Goal: Information Seeking & Learning: Find specific fact

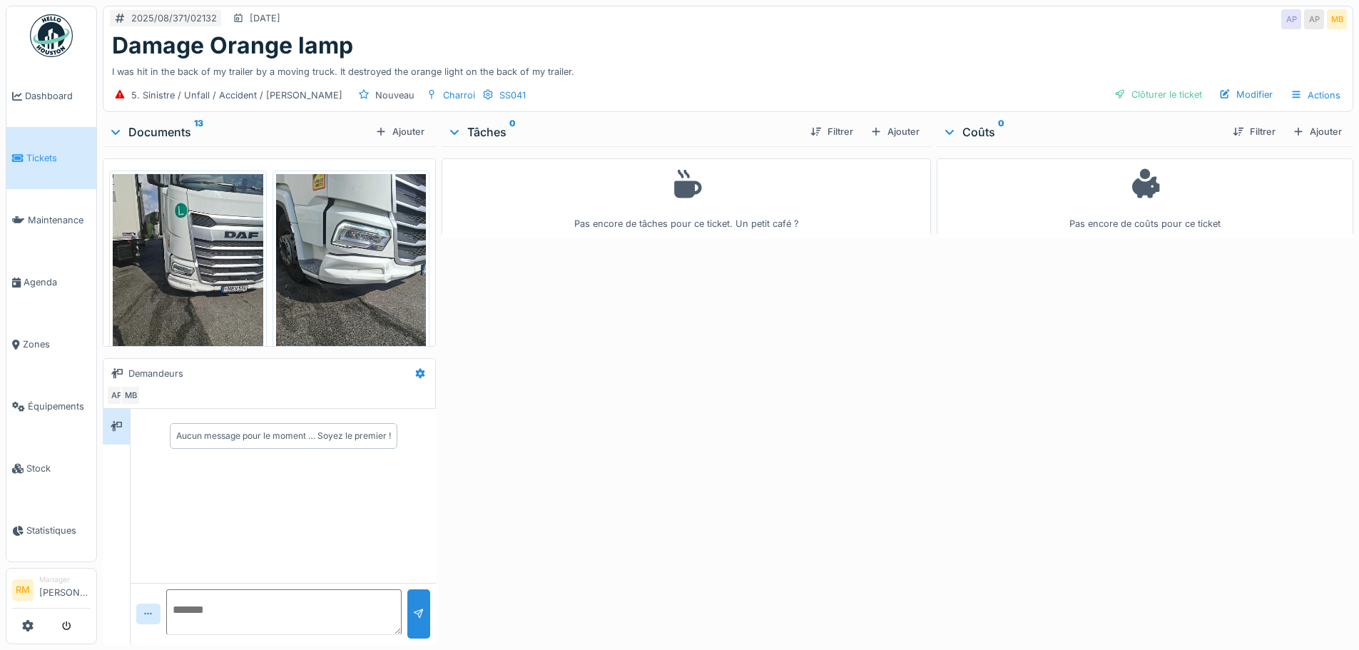
scroll to position [214, 0]
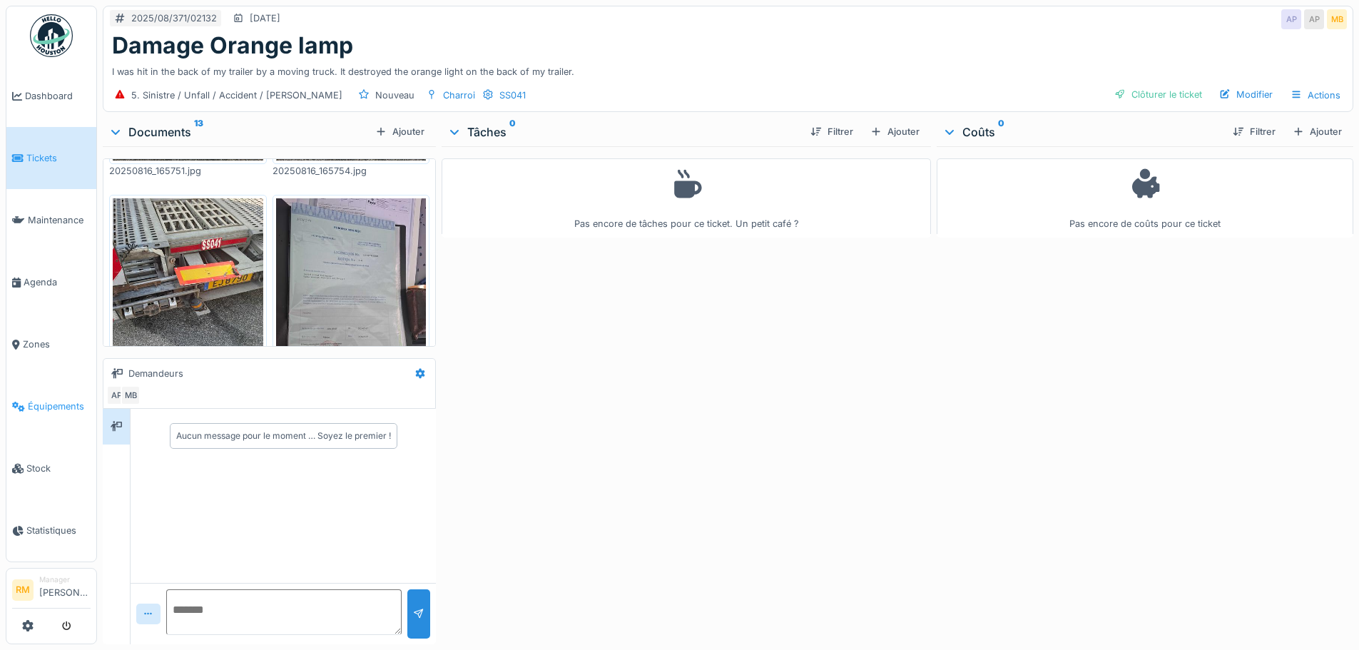
click at [46, 400] on span "Équipements" at bounding box center [59, 406] width 63 height 14
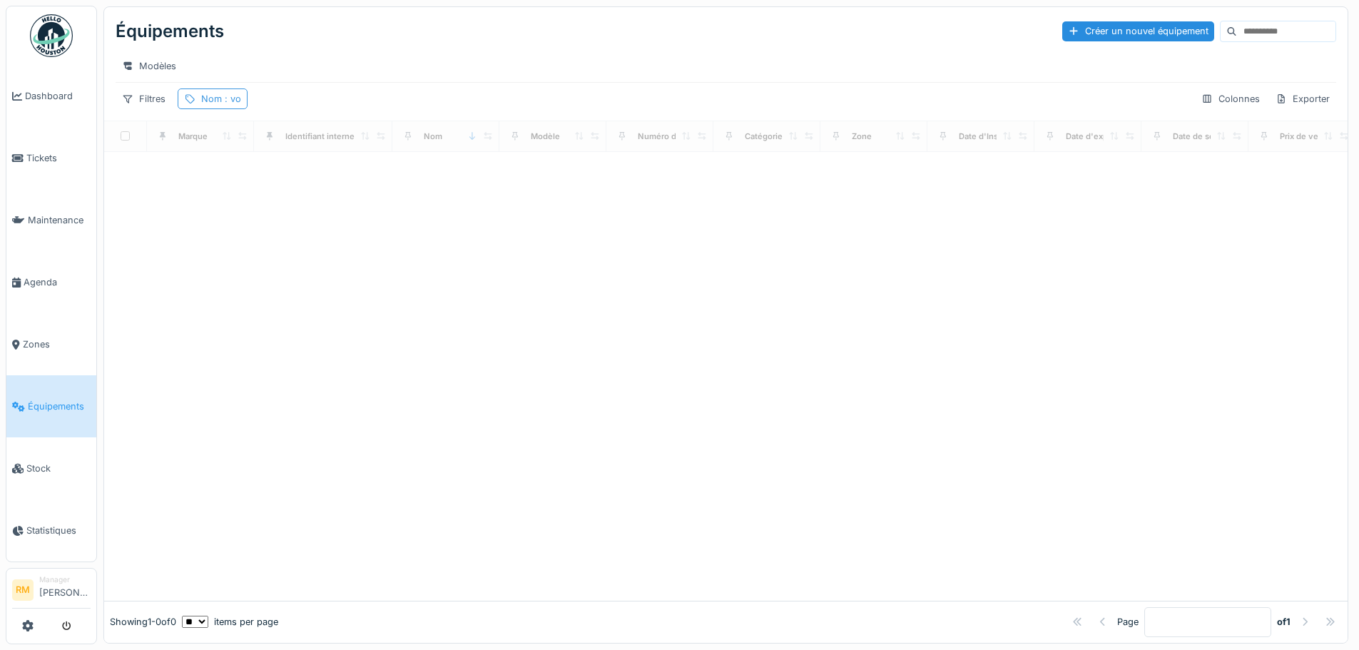
click at [230, 104] on span ": vo" at bounding box center [231, 98] width 19 height 11
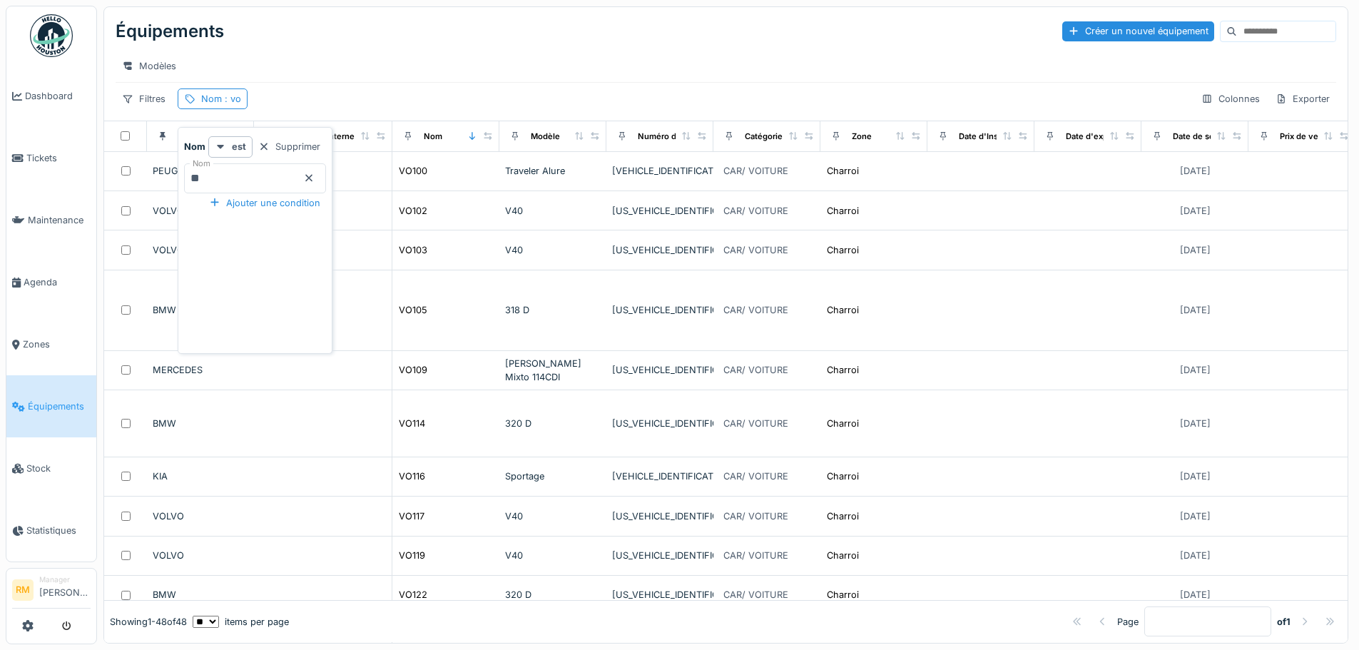
drag, startPoint x: 308, startPoint y: 148, endPoint x: 184, endPoint y: 122, distance: 126.7
click at [309, 148] on div "Supprimer" at bounding box center [288, 146] width 73 height 19
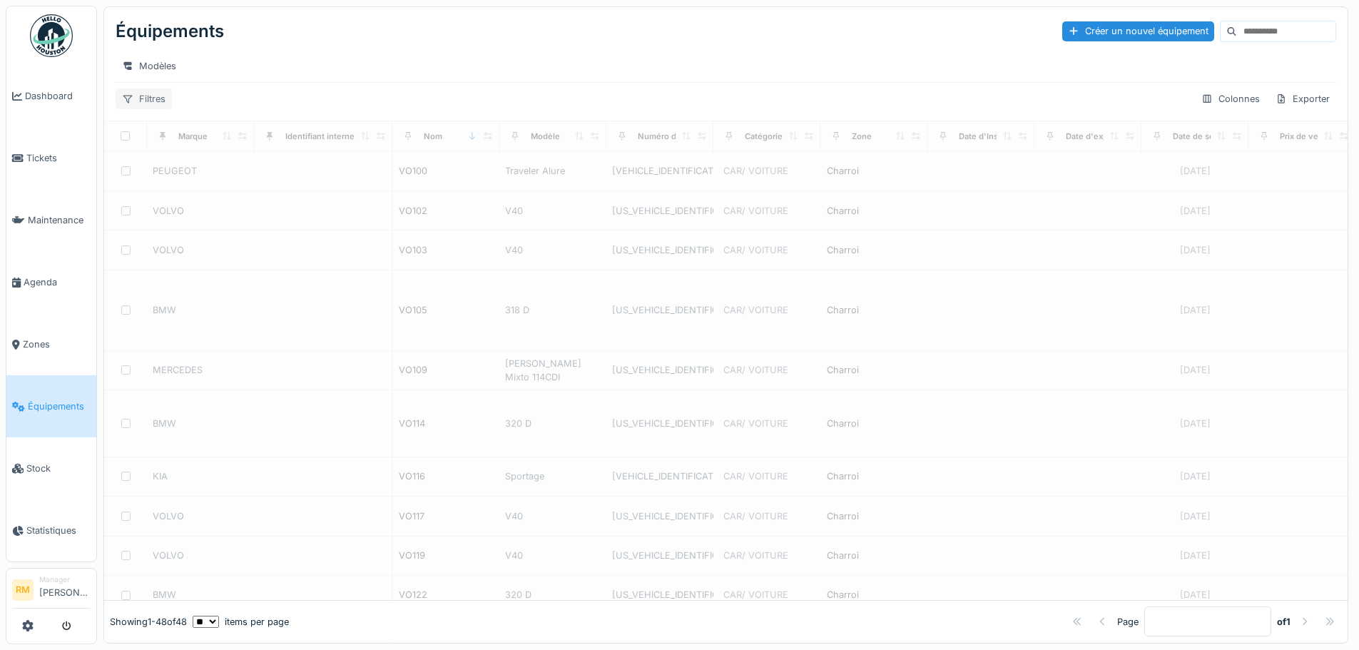
click at [151, 109] on div "Filtres" at bounding box center [144, 98] width 56 height 21
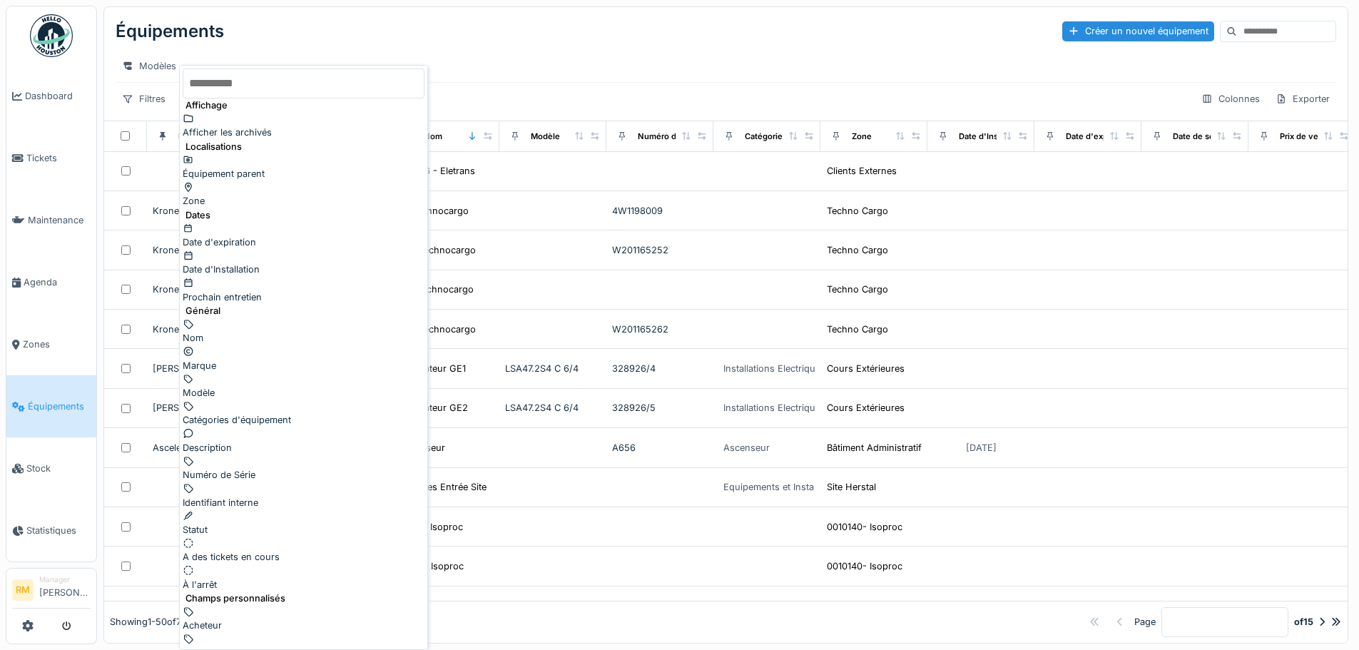
click at [257, 85] on input "text" at bounding box center [304, 83] width 242 height 30
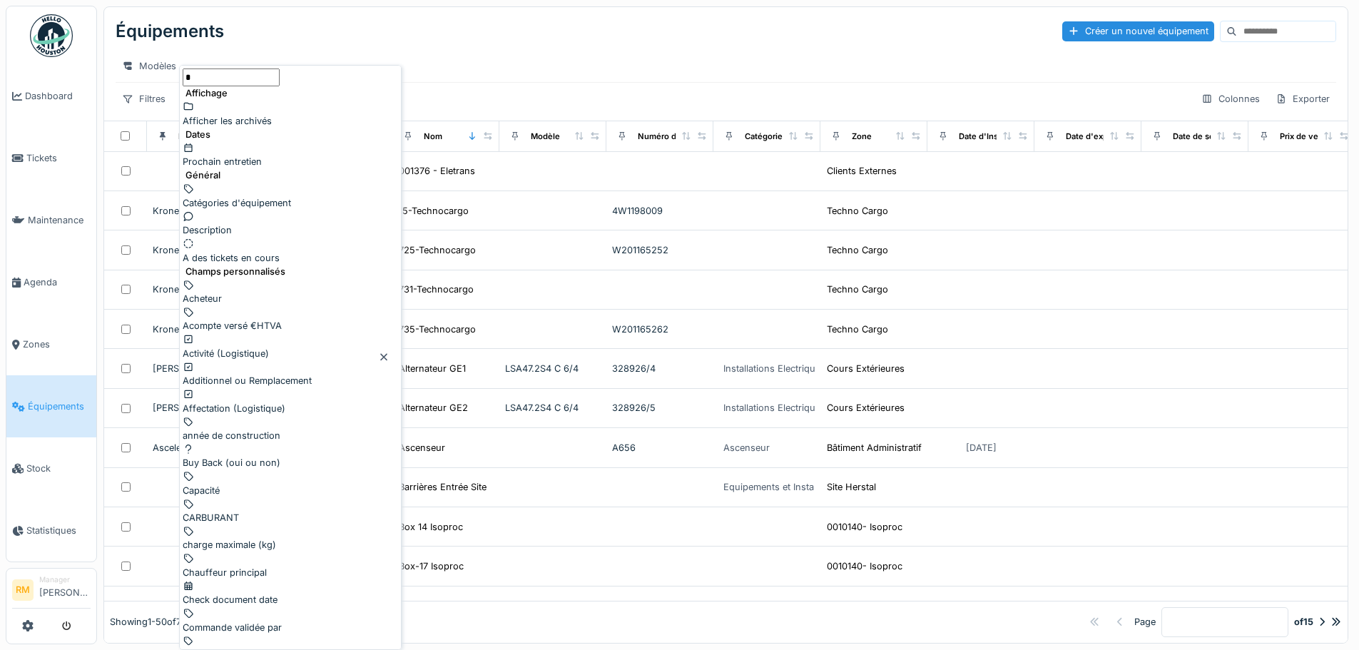
type input "*"
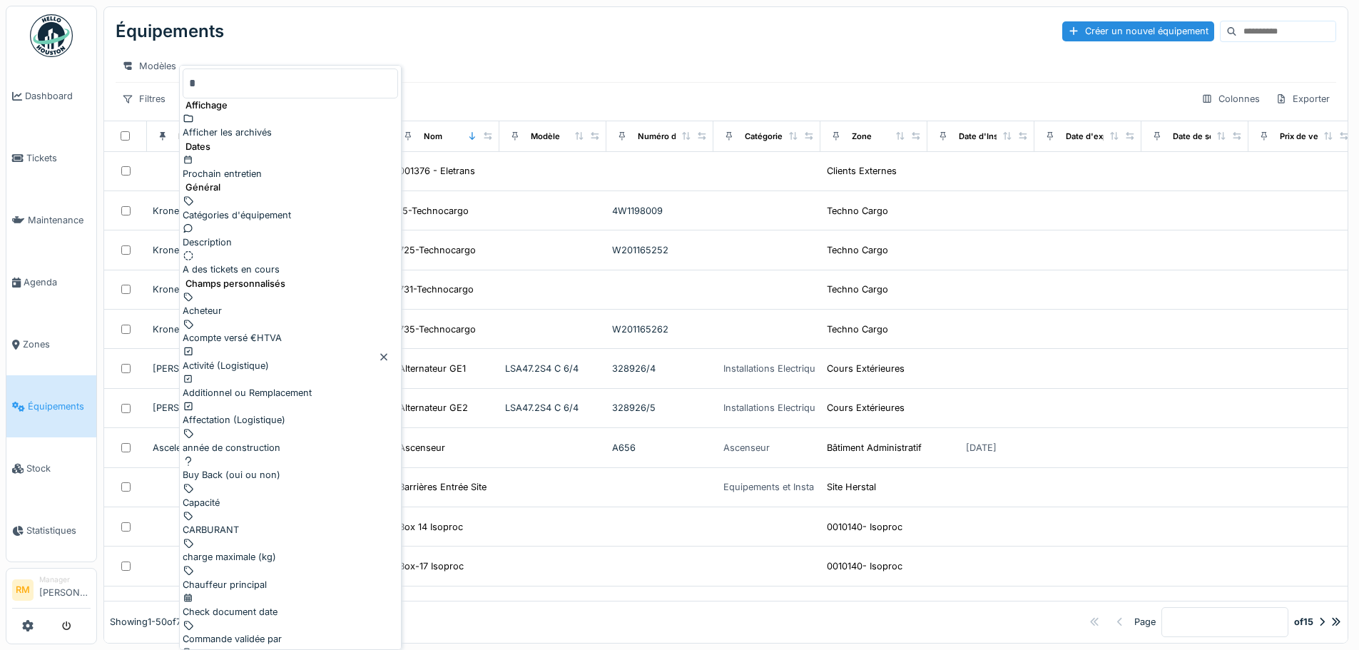
click at [387, 354] on icon at bounding box center [383, 357] width 7 height 7
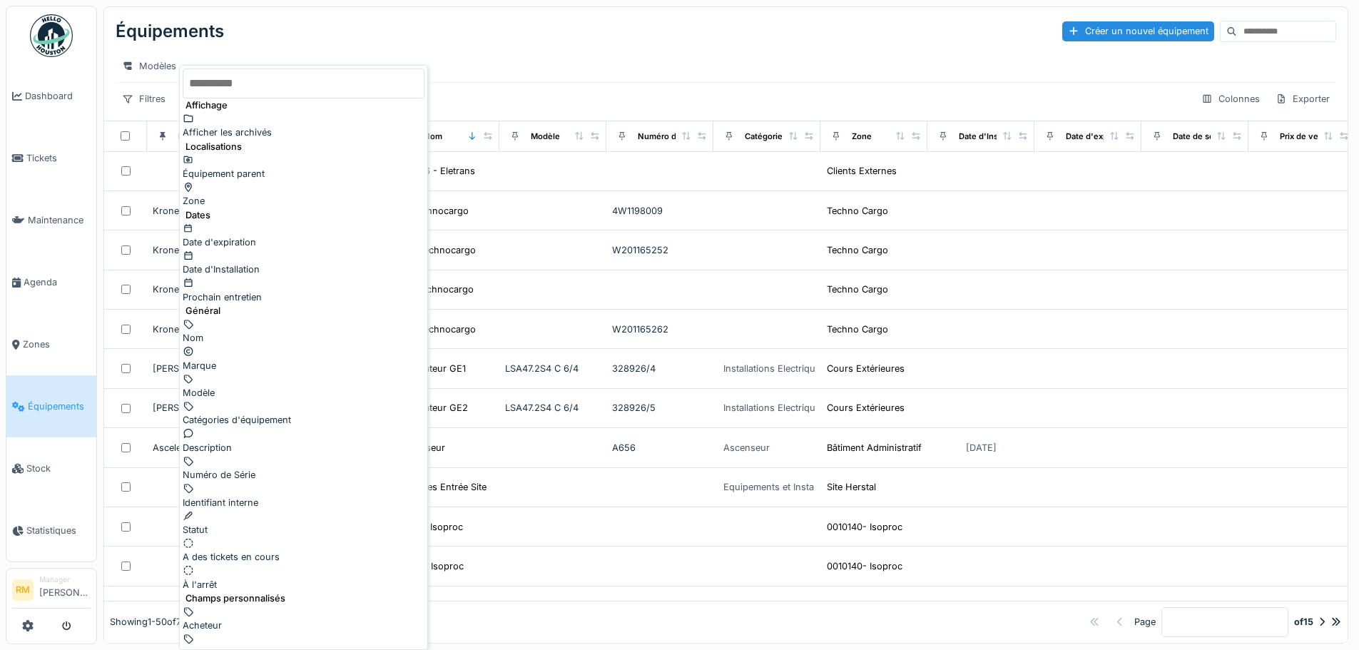
click at [270, 454] on div "Numéro de Série" at bounding box center [304, 467] width 242 height 27
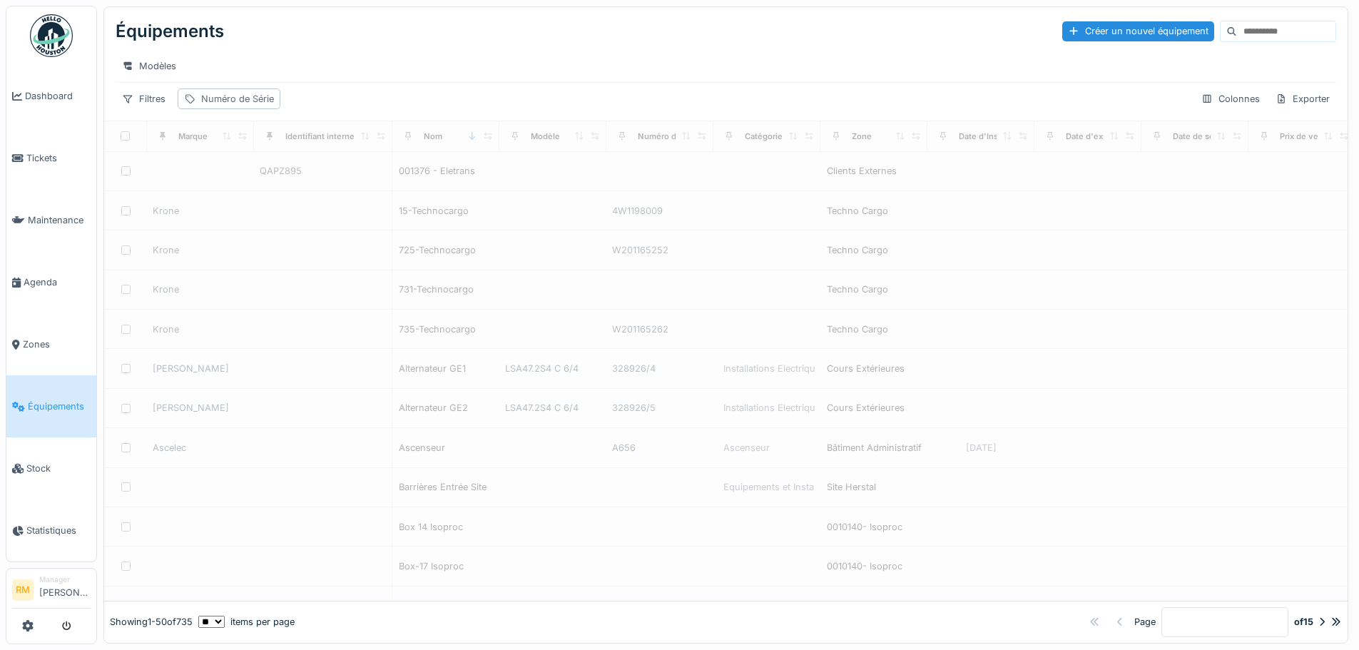
click at [234, 103] on div "Numéro de Série" at bounding box center [237, 99] width 73 height 14
click at [245, 170] on label "Numéro de Série" at bounding box center [220, 170] width 73 height 14
click at [245, 177] on Série_UwNjA "Numéro de Série" at bounding box center [284, 192] width 200 height 30
paste Série_UwNjA "**********"
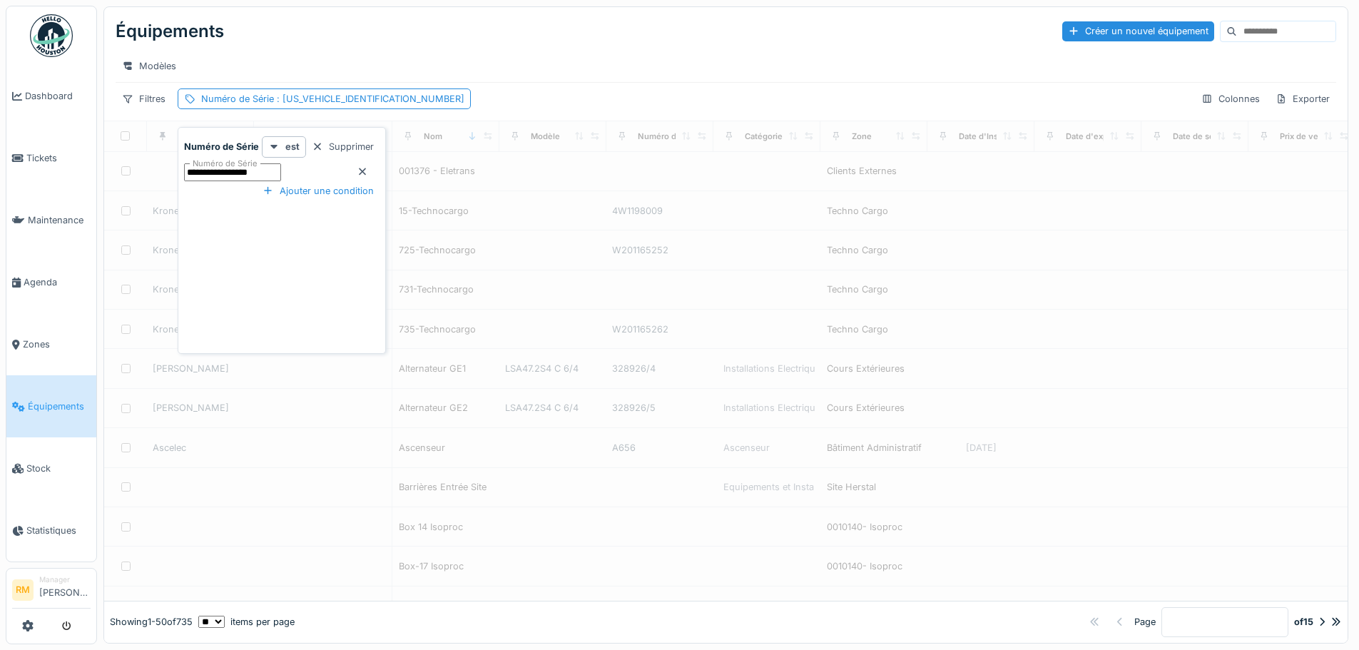
type Série_UwNjA "**********"
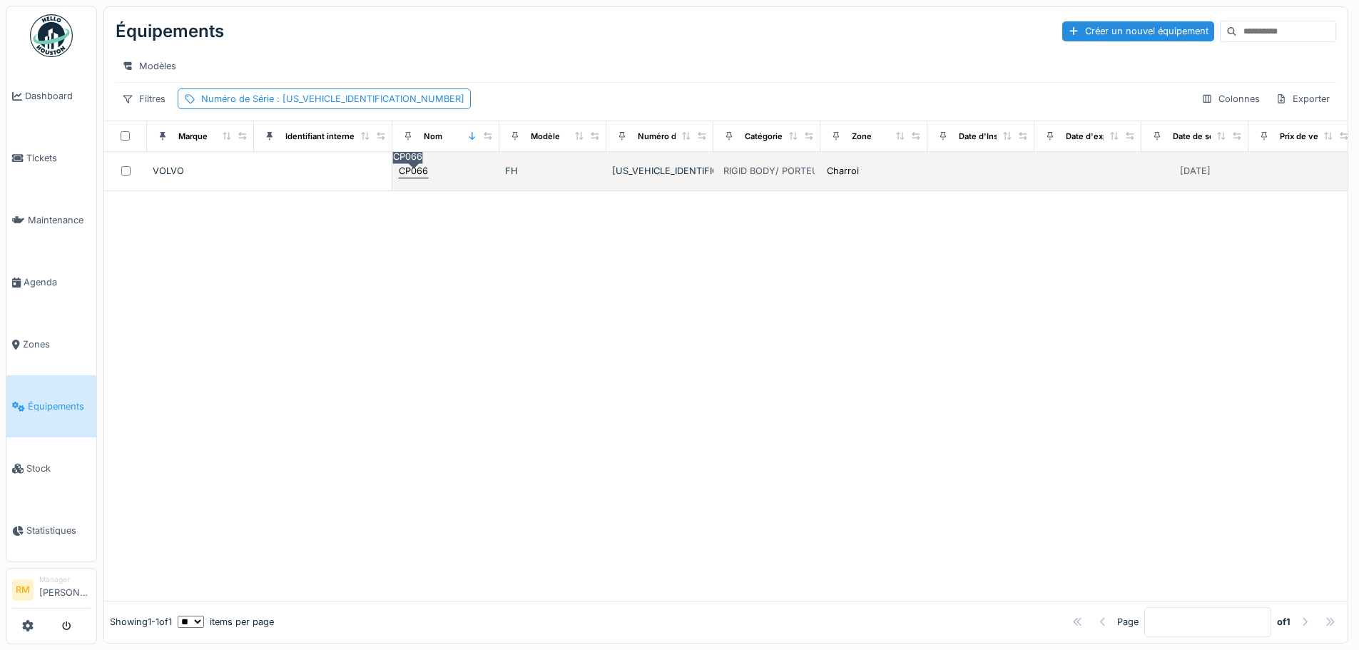
click at [417, 178] on div "CP066" at bounding box center [413, 171] width 29 height 14
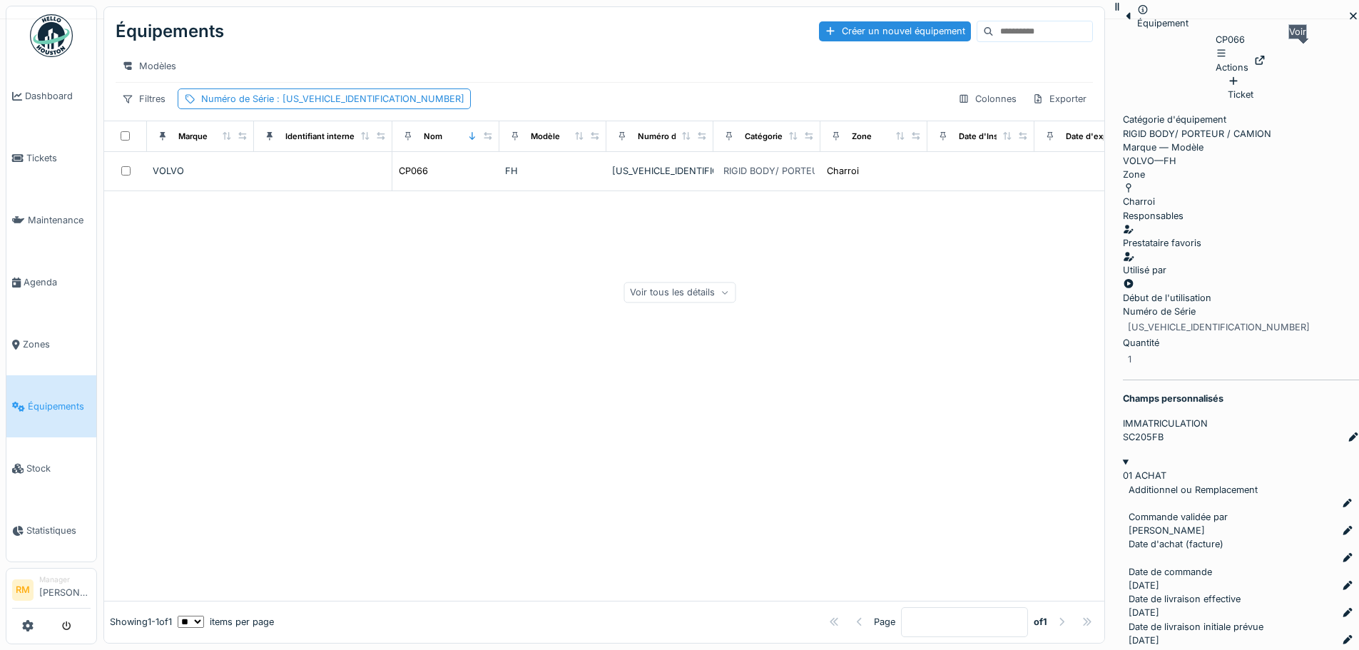
click at [1265, 53] on div at bounding box center [1259, 60] width 11 height 14
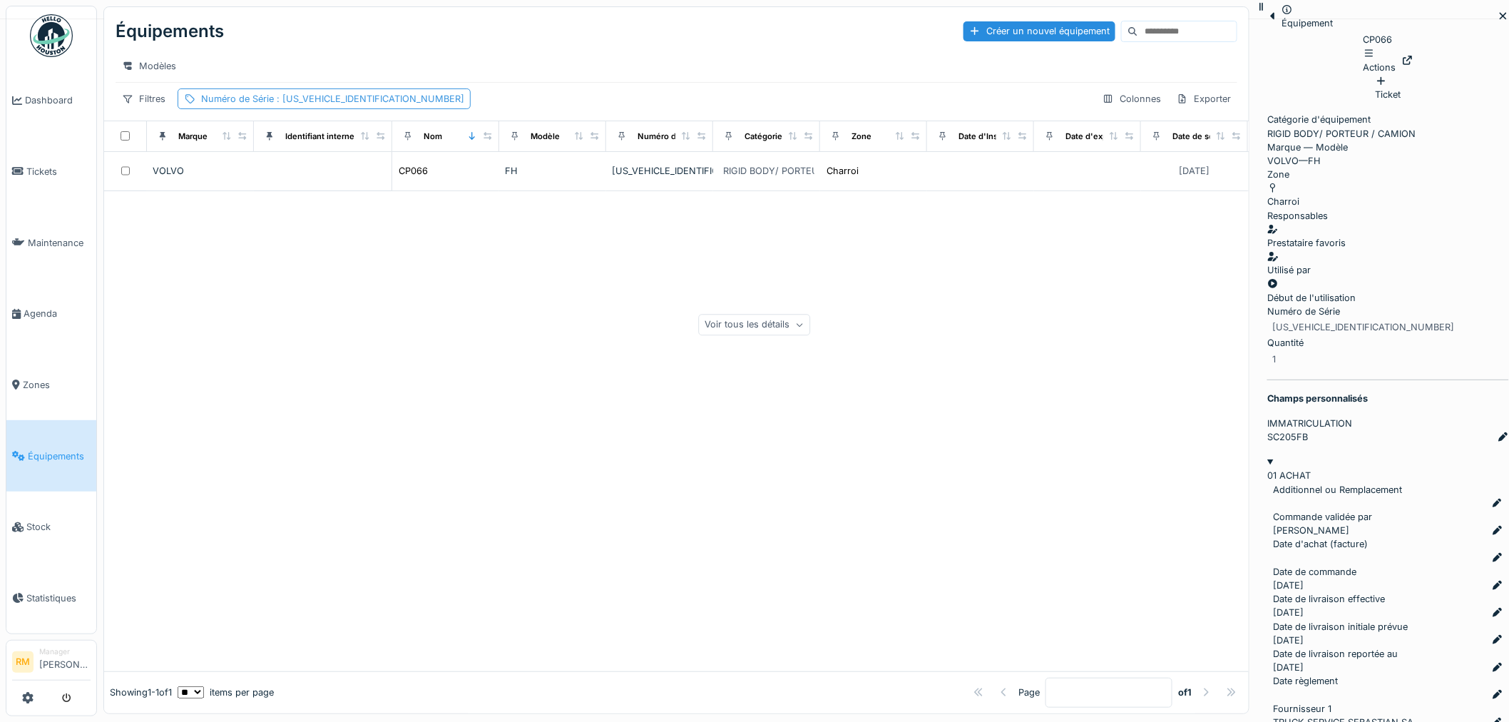
click at [331, 106] on div "Numéro de Série : YV2RTY0C7KB896186" at bounding box center [332, 99] width 263 height 14
click at [357, 177] on icon at bounding box center [362, 179] width 11 height 9
click at [293, 180] on Série_k2NDU "Numéro de Série" at bounding box center [284, 193] width 200 height 30
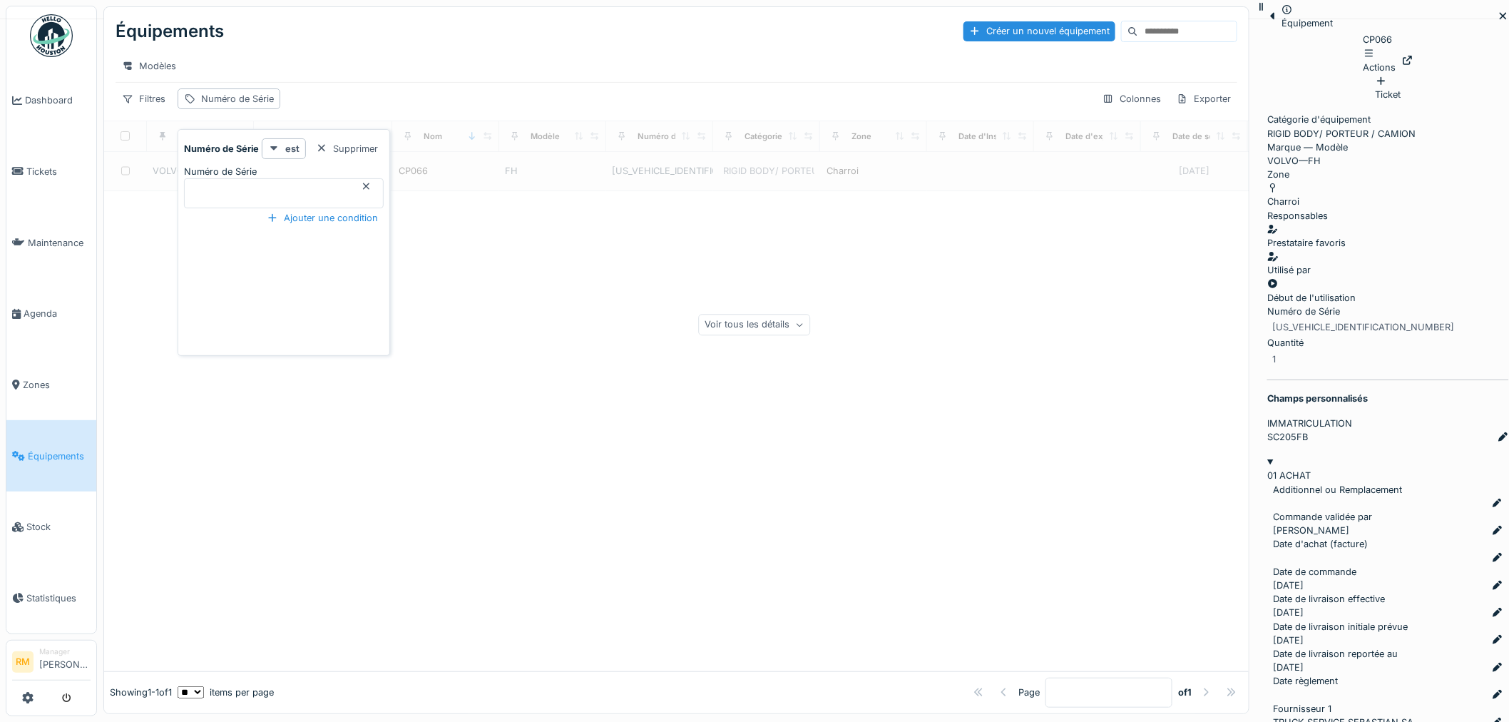
paste Série_k2NDU "**********"
type Série_k2NDU "**********"
click at [281, 180] on Série_k2NDU "**********" at bounding box center [232, 174] width 97 height 18
click at [618, 367] on div at bounding box center [676, 431] width 1145 height 480
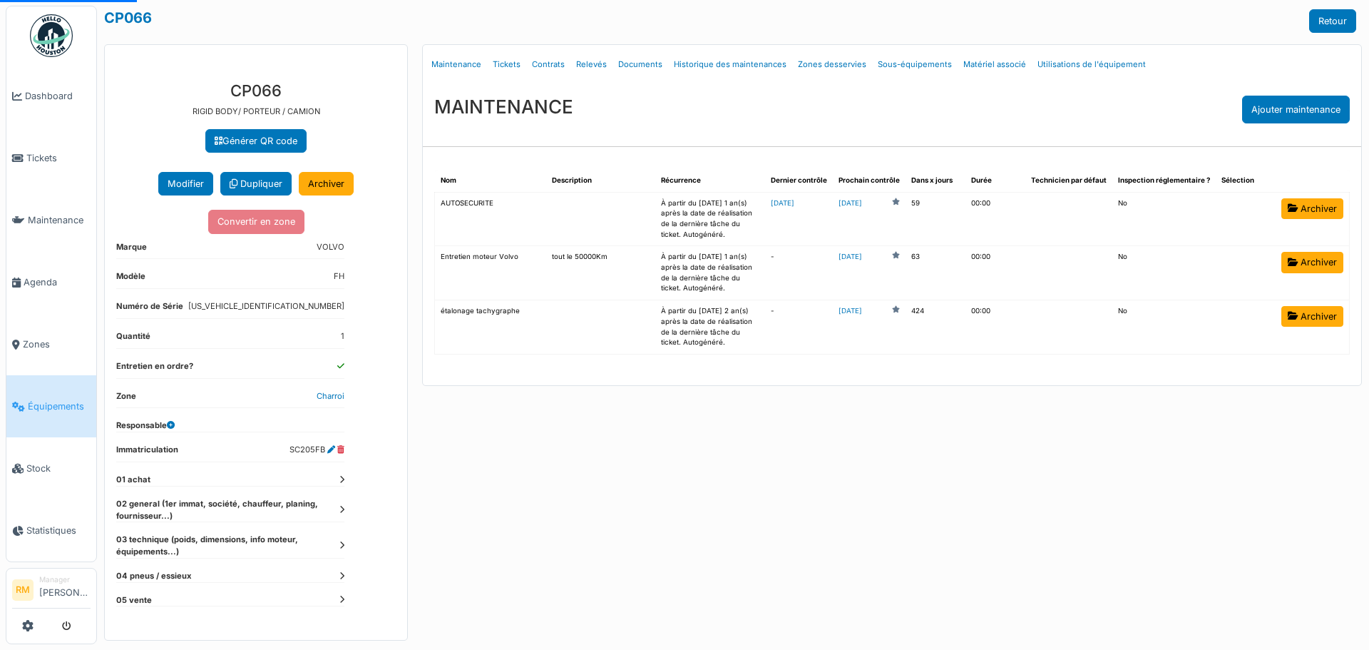
select select "***"
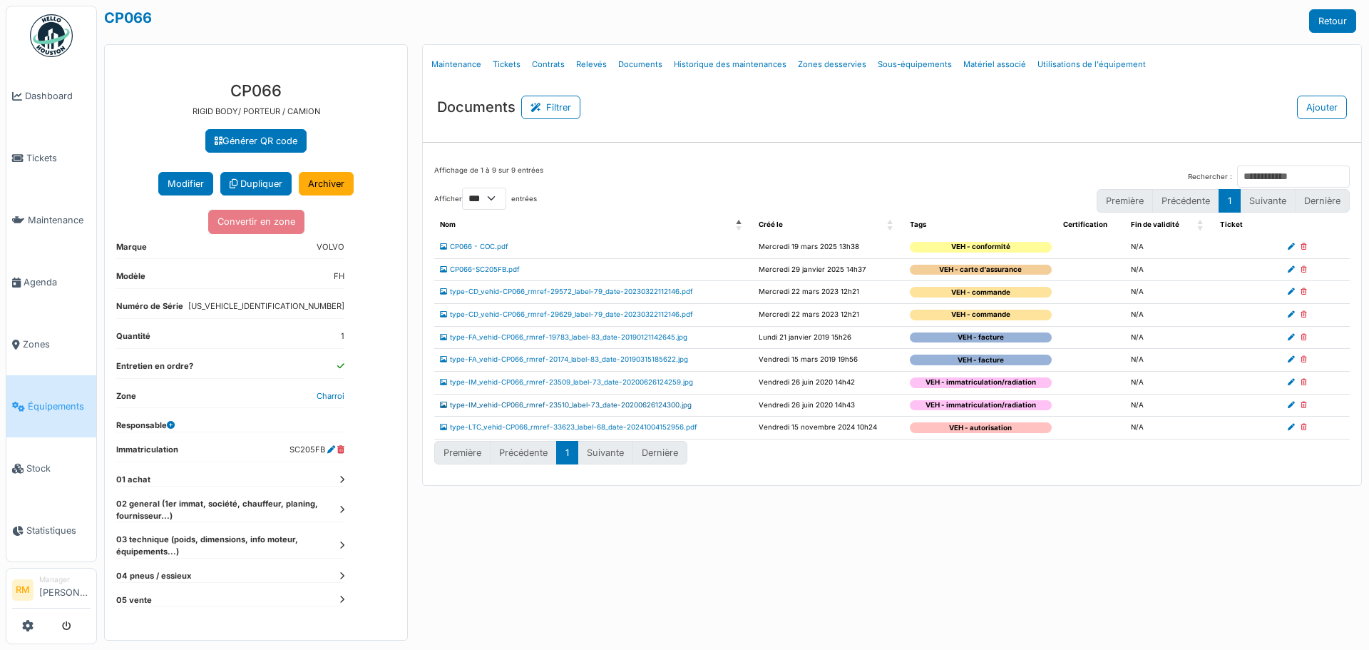
click at [606, 406] on link "type-IM_vehid-CP066_rmref-23510_label-73_date-20200626124300.jpg" at bounding box center [566, 405] width 252 height 8
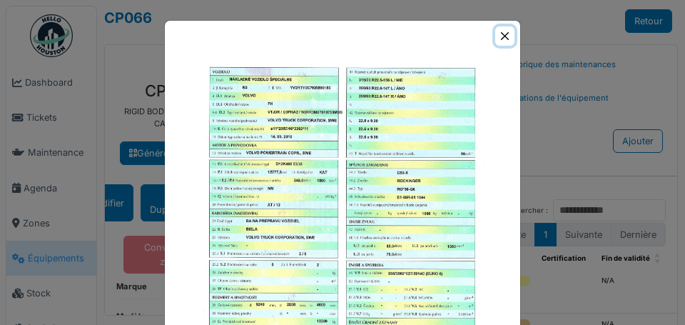
drag, startPoint x: 499, startPoint y: 33, endPoint x: 499, endPoint y: 40, distance: 7.2
click at [499, 33] on button "Close" at bounding box center [504, 35] width 19 height 19
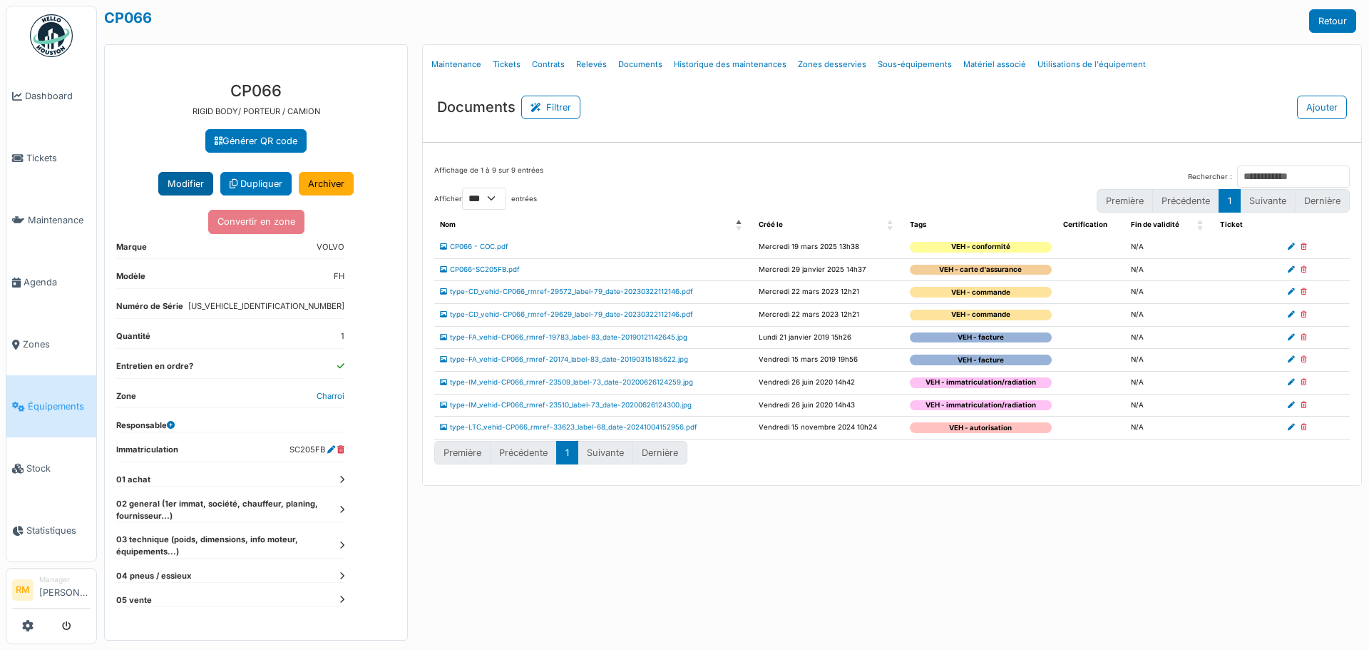
click at [195, 186] on button "Modifier" at bounding box center [185, 184] width 55 height 24
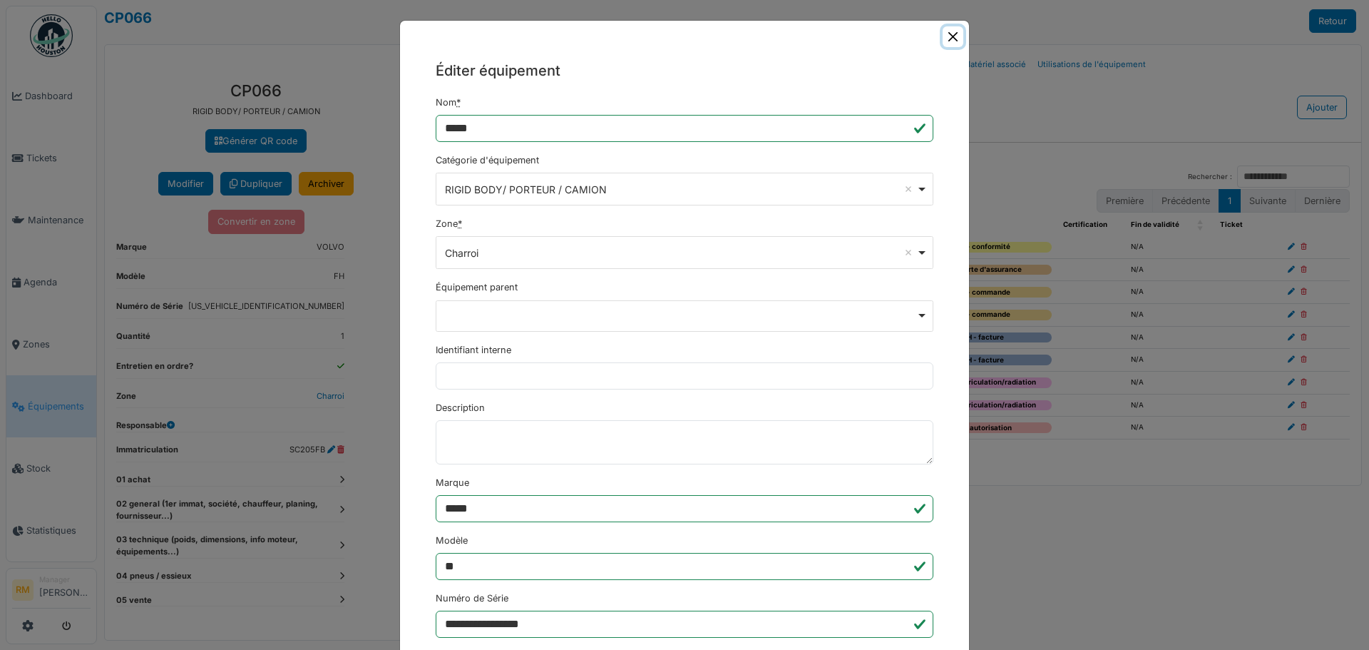
click at [953, 36] on button "Close" at bounding box center [953, 36] width 21 height 21
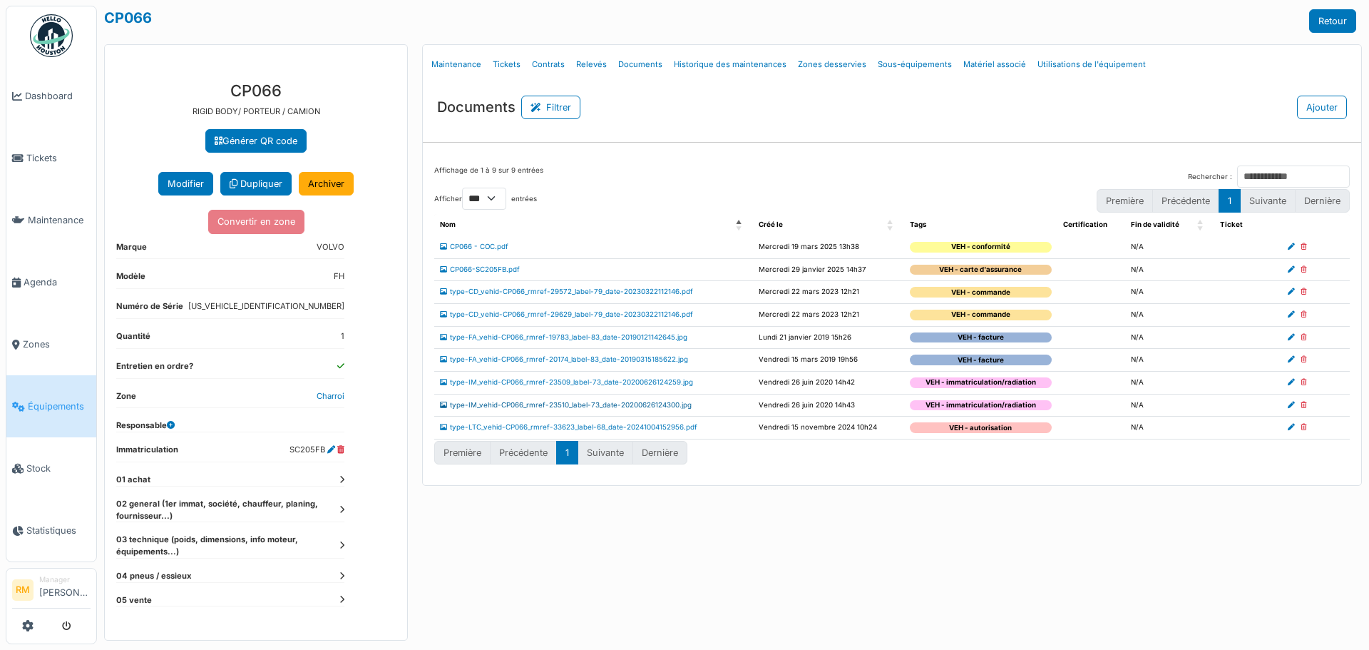
click at [660, 406] on link "type-IM_vehid-CP066_rmref-23510_label-73_date-20200626124300.jpg" at bounding box center [566, 405] width 252 height 8
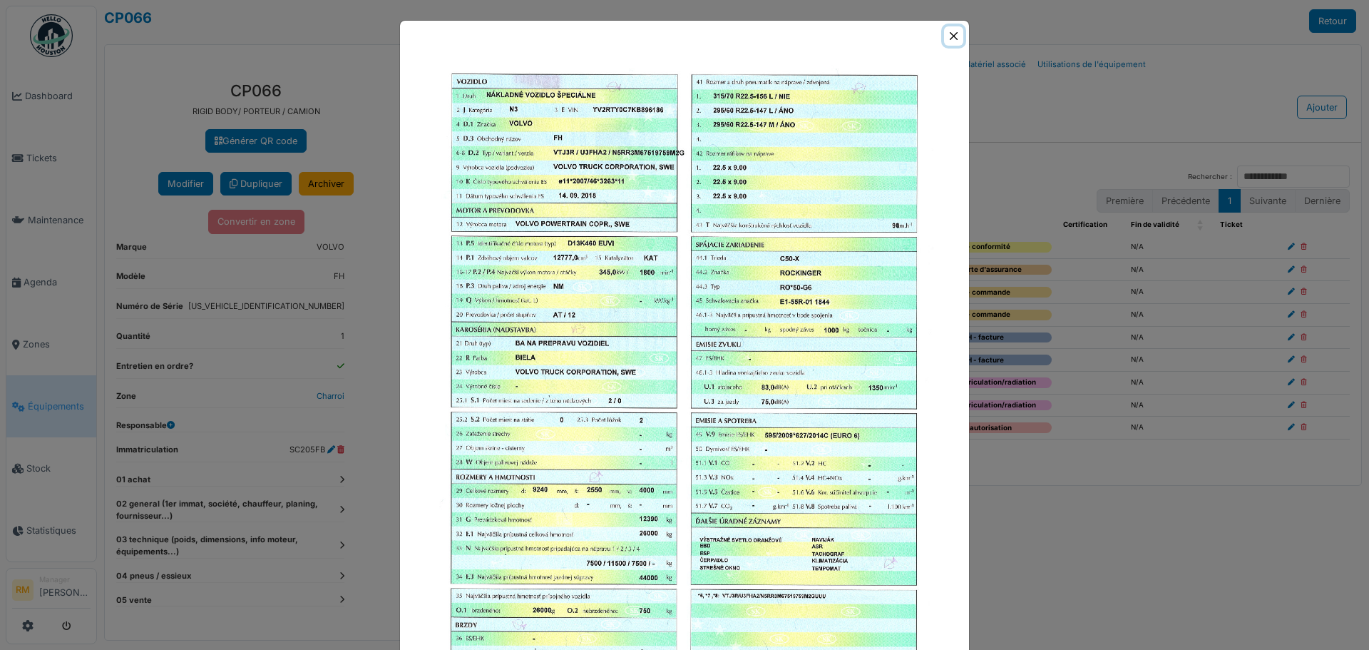
click at [949, 41] on button "Close" at bounding box center [953, 35] width 19 height 19
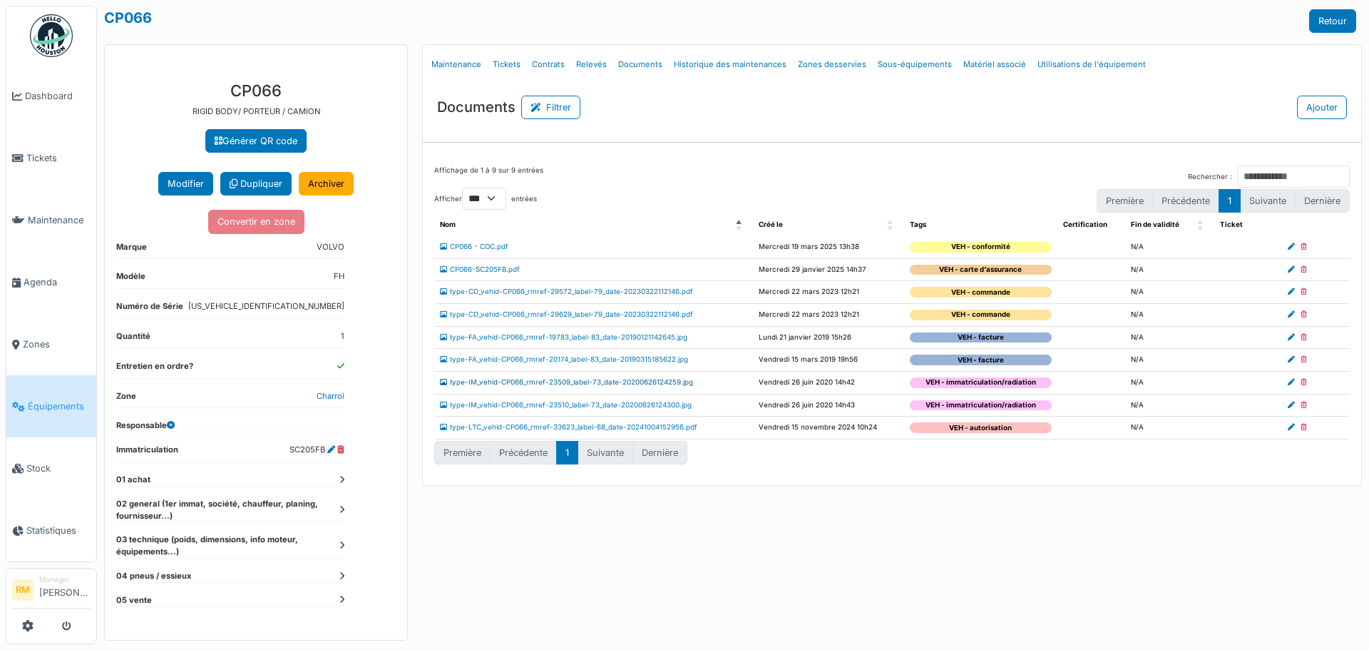
click at [672, 380] on link "type-IM_vehid-CP066_rmref-23509_label-73_date-20200626124259.jpg" at bounding box center [566, 382] width 253 height 8
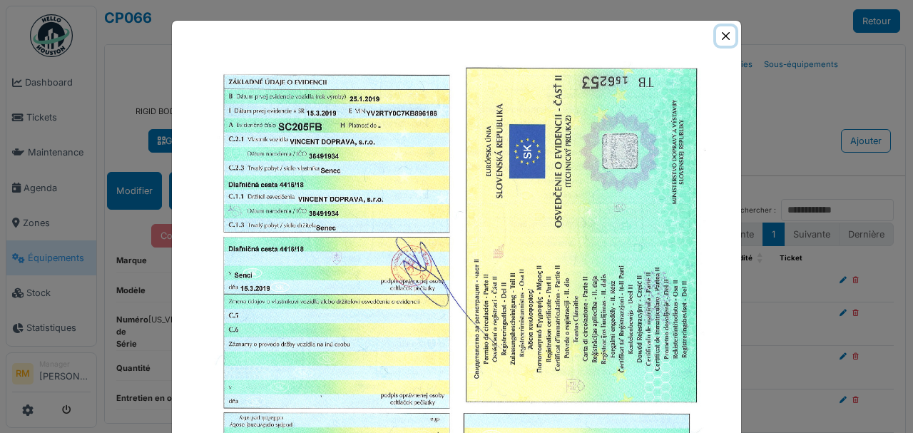
click at [722, 32] on button "Close" at bounding box center [725, 35] width 19 height 19
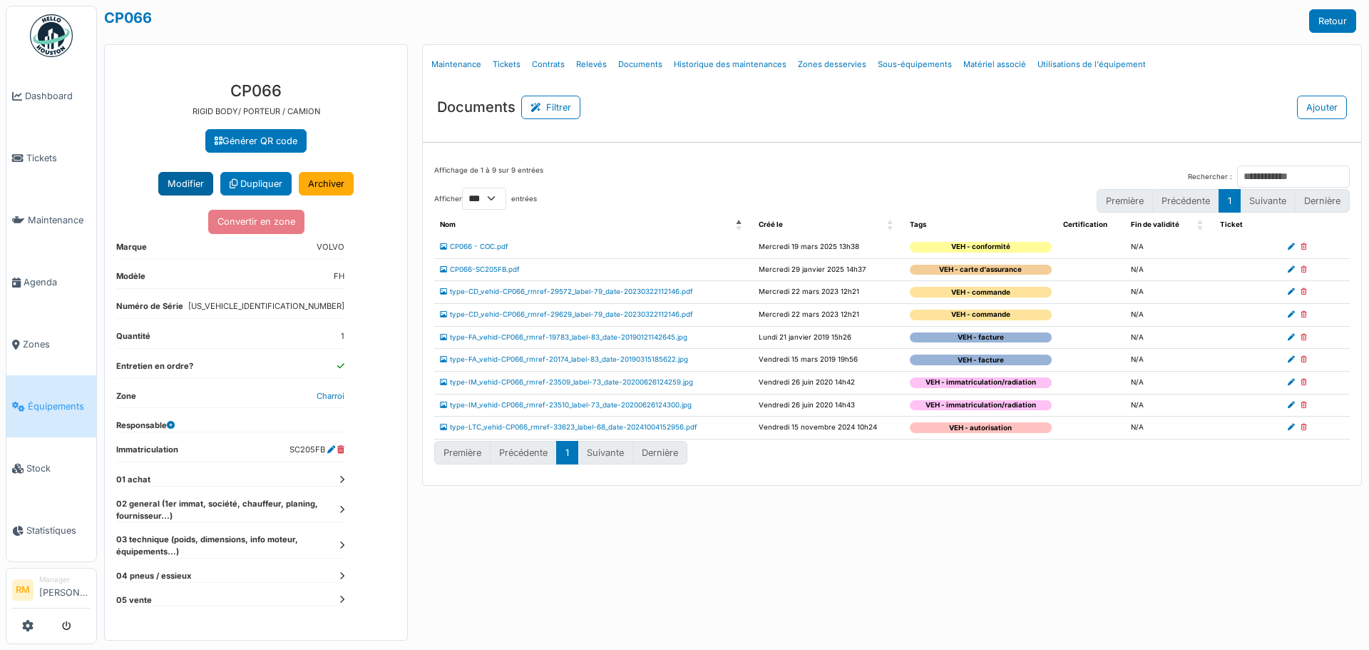
click at [180, 179] on button "Modifier" at bounding box center [185, 184] width 55 height 24
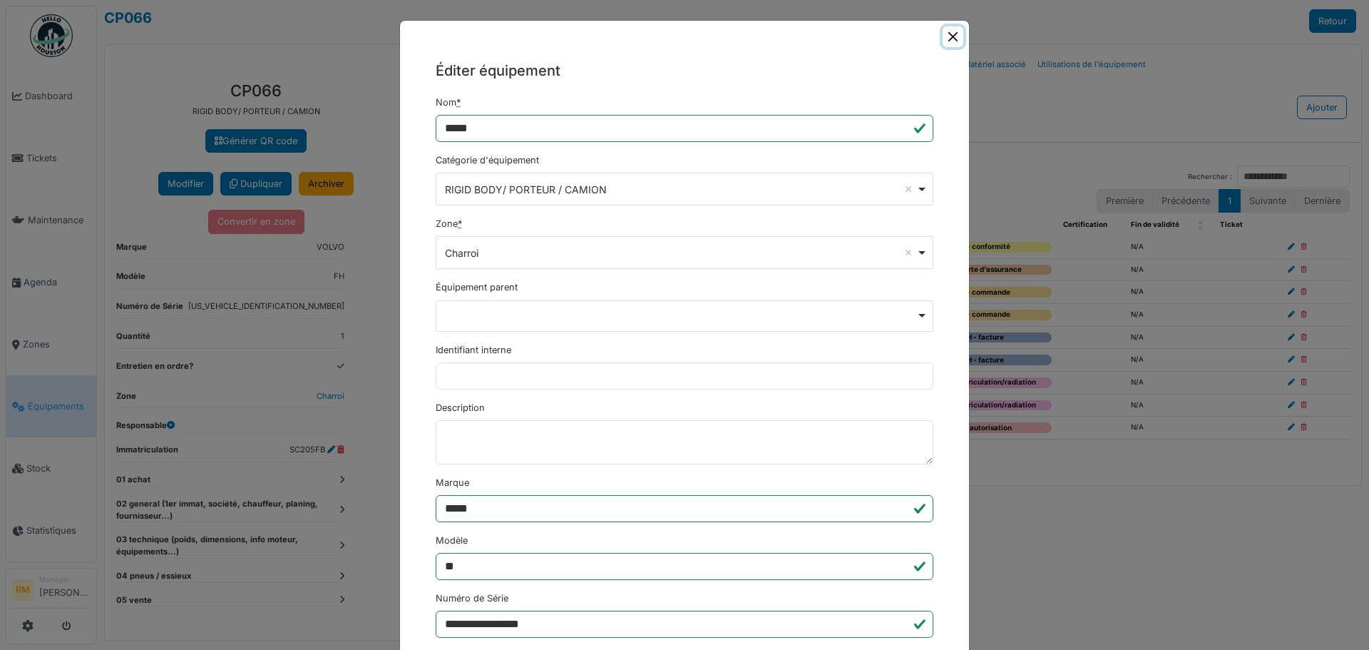
click at [947, 34] on button "Close" at bounding box center [953, 36] width 21 height 21
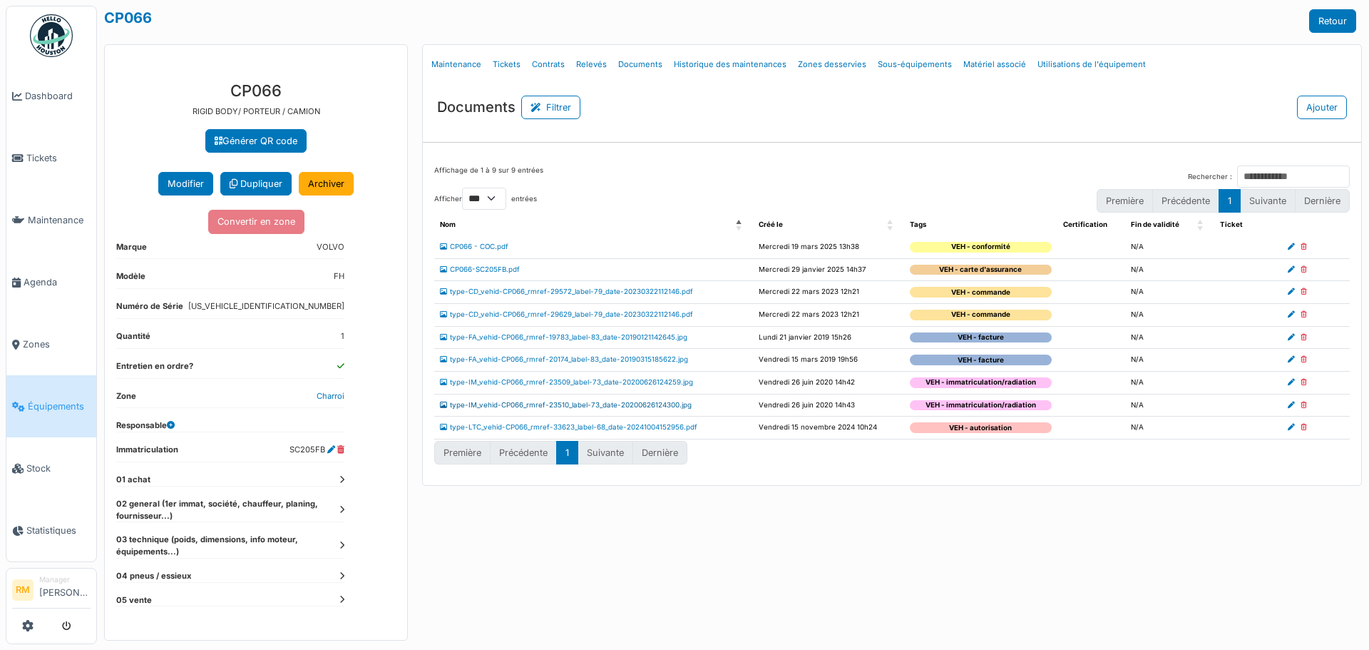
click at [661, 406] on link "type-IM_vehid-CP066_rmref-23510_label-73_date-20200626124300.jpg" at bounding box center [566, 405] width 252 height 8
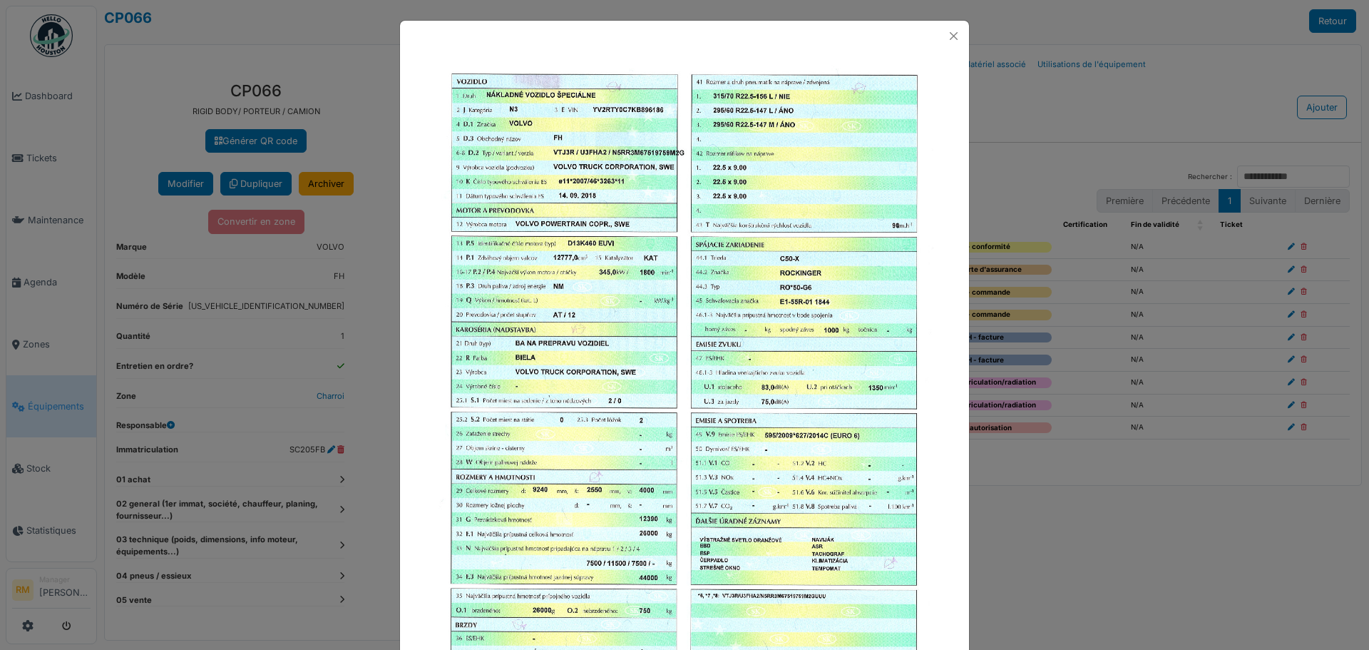
click at [952, 24] on div at bounding box center [684, 36] width 569 height 31
click at [949, 32] on button "Close" at bounding box center [953, 35] width 19 height 19
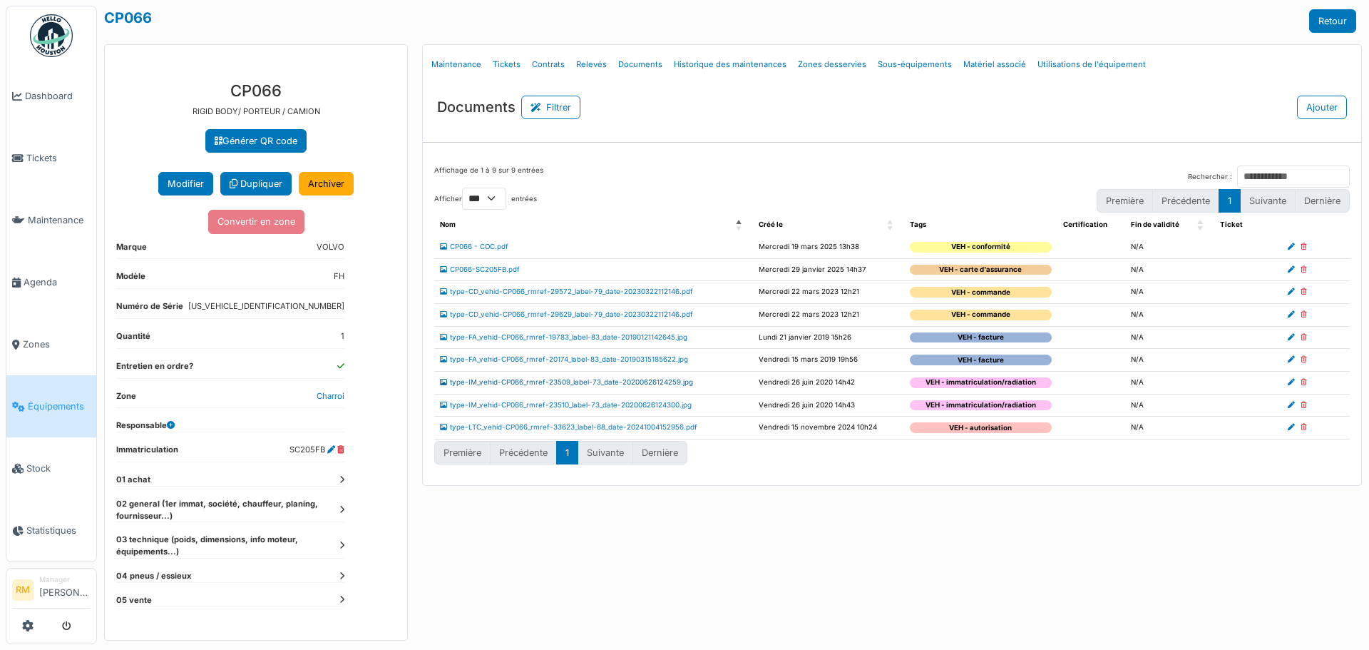
click at [654, 380] on link "type-IM_vehid-CP066_rmref-23509_label-73_date-20200626124259.jpg" at bounding box center [566, 382] width 253 height 8
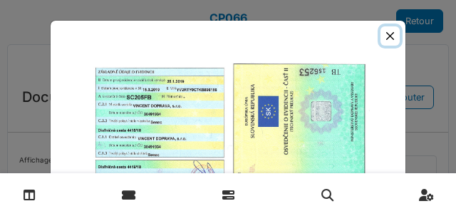
click at [387, 37] on button "Close" at bounding box center [390, 35] width 19 height 19
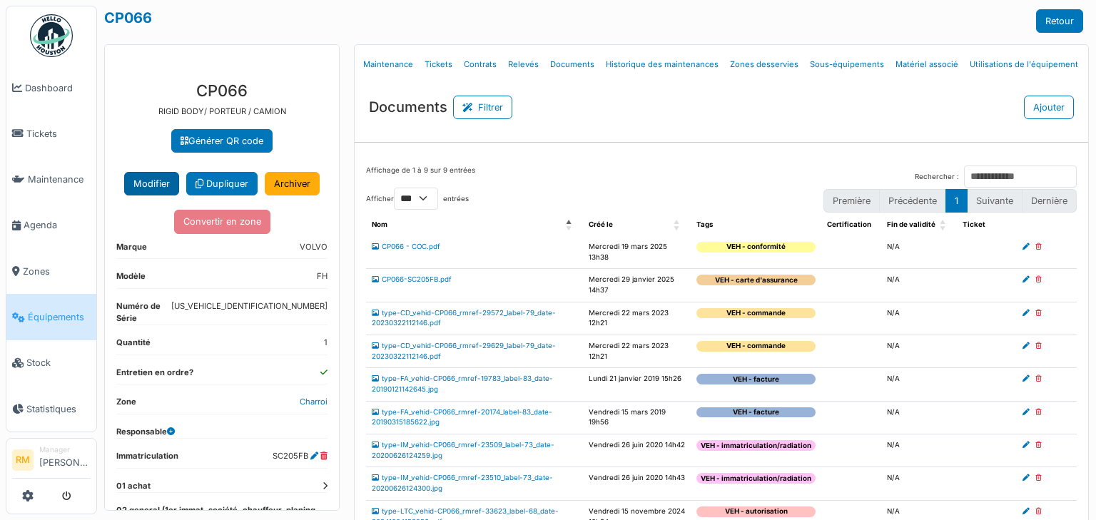
click at [127, 178] on button "Modifier" at bounding box center [151, 184] width 55 height 24
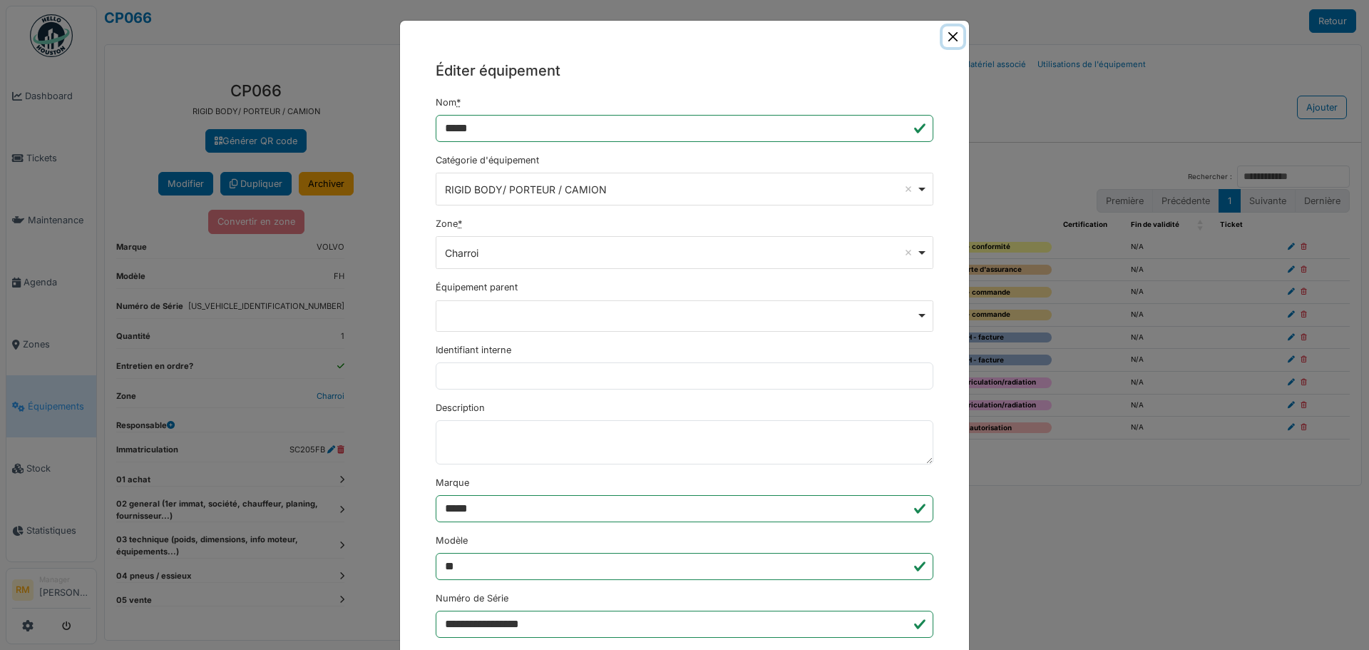
click at [947, 36] on button "Close" at bounding box center [953, 36] width 21 height 21
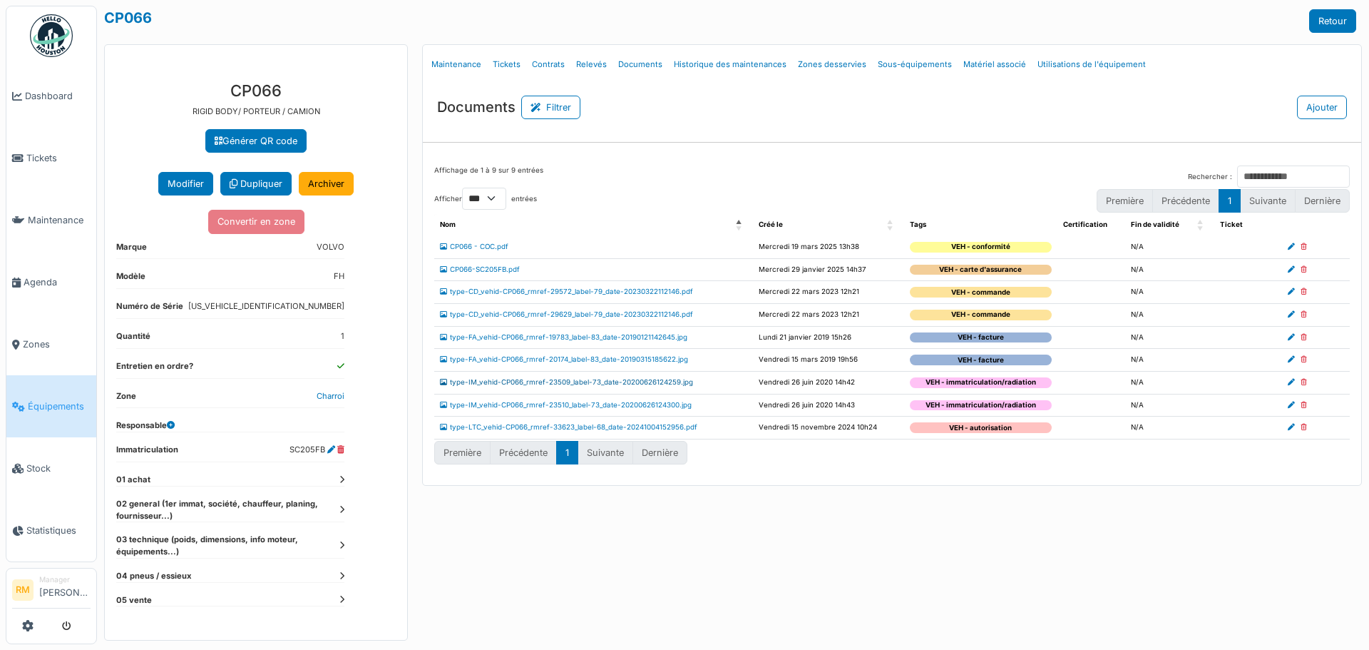
click at [641, 384] on link "type-IM_vehid-CP066_rmref-23509_label-73_date-20200626124259.jpg" at bounding box center [566, 382] width 253 height 8
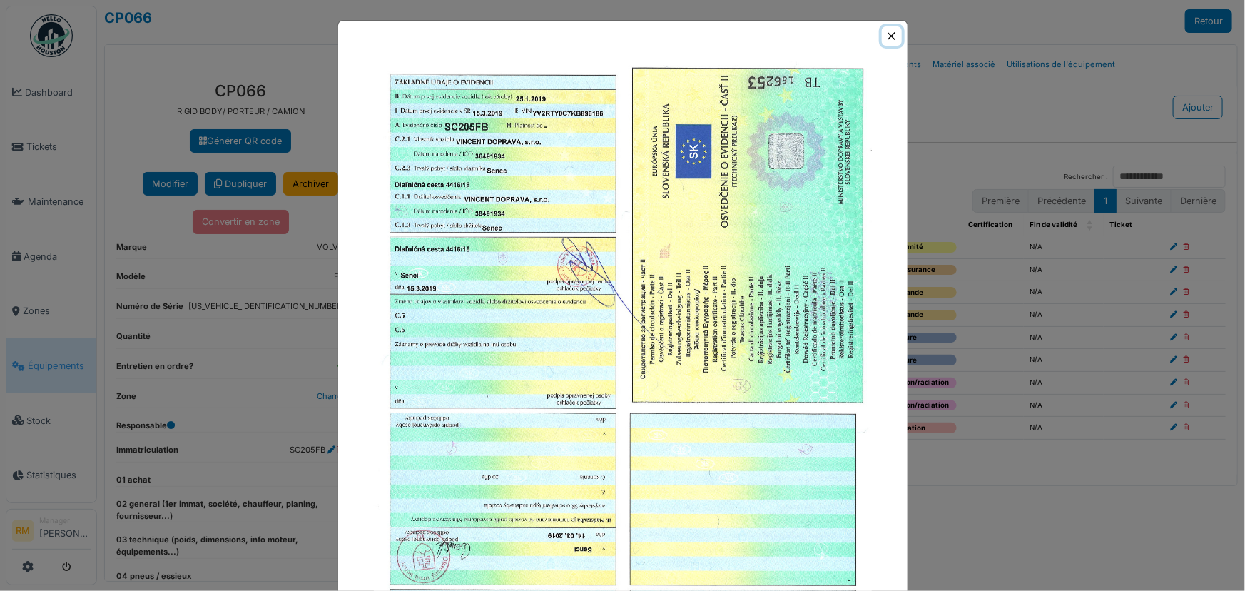
click at [882, 38] on button "Close" at bounding box center [891, 35] width 19 height 19
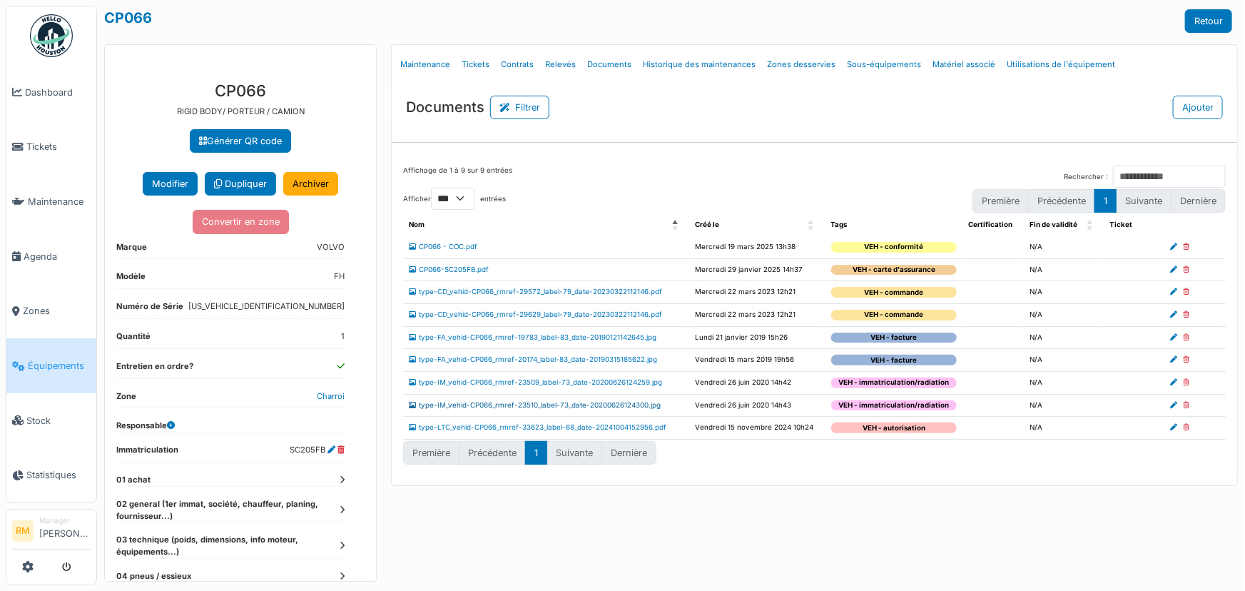
click at [608, 401] on link "type-IM_vehid-CP066_rmref-23510_label-73_date-20200626124300.jpg" at bounding box center [535, 405] width 252 height 8
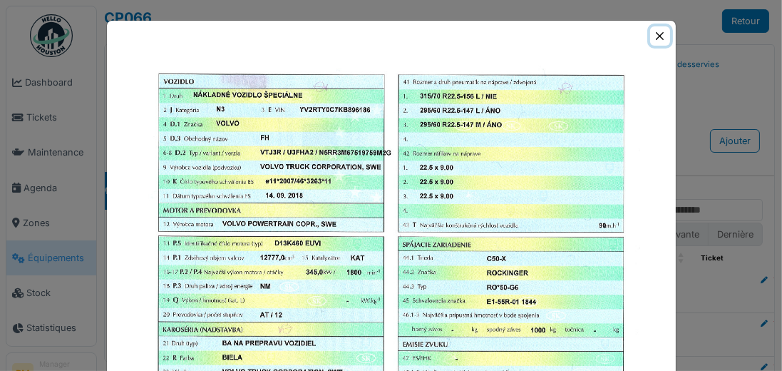
click at [665, 36] on button "Close" at bounding box center [659, 35] width 19 height 19
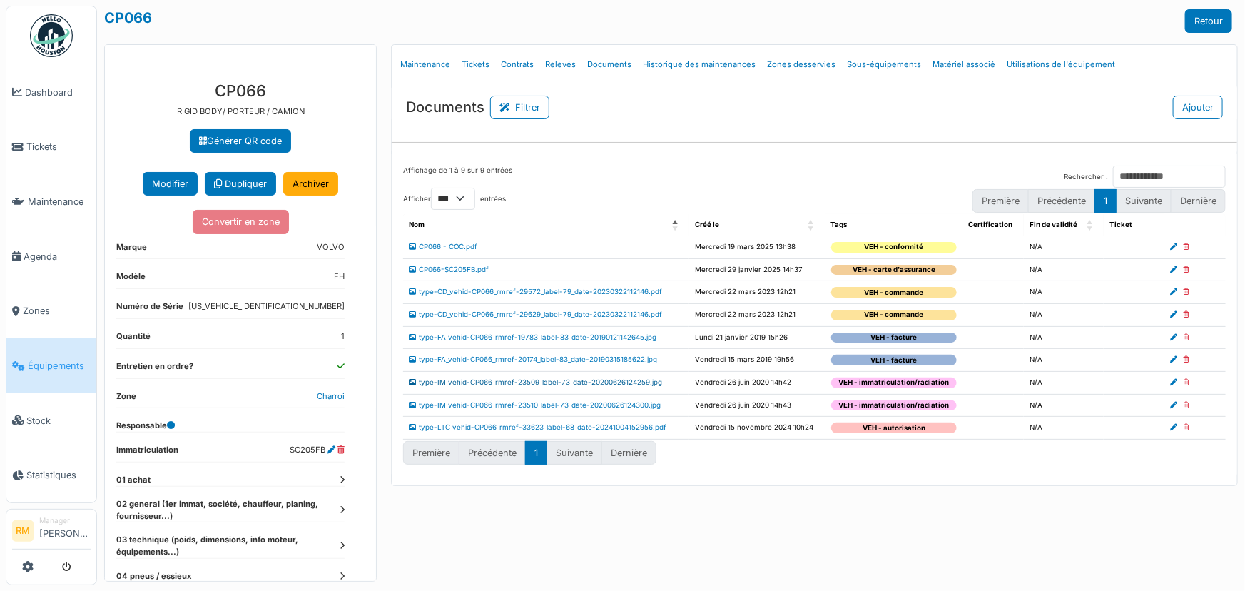
click at [633, 384] on link "type-IM_vehid-CP066_rmref-23509_label-73_date-20200626124259.jpg" at bounding box center [535, 382] width 253 height 8
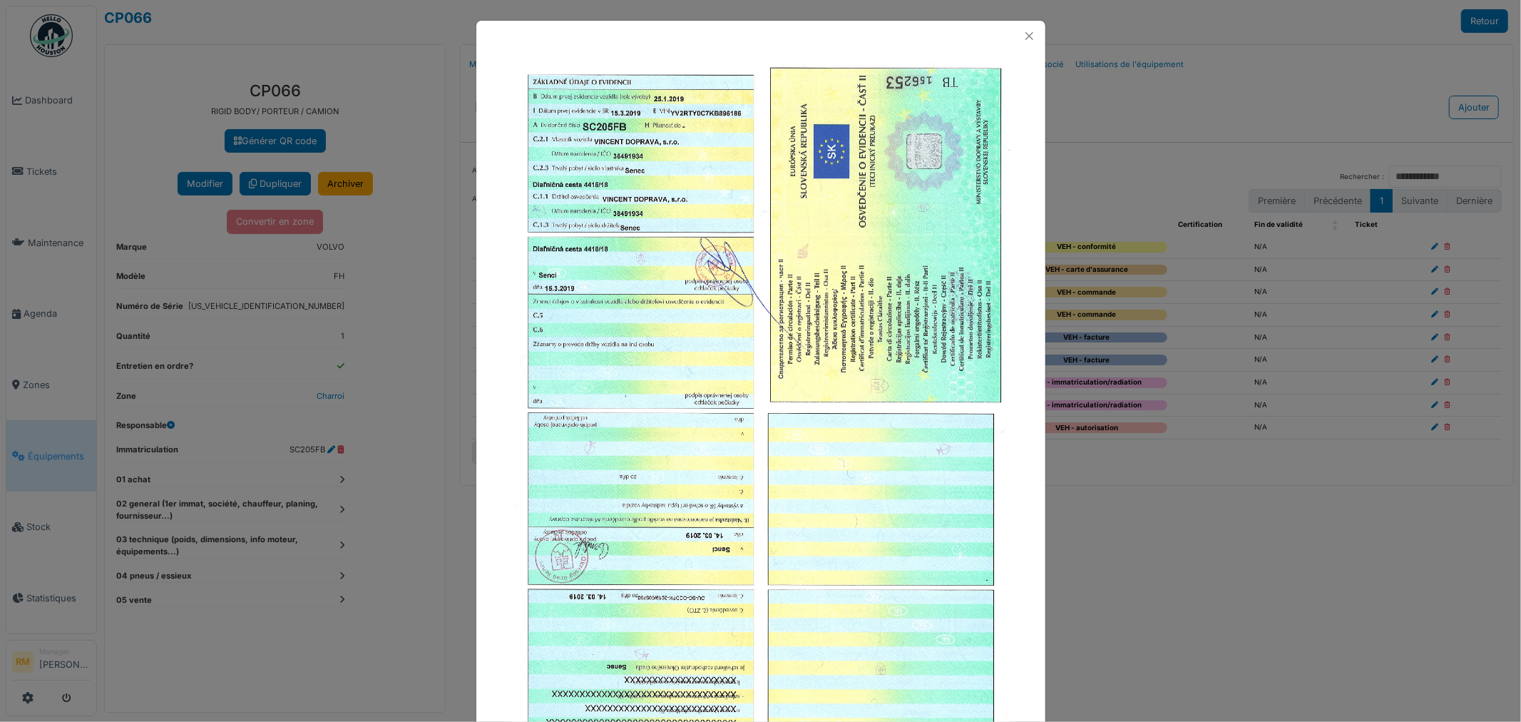
drag, startPoint x: 794, startPoint y: 330, endPoint x: 657, endPoint y: 427, distance: 167.4
click at [657, 427] on img at bounding box center [761, 410] width 498 height 705
click at [1020, 32] on button "Close" at bounding box center [1029, 35] width 19 height 19
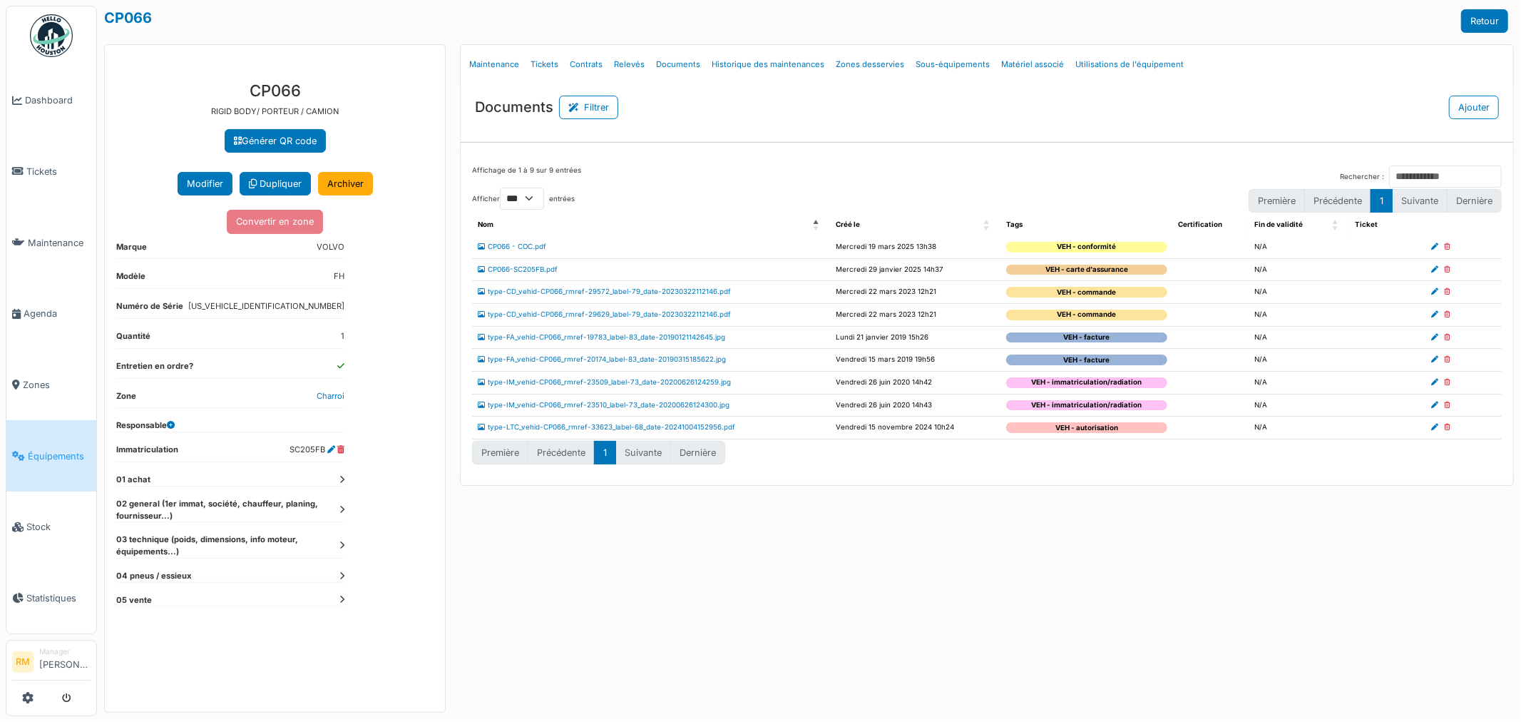
click at [678, 399] on td "type-IM_vehid-CP066_rmref-23510_label-73_date-20200626124300.jpg" at bounding box center [651, 405] width 358 height 23
click at [678, 404] on link "type-IM_vehid-CP066_rmref-23510_label-73_date-20200626124300.jpg" at bounding box center [604, 405] width 252 height 8
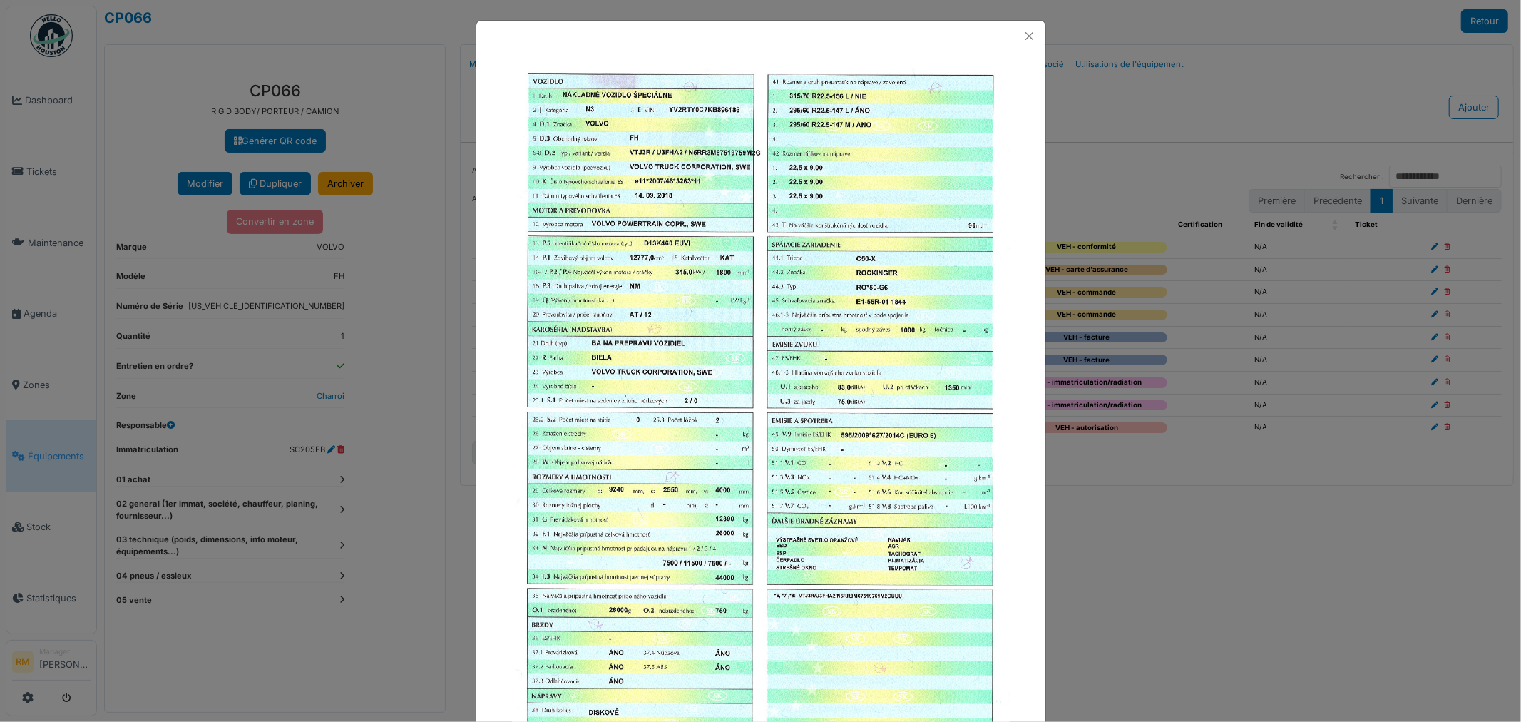
click at [1010, 31] on div at bounding box center [760, 36] width 569 height 31
click at [1013, 31] on div at bounding box center [760, 36] width 569 height 31
click at [1020, 30] on button "Close" at bounding box center [1029, 35] width 19 height 19
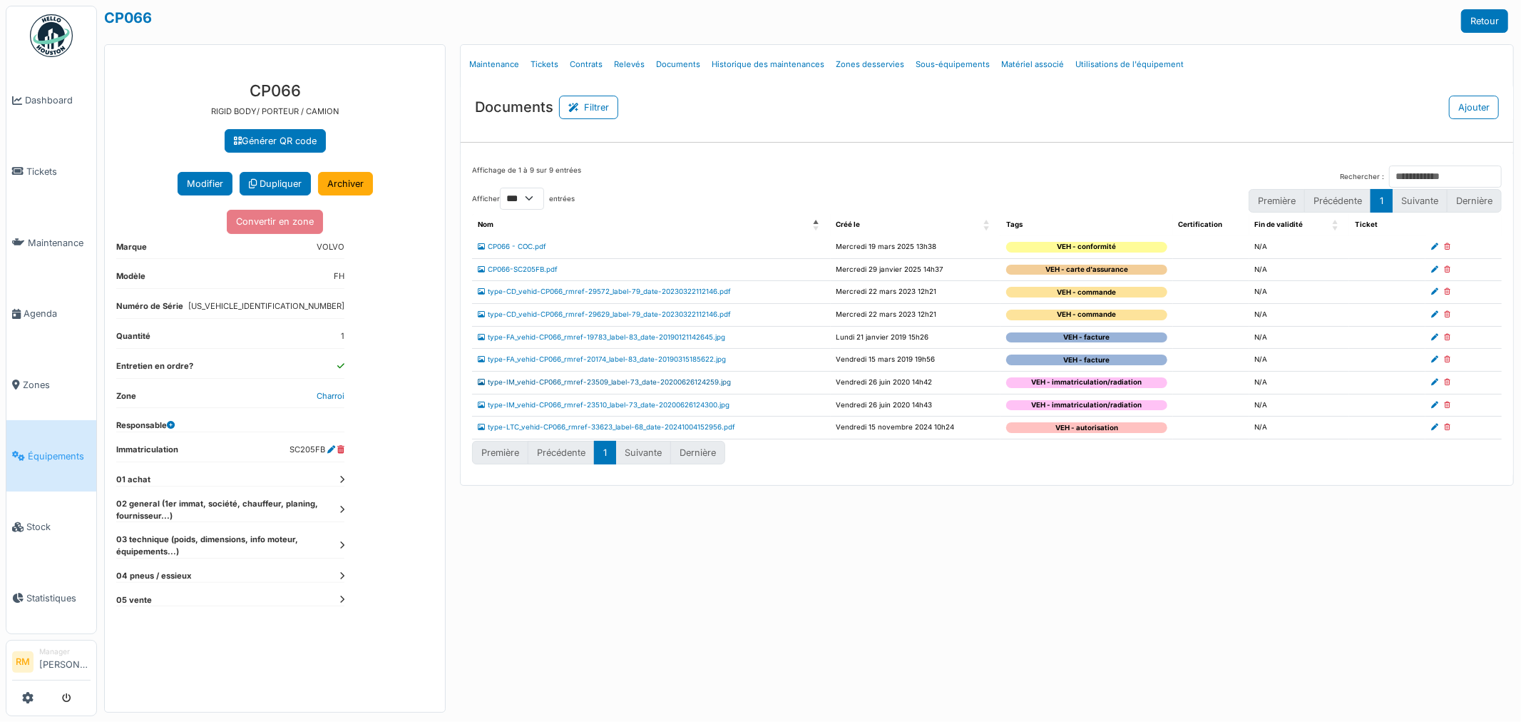
click at [723, 379] on link "type-IM_vehid-CP066_rmref-23509_label-73_date-20200626124259.jpg" at bounding box center [604, 382] width 253 height 8
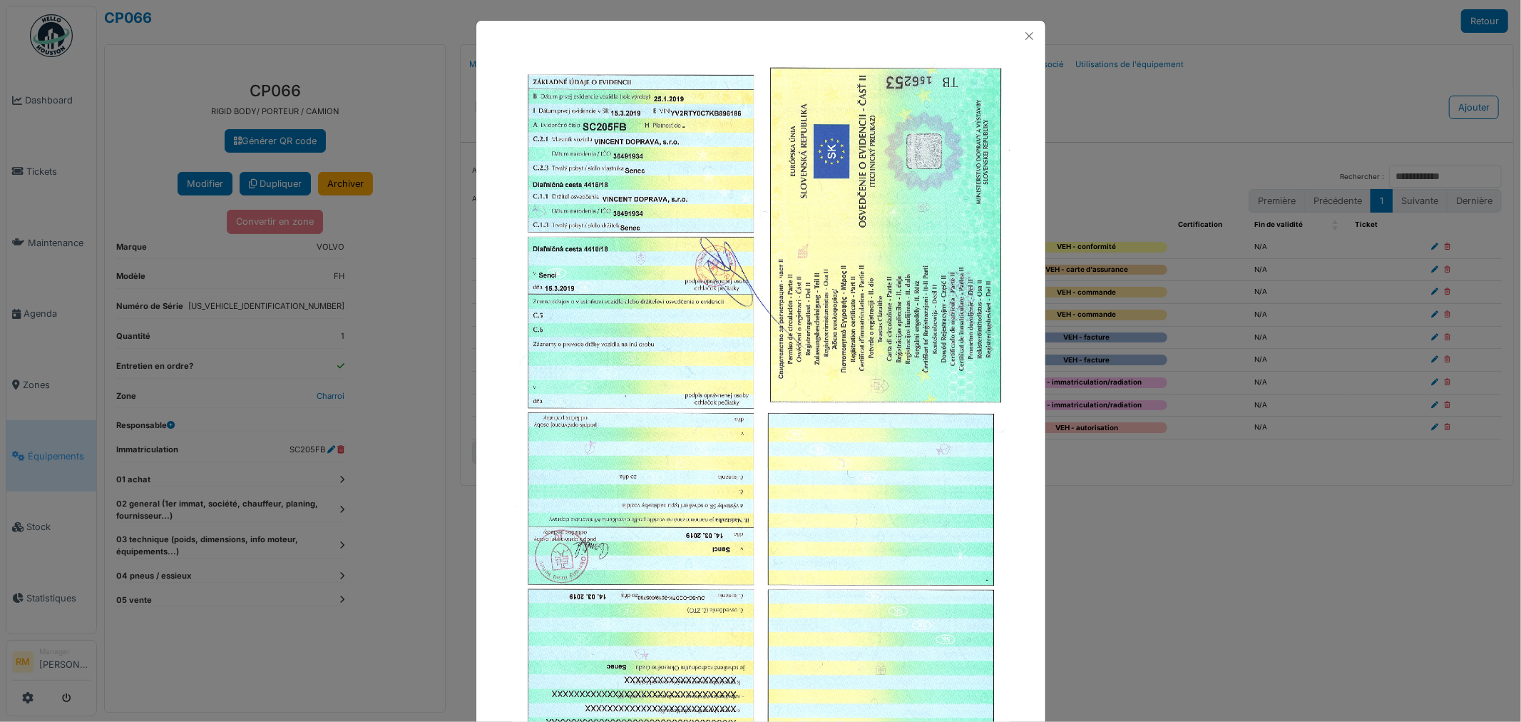
click at [1010, 32] on div at bounding box center [760, 36] width 569 height 31
click at [1024, 32] on button "Close" at bounding box center [1029, 35] width 19 height 19
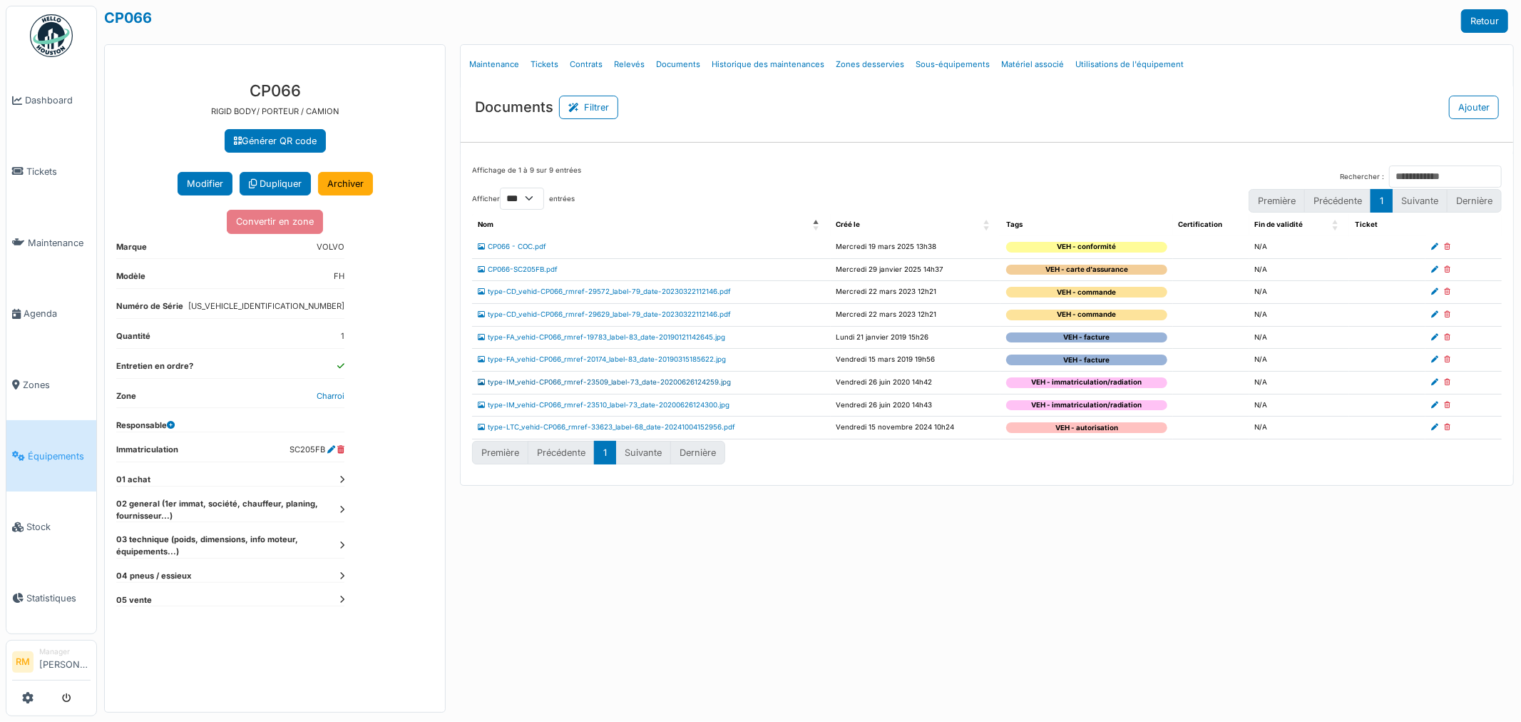
click at [706, 381] on link "type-IM_vehid-CP066_rmref-23509_label-73_date-20200626124259.jpg" at bounding box center [604, 382] width 253 height 8
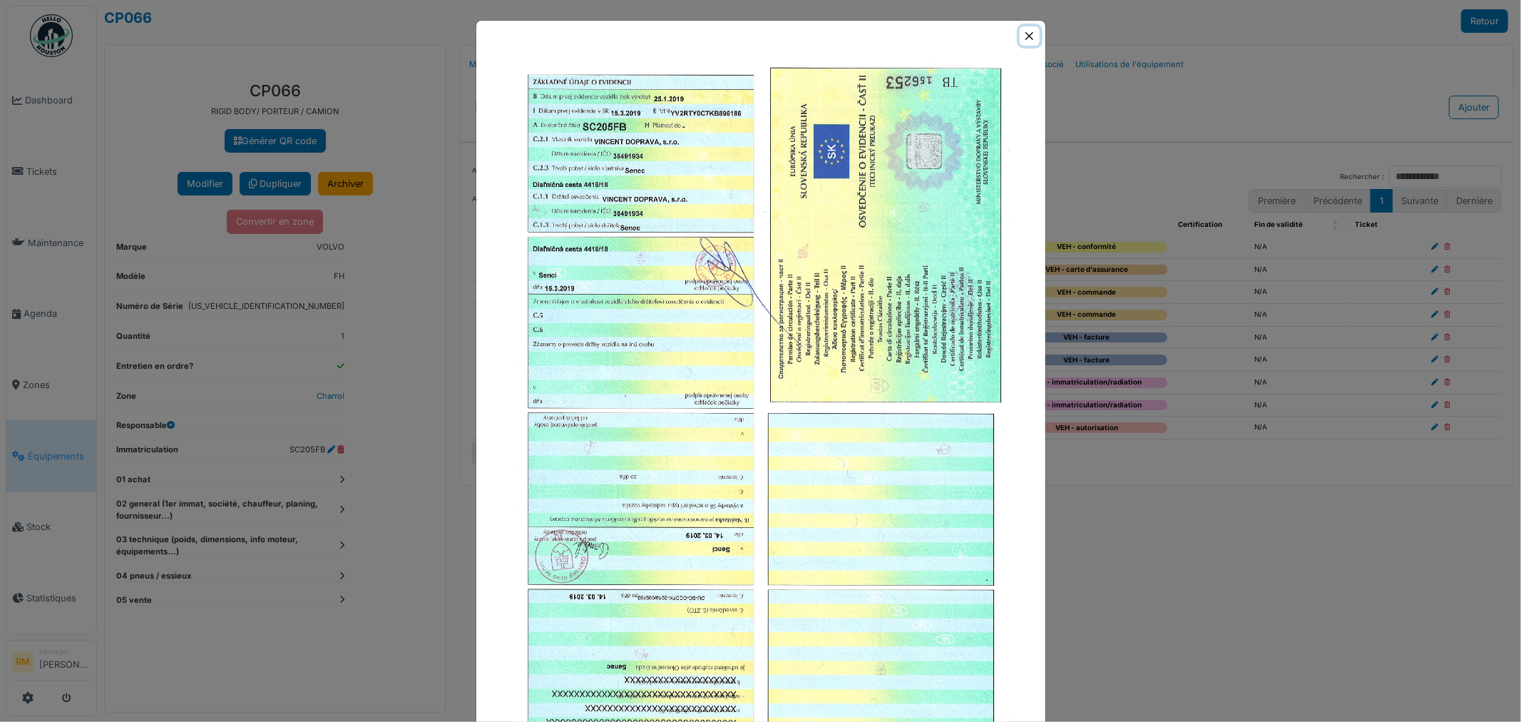
click at [1021, 32] on button "Close" at bounding box center [1029, 35] width 19 height 19
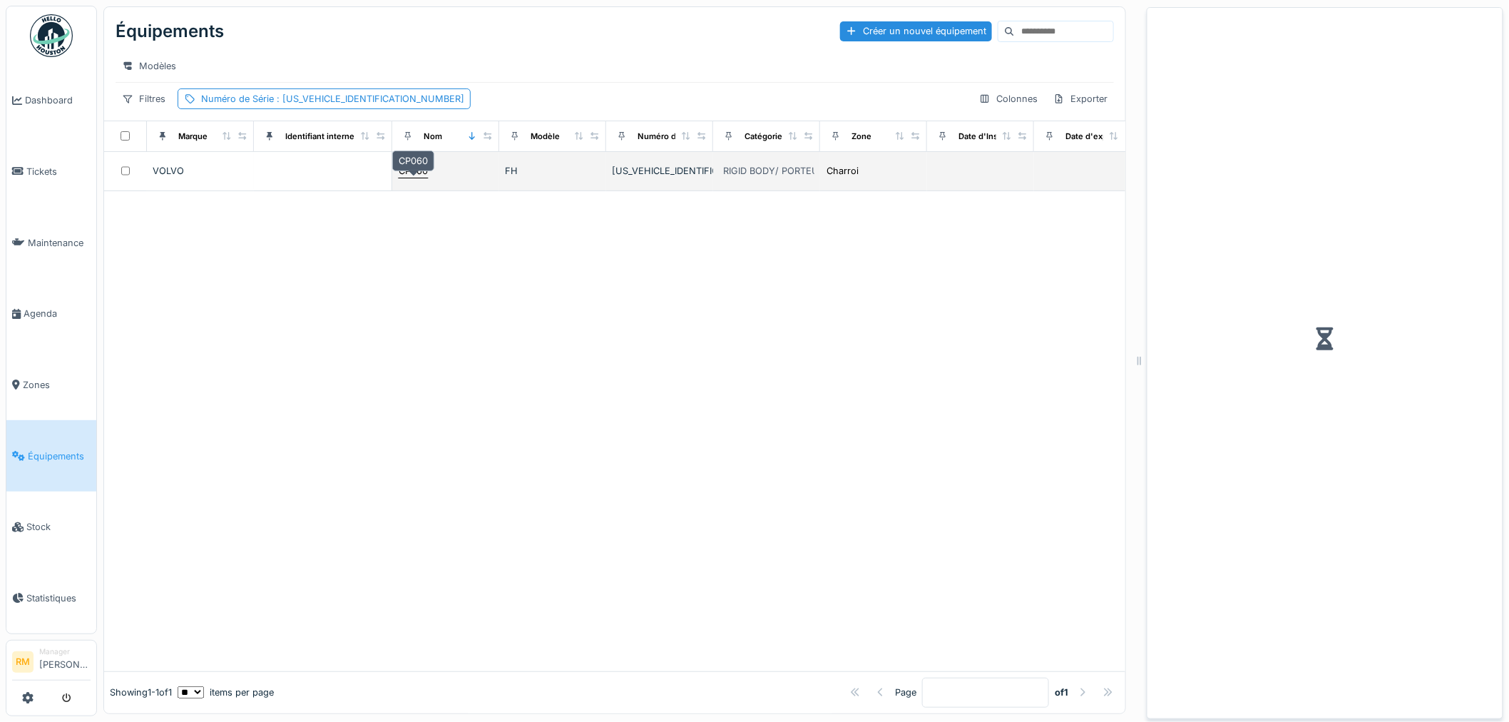
click at [423, 178] on div "CP060" at bounding box center [413, 171] width 29 height 14
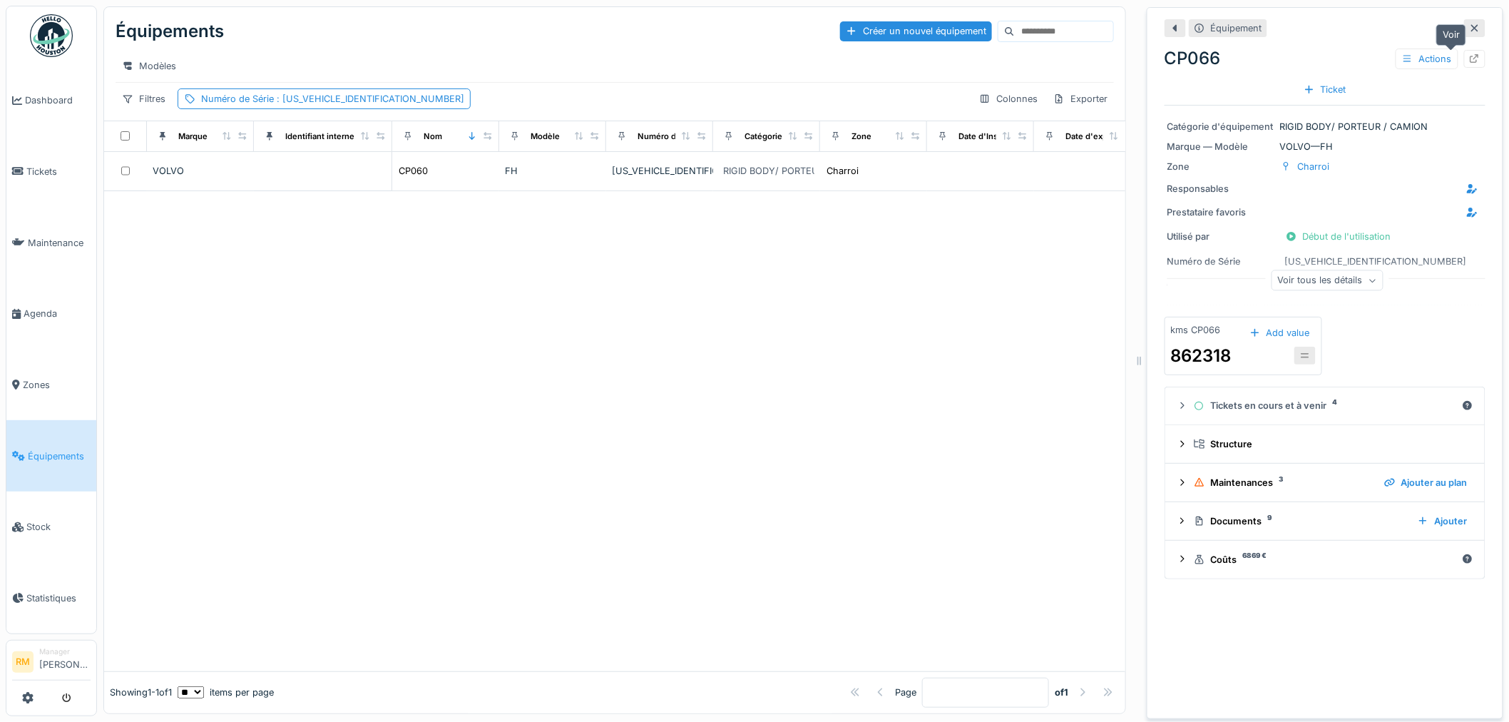
click at [1471, 57] on icon at bounding box center [1475, 58] width 9 height 9
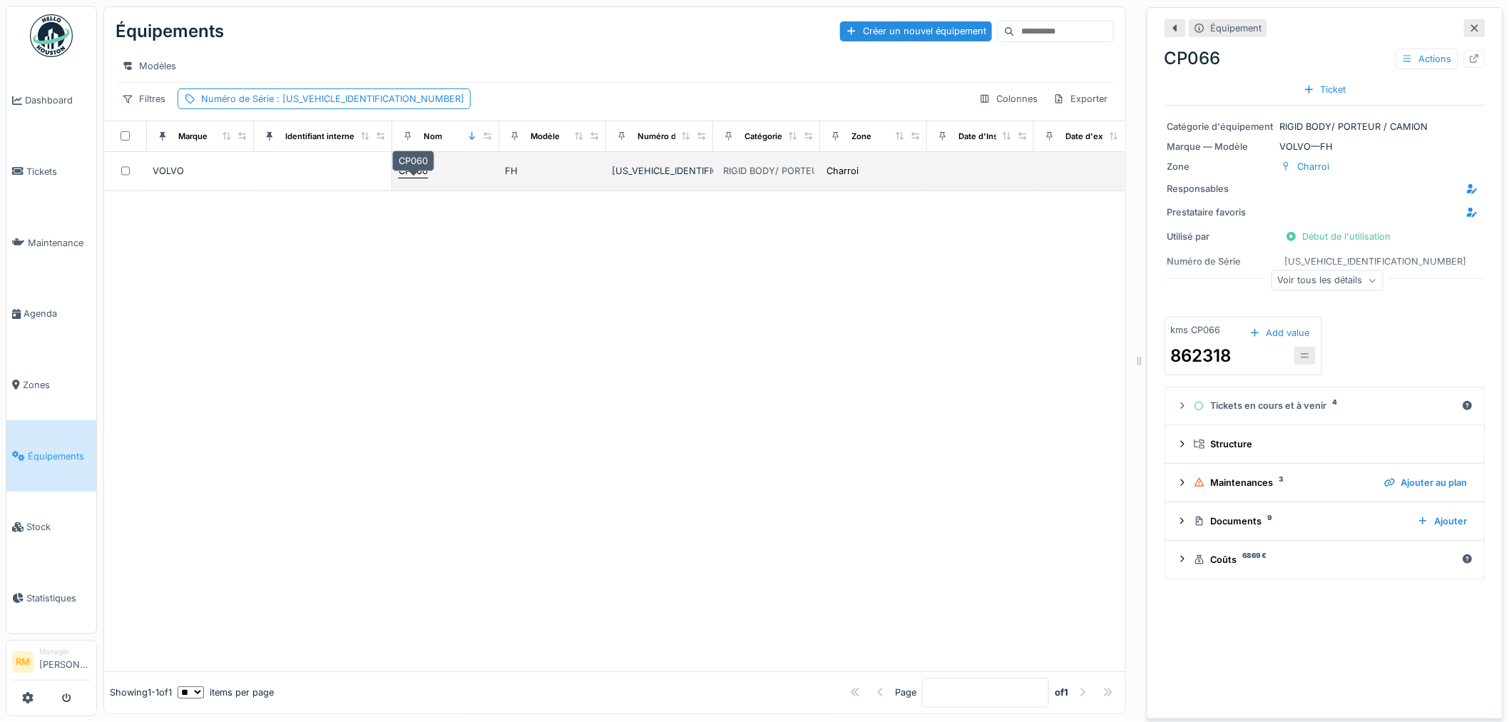
click at [402, 178] on div "CP060" at bounding box center [413, 171] width 29 height 14
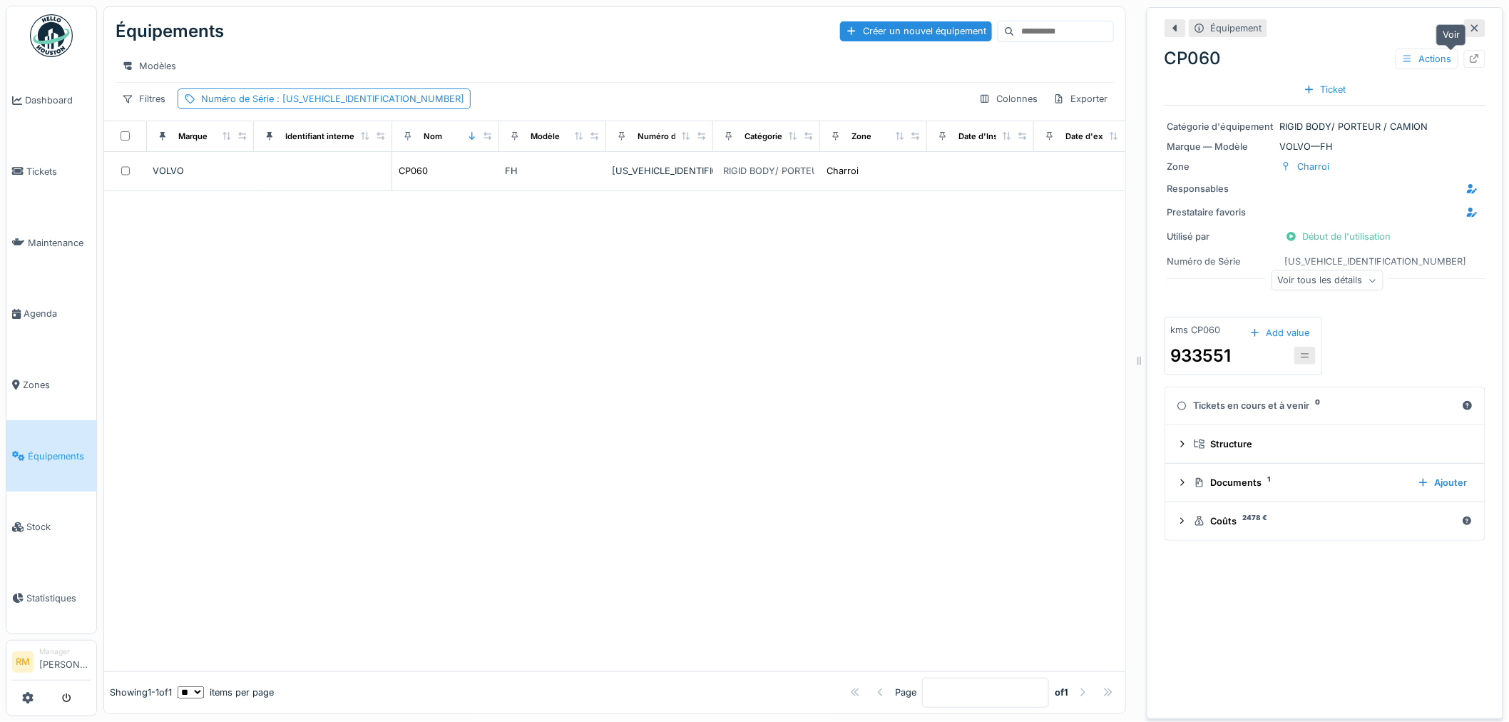
click at [1471, 60] on icon at bounding box center [1475, 58] width 9 height 9
click at [140, 109] on div "Filtres" at bounding box center [144, 98] width 56 height 21
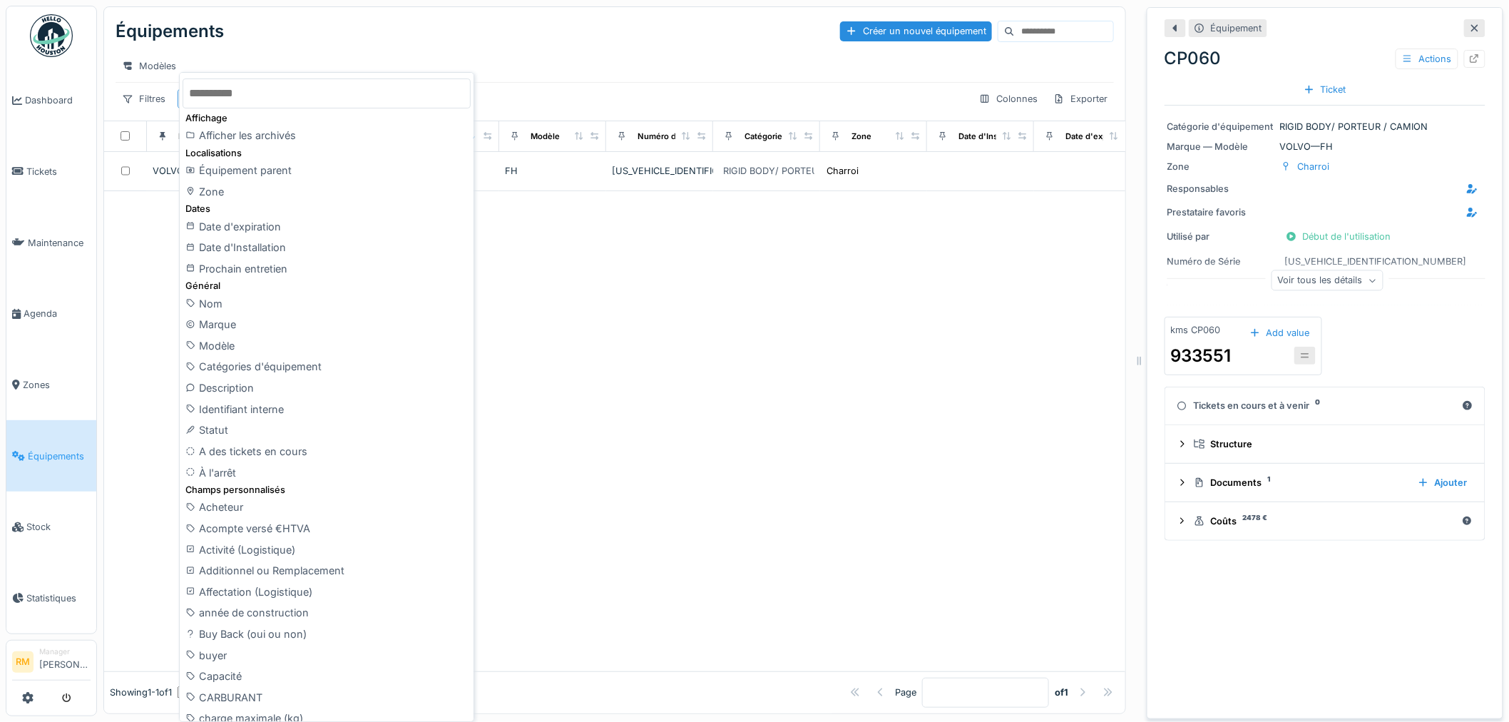
click at [573, 64] on div "Modèles" at bounding box center [615, 66] width 999 height 21
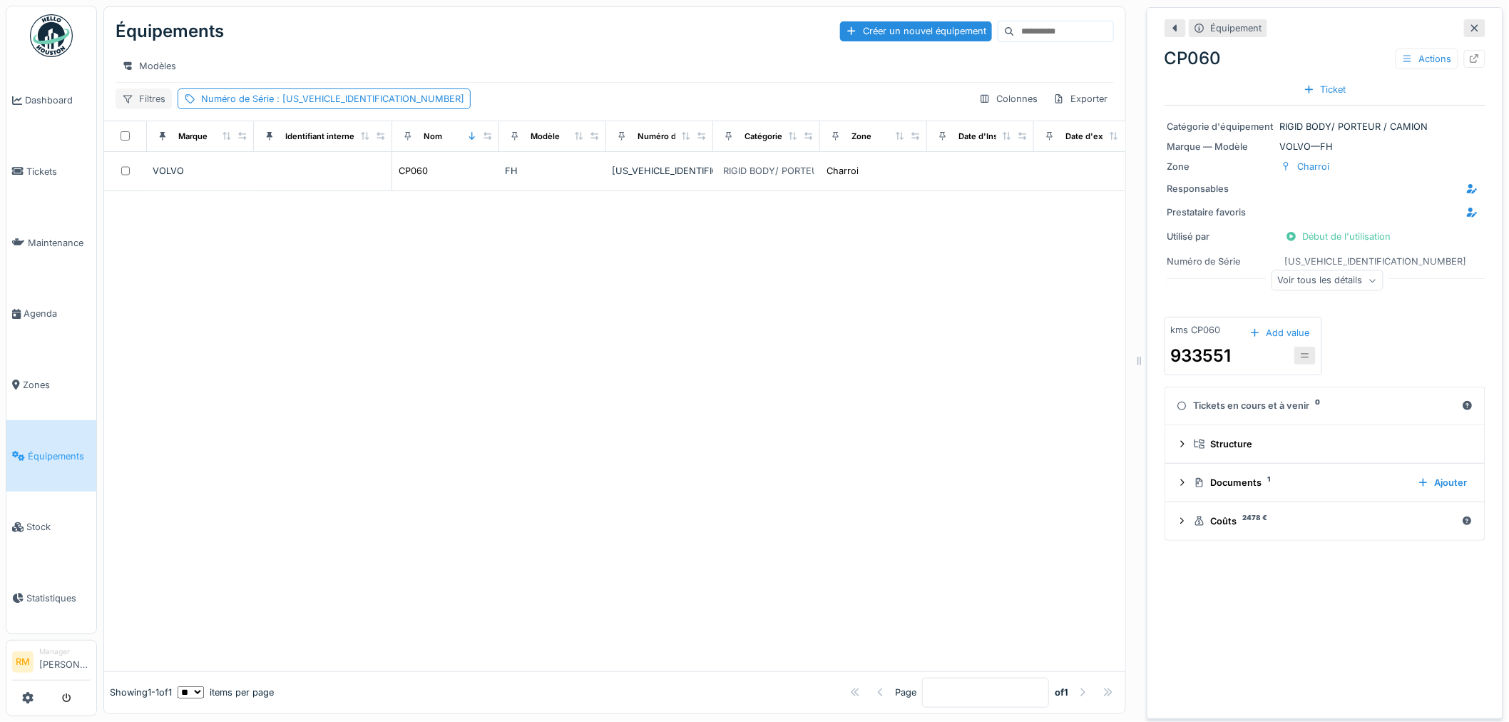
click at [133, 109] on div "Filtres" at bounding box center [144, 98] width 56 height 21
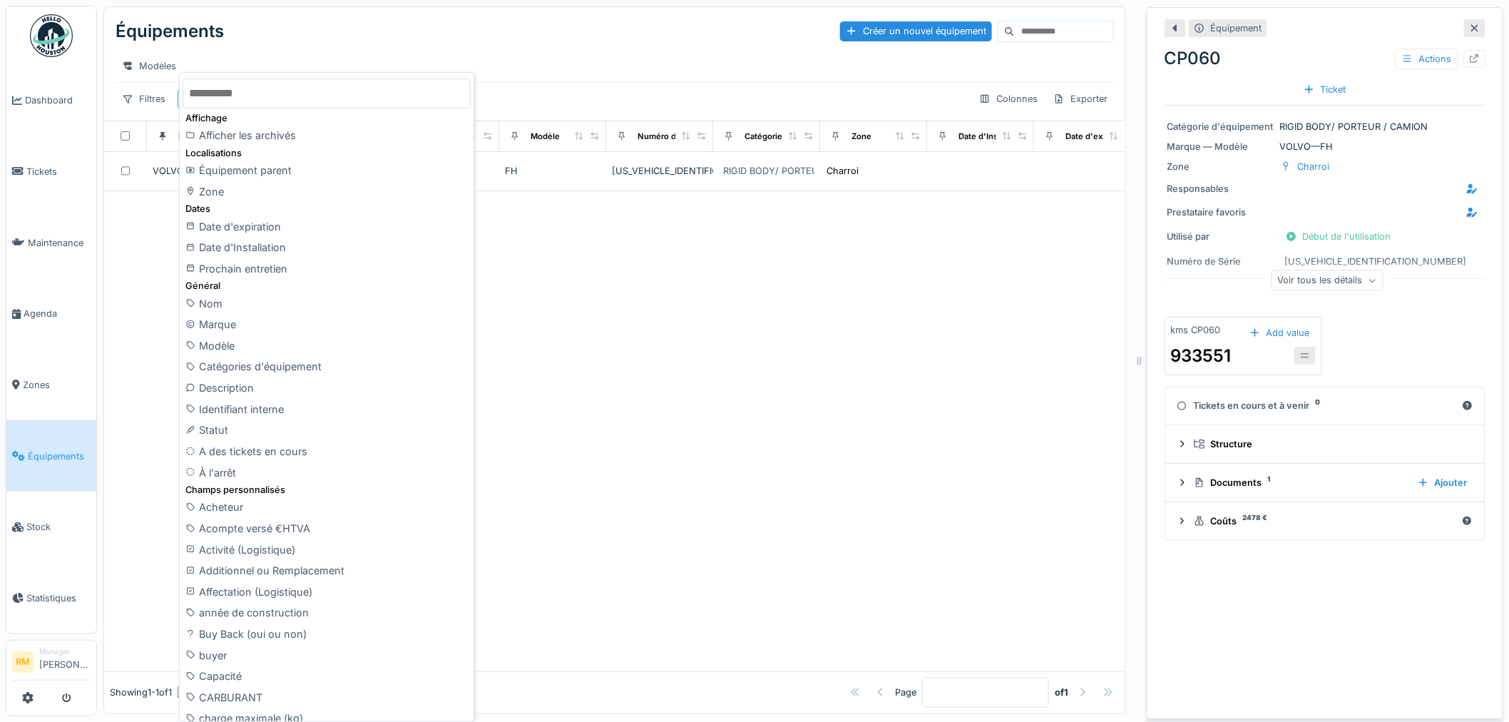
click at [265, 141] on div "Afficher les archivés" at bounding box center [327, 135] width 288 height 21
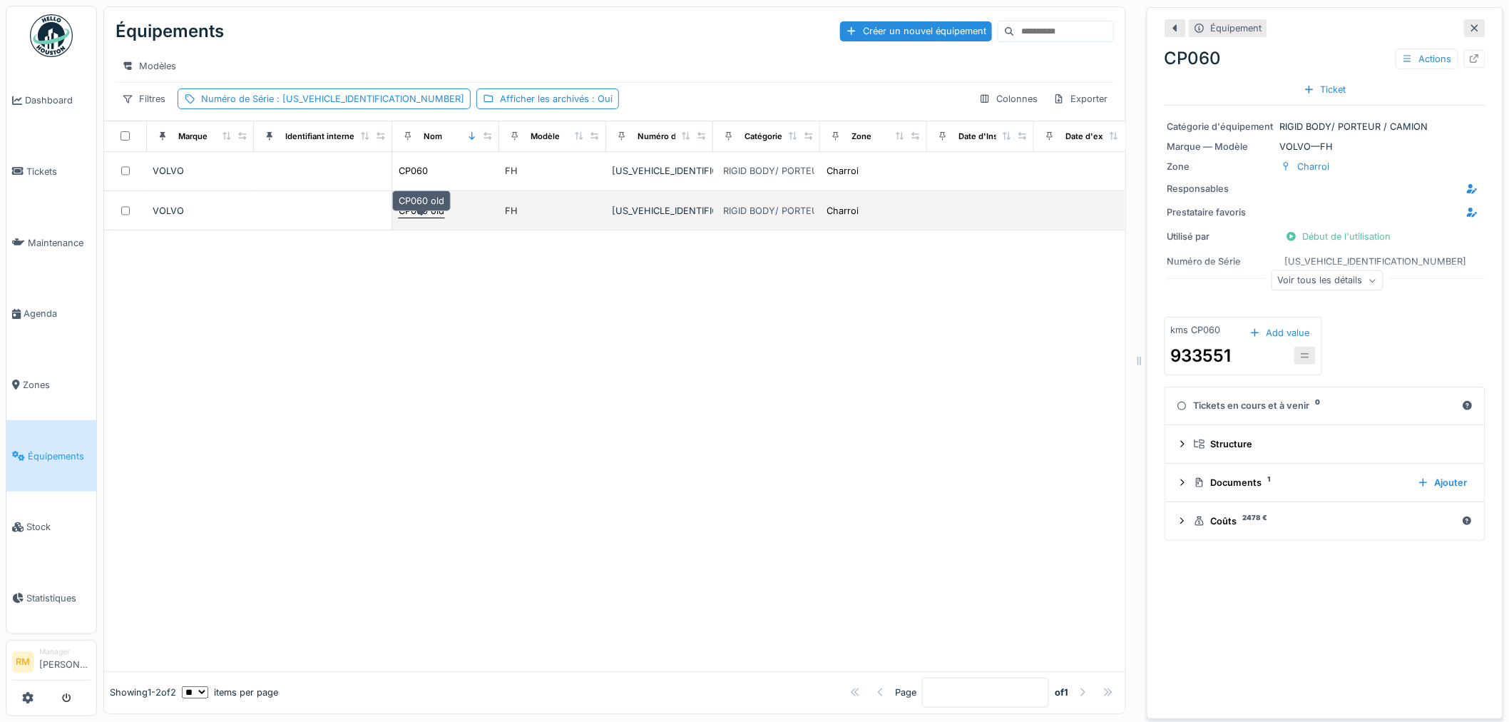
click at [419, 218] on div "CP060 old" at bounding box center [422, 211] width 46 height 14
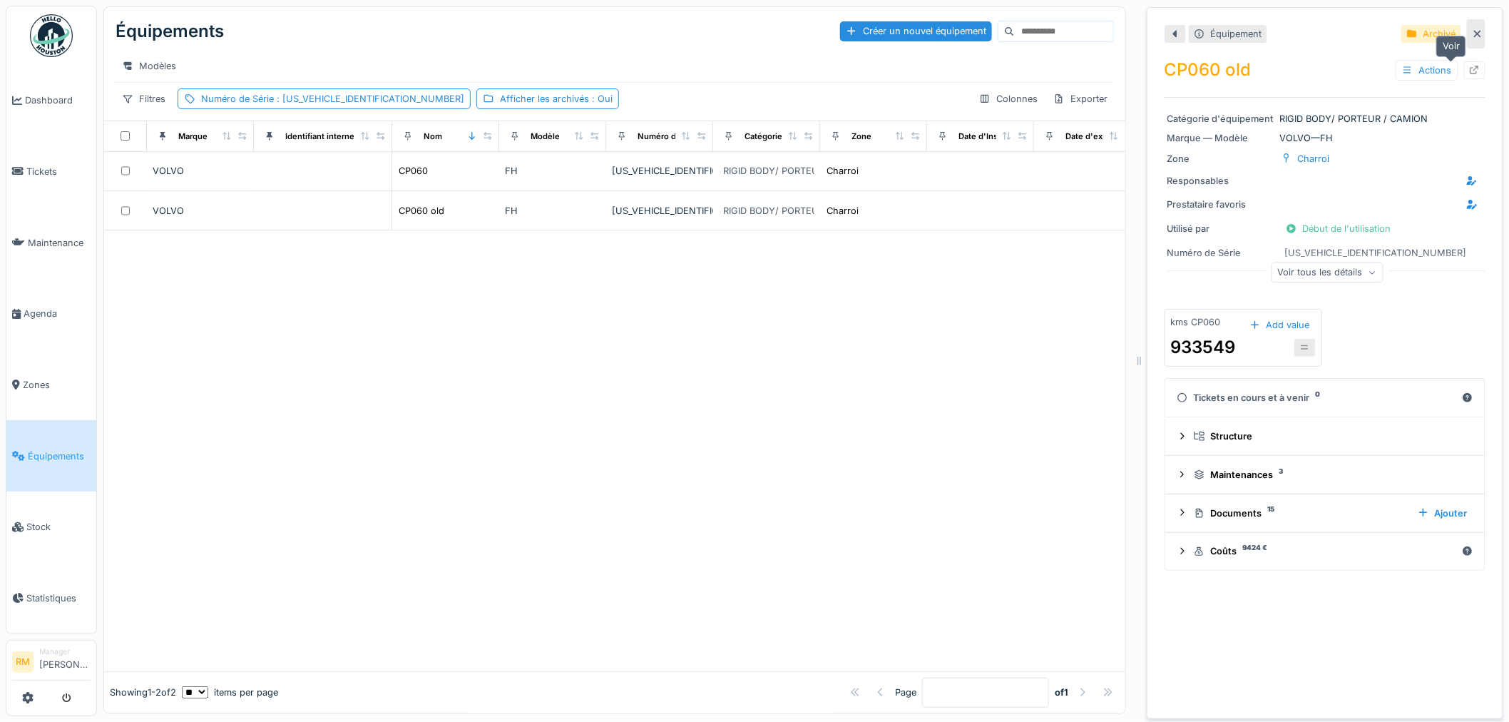
click at [1469, 68] on icon at bounding box center [1474, 70] width 11 height 9
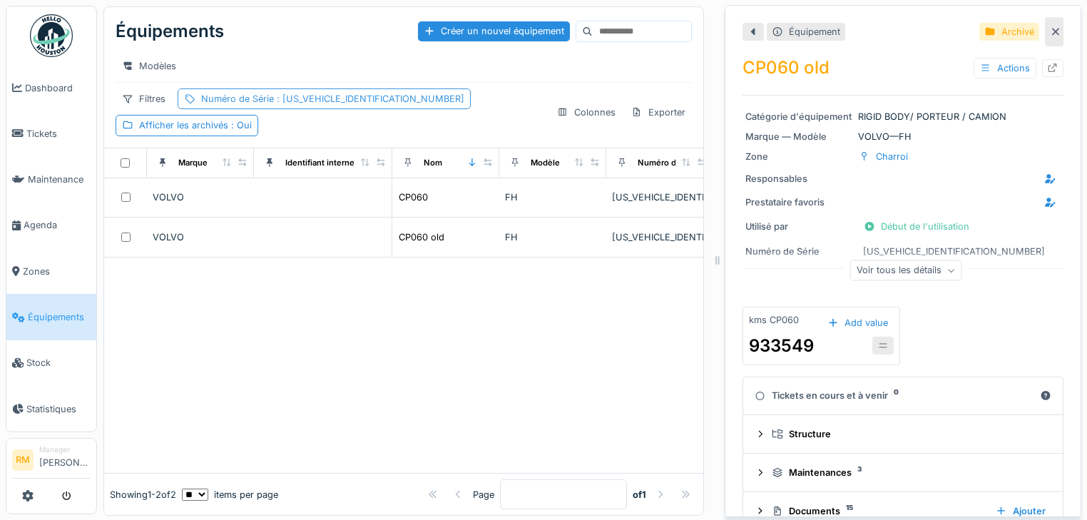
click at [300, 104] on span ": YV2RTY0C4JB858820" at bounding box center [369, 98] width 190 height 11
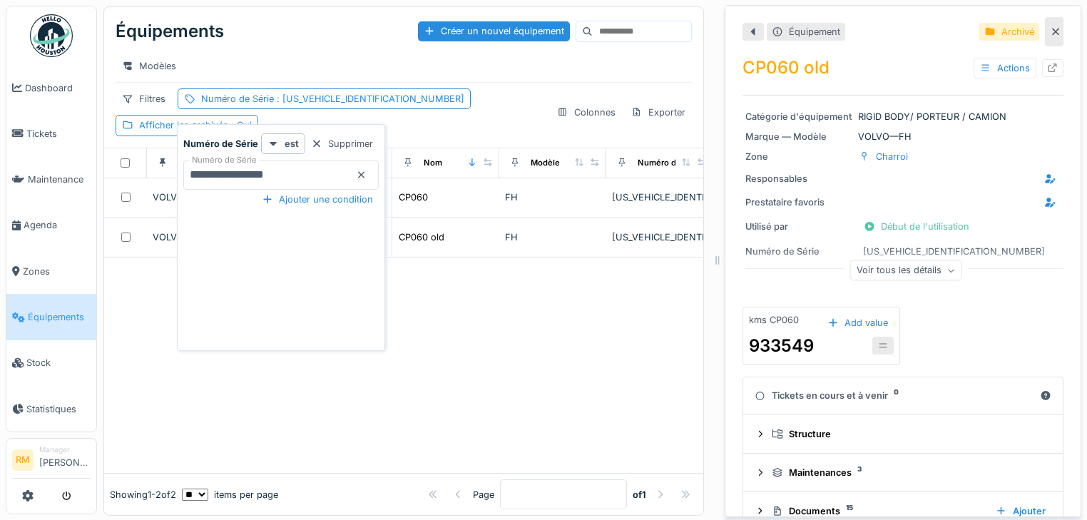
click at [353, 173] on Série_AzNDk "**********" at bounding box center [280, 175] width 195 height 30
click at [356, 172] on icon at bounding box center [361, 174] width 11 height 9
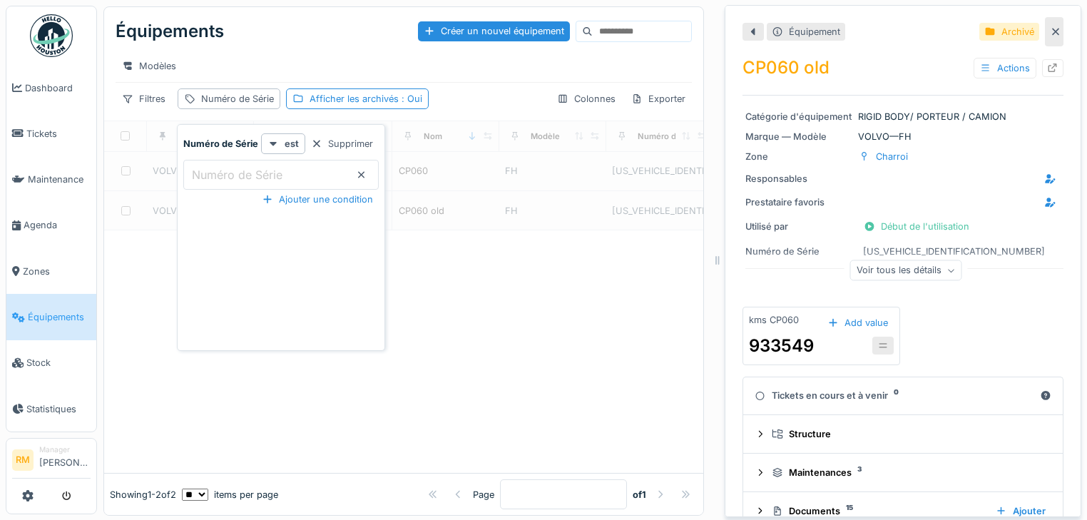
click at [306, 174] on Série_AzNDk "Numéro de Série" at bounding box center [280, 175] width 195 height 30
paste Série_AzNDk "**********"
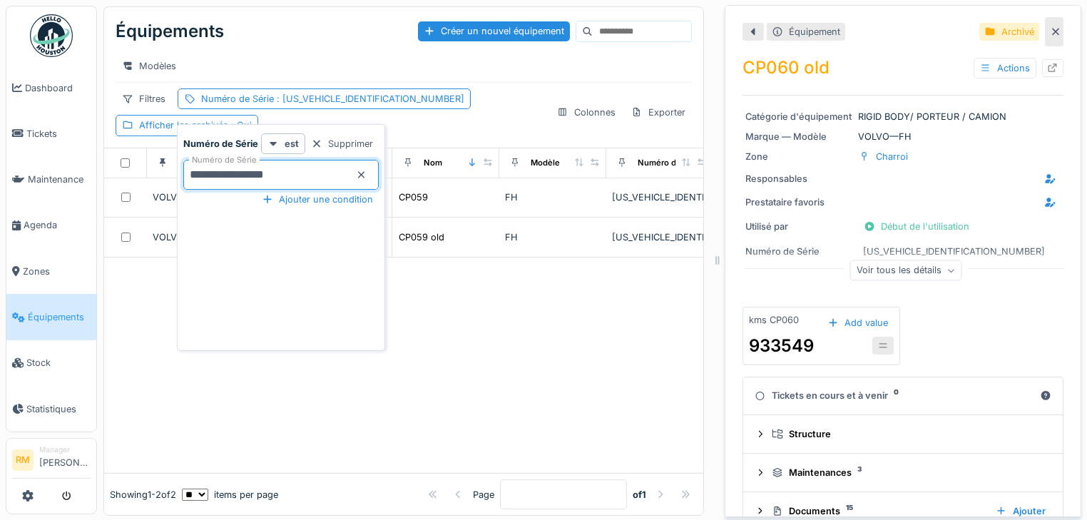
type Série_AzNDk "**********"
click at [462, 82] on div "Modèles" at bounding box center [404, 66] width 576 height 32
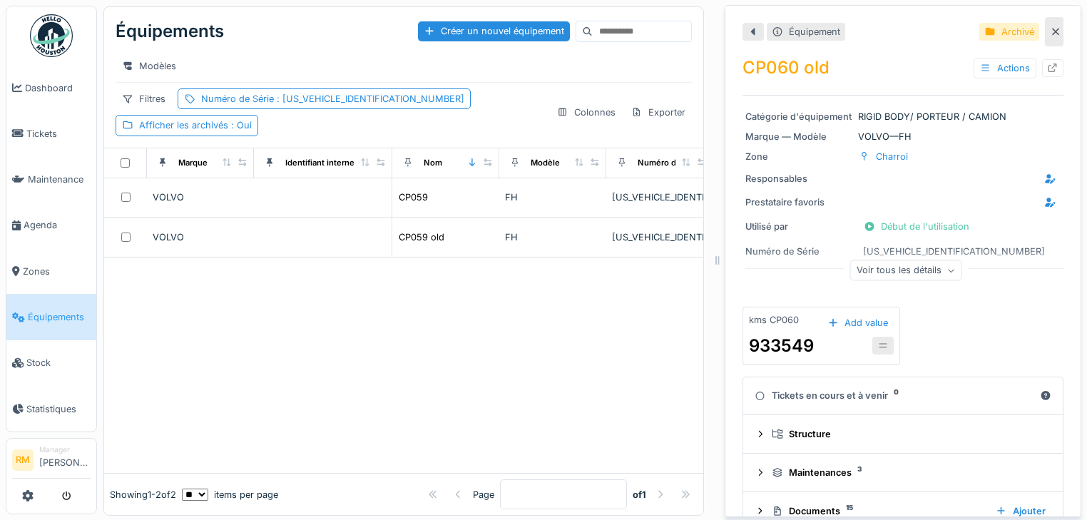
click at [1052, 33] on icon at bounding box center [1055, 32] width 7 height 7
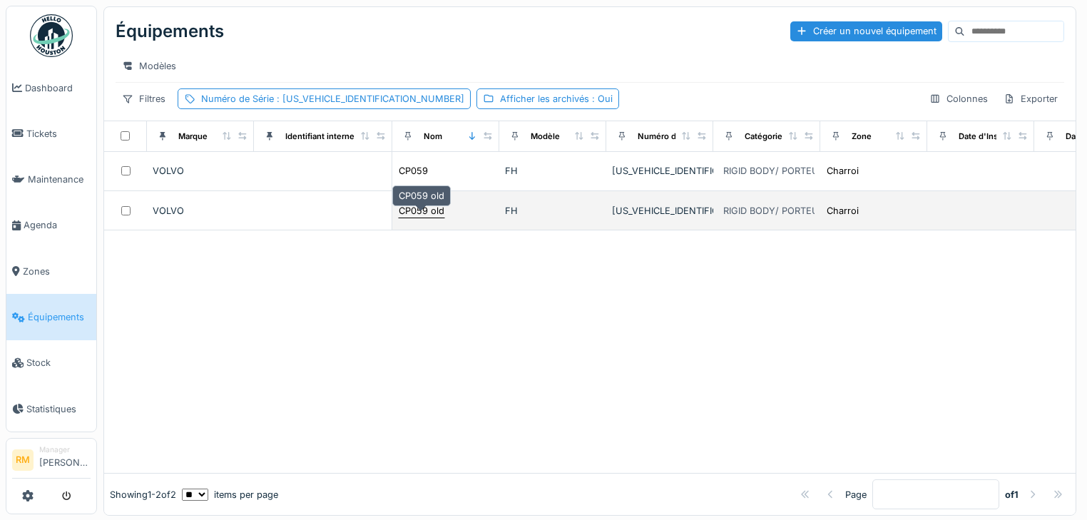
click at [429, 216] on div "CP059 old" at bounding box center [422, 211] width 46 height 14
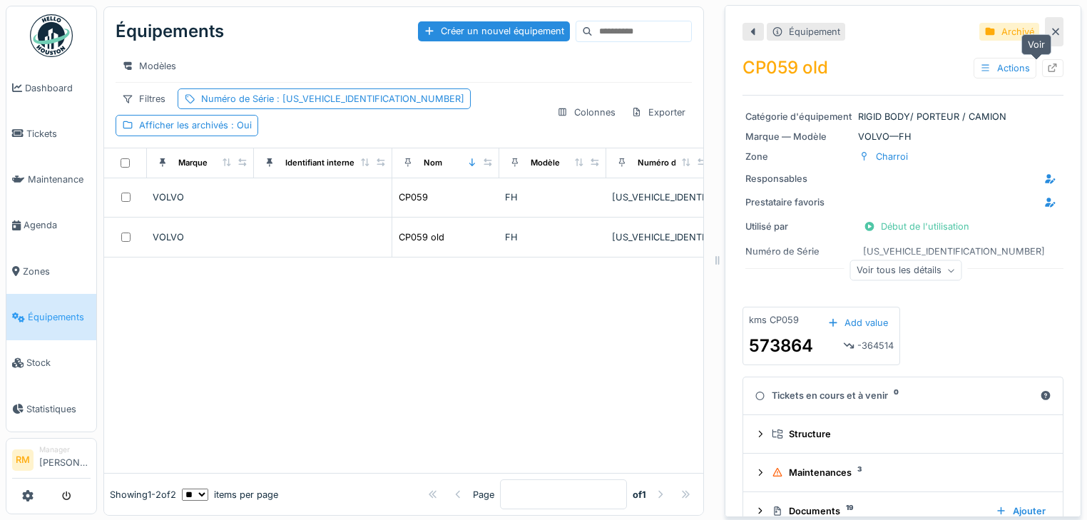
click at [1047, 61] on div at bounding box center [1052, 68] width 11 height 14
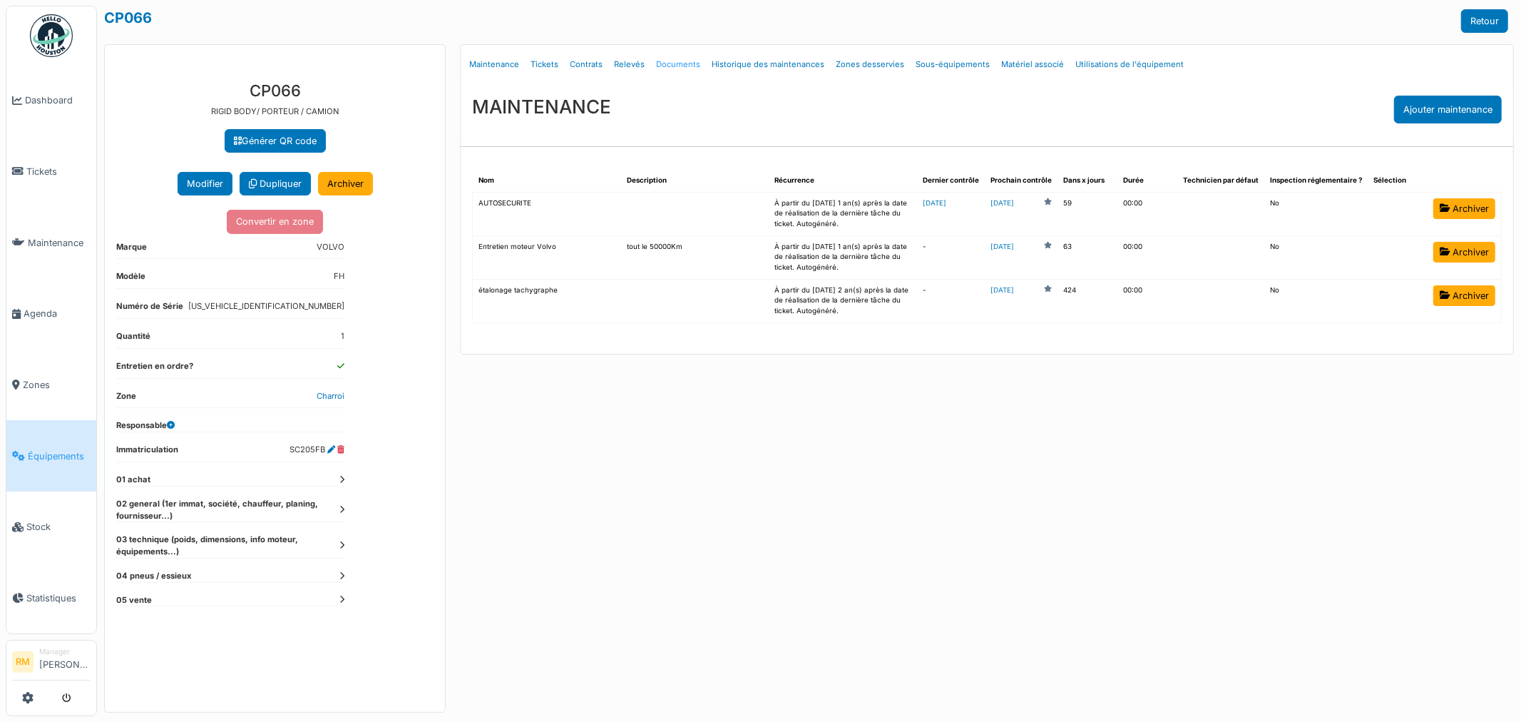
click at [670, 66] on link "Documents" at bounding box center [678, 65] width 56 height 34
select select "***"
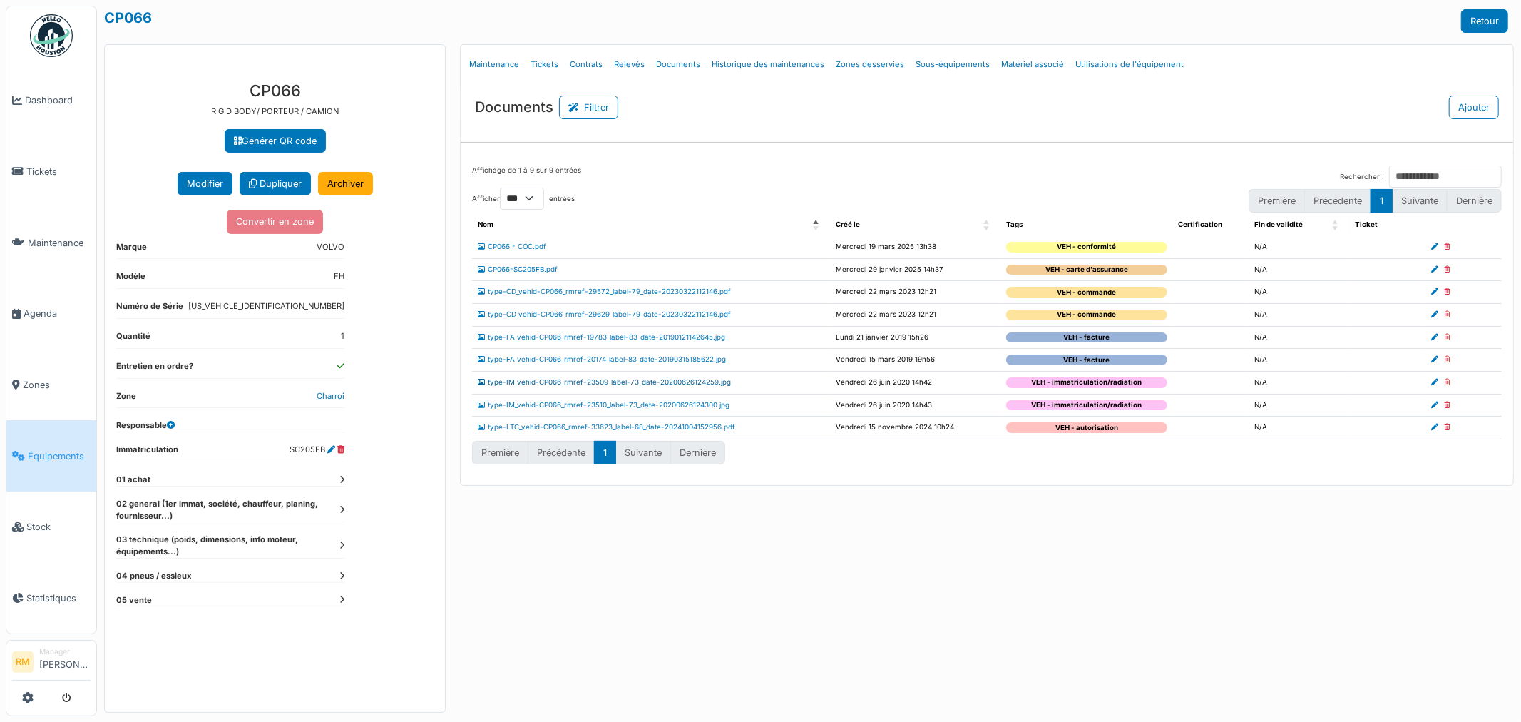
click at [712, 379] on link "type-IM_vehid-CP066_rmref-23509_label-73_date-20200626124259.jpg" at bounding box center [604, 382] width 253 height 8
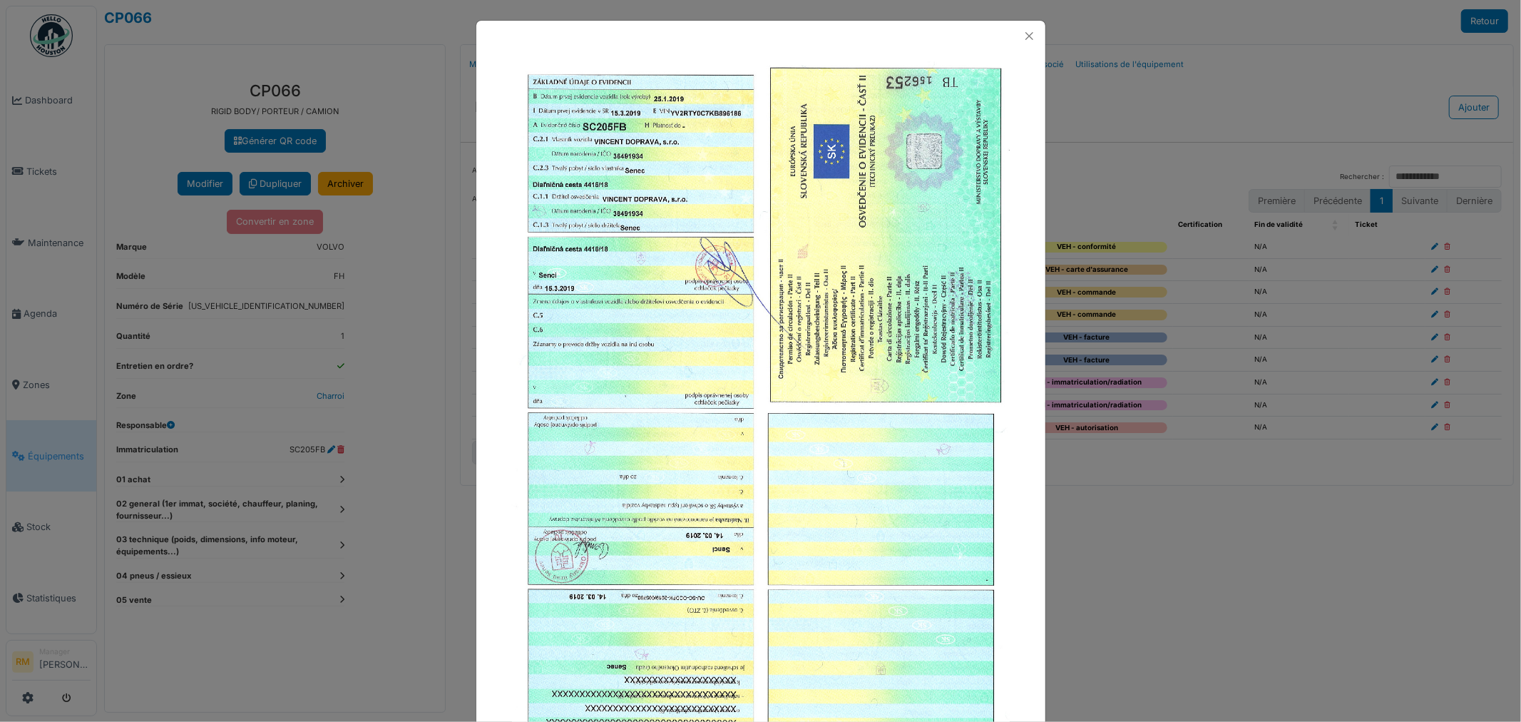
click at [1009, 39] on div at bounding box center [760, 36] width 569 height 31
click at [1028, 30] on button "Close" at bounding box center [1029, 35] width 19 height 19
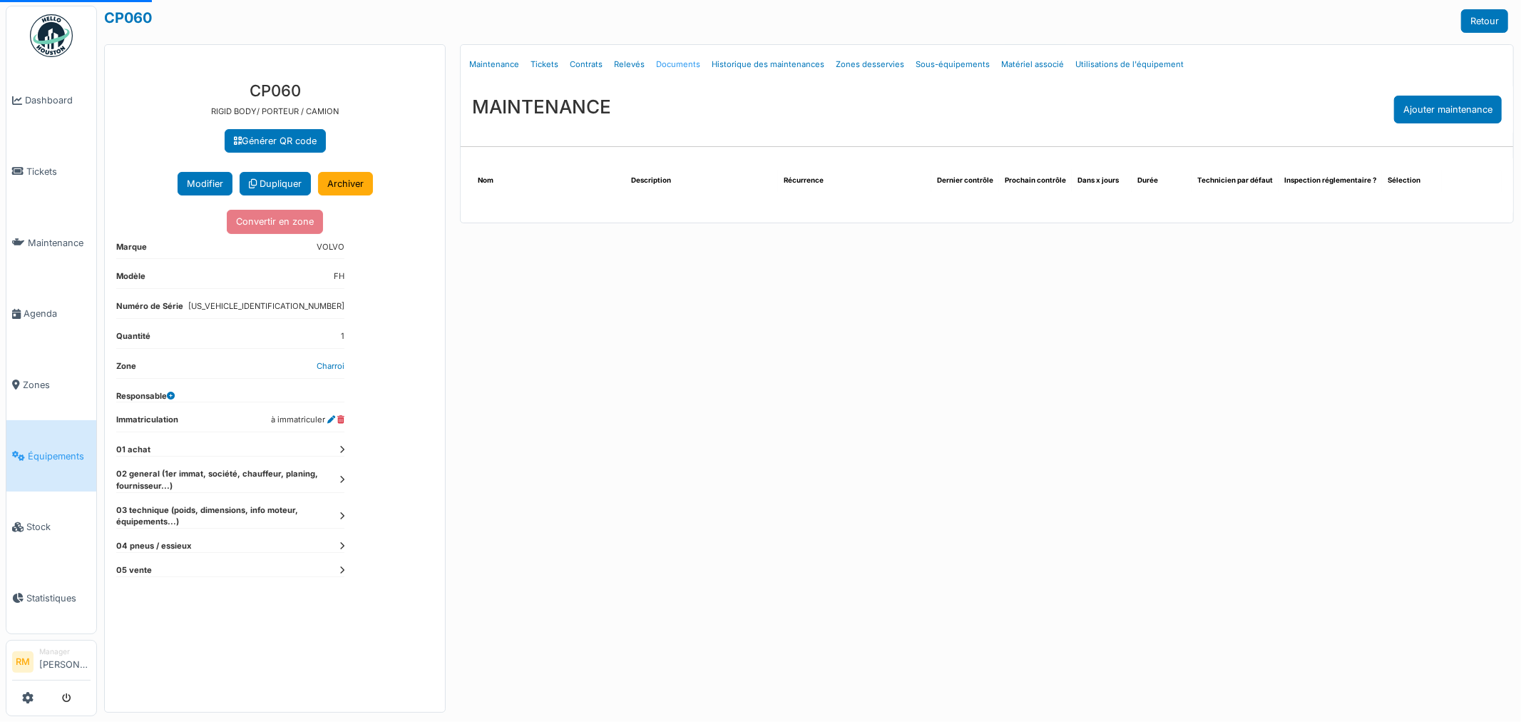
drag, startPoint x: 0, startPoint y: 0, endPoint x: 669, endPoint y: 66, distance: 672.2
click at [669, 66] on link "Documents" at bounding box center [678, 65] width 56 height 34
click at [668, 65] on link "Documents" at bounding box center [678, 65] width 56 height 34
click at [673, 61] on link "Documents" at bounding box center [678, 65] width 56 height 34
click at [673, 68] on link "Documents" at bounding box center [678, 65] width 56 height 34
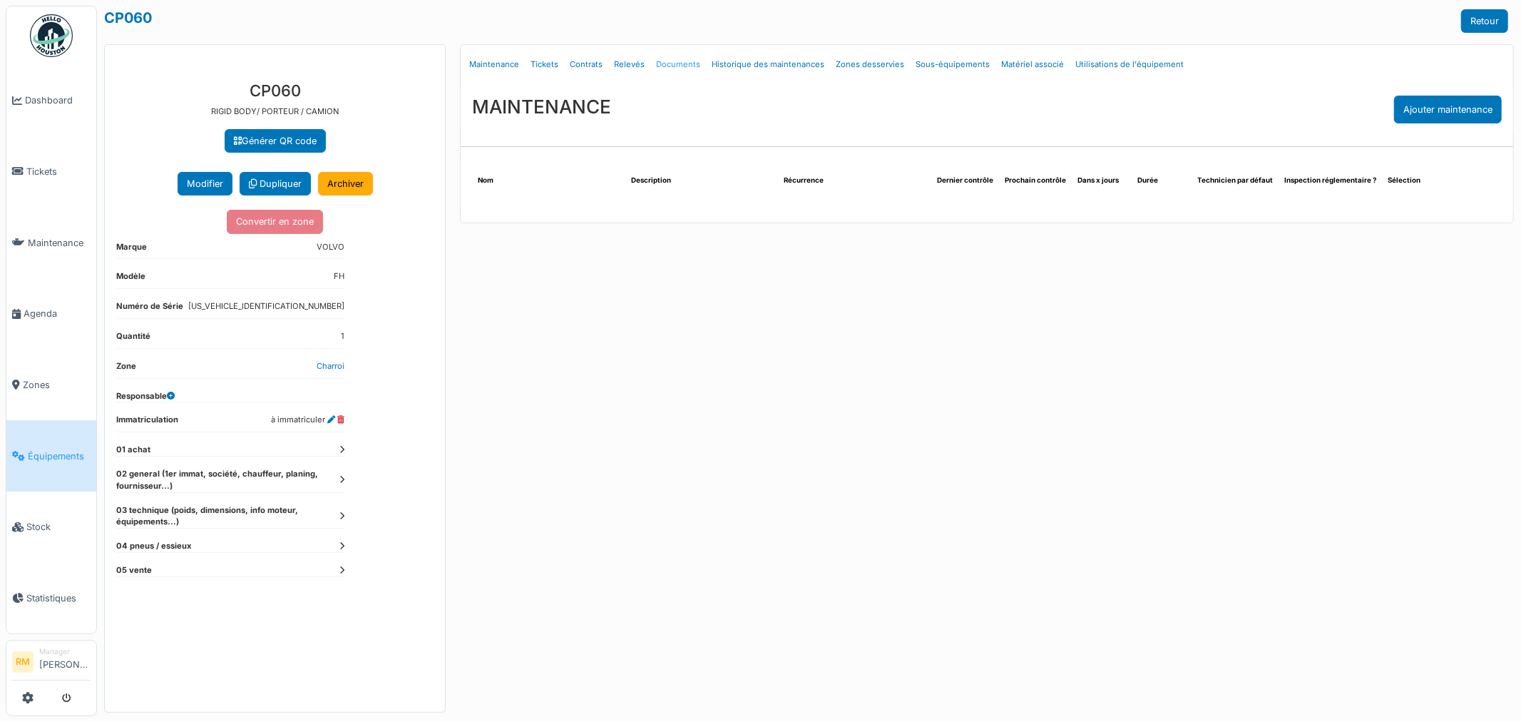
click at [672, 62] on link "Documents" at bounding box center [678, 65] width 56 height 34
select select "***"
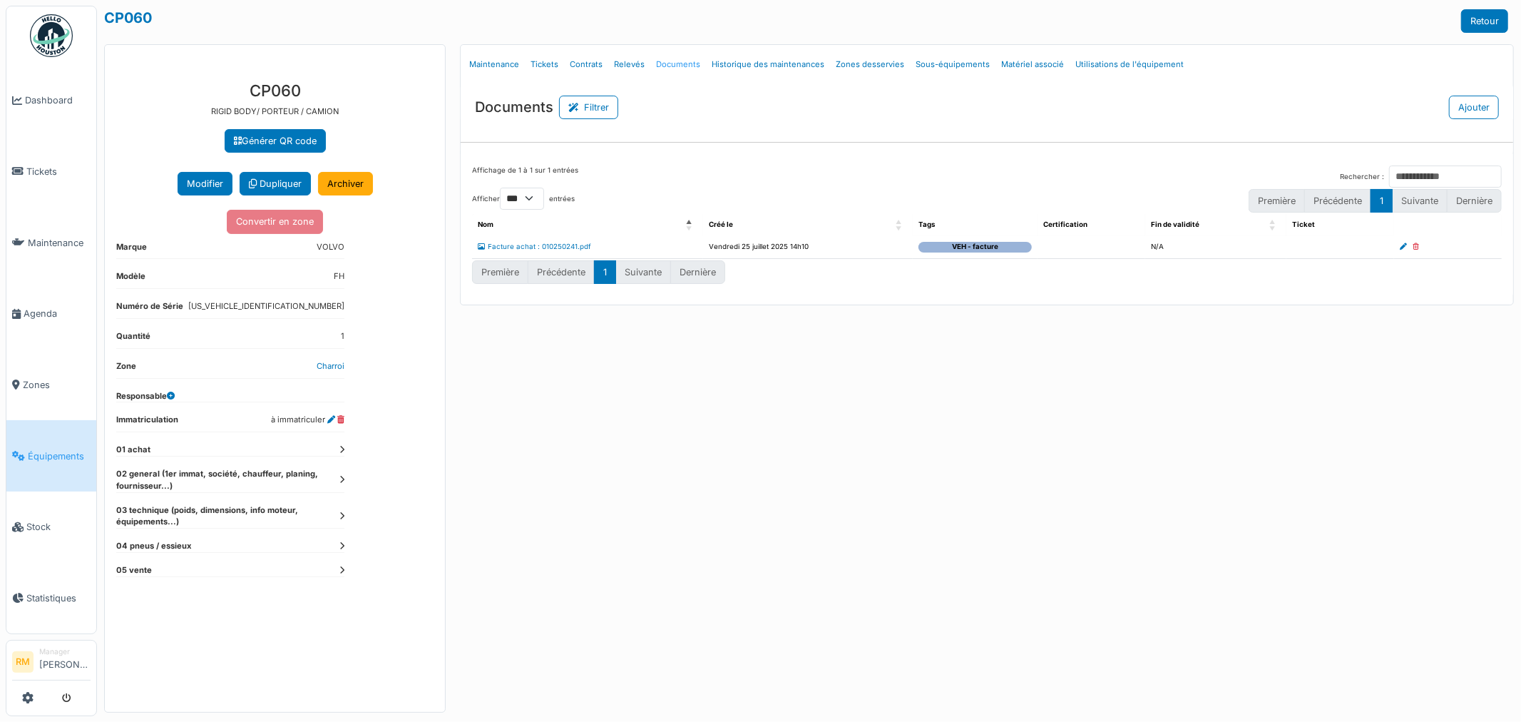
click at [665, 64] on link "Documents" at bounding box center [678, 65] width 56 height 34
select select "***"
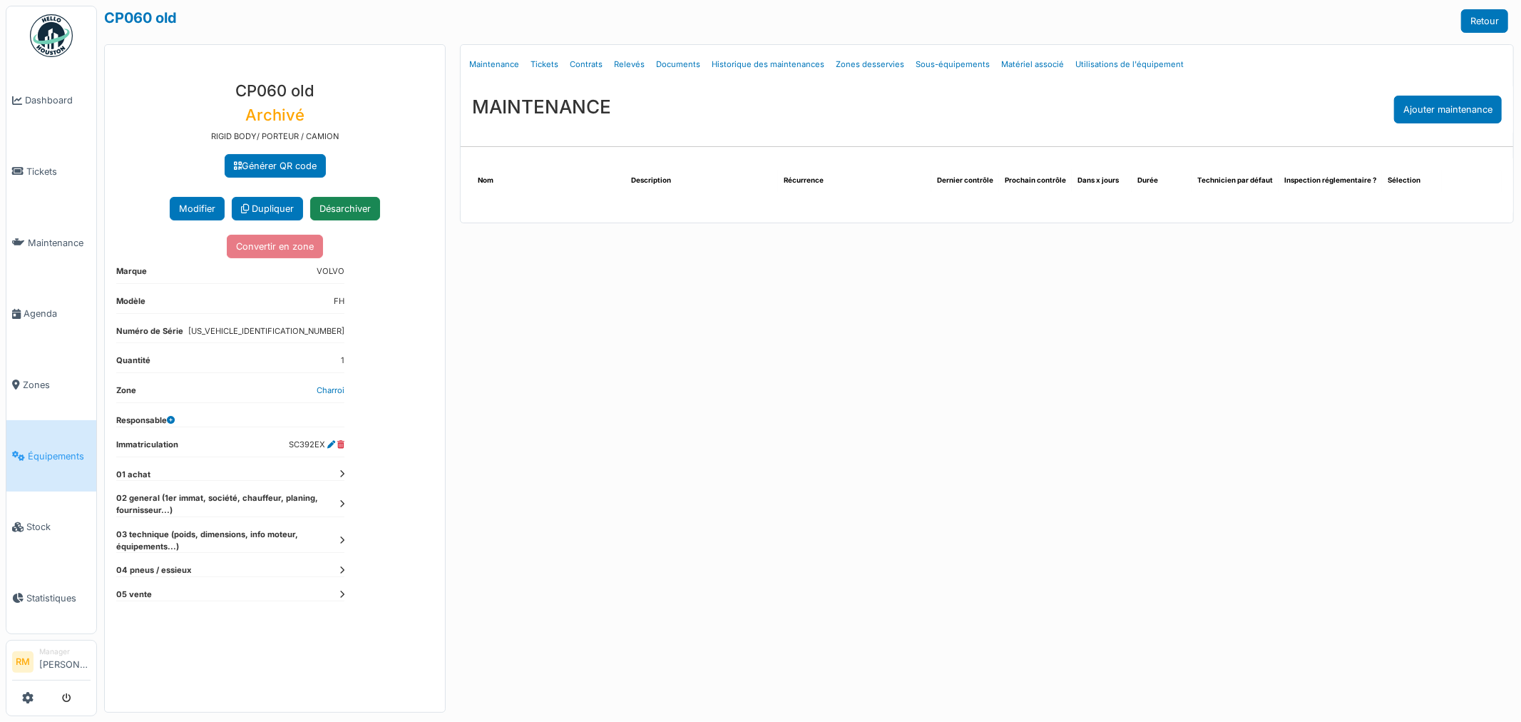
click at [675, 61] on link "Documents" at bounding box center [678, 65] width 56 height 34
select select "***"
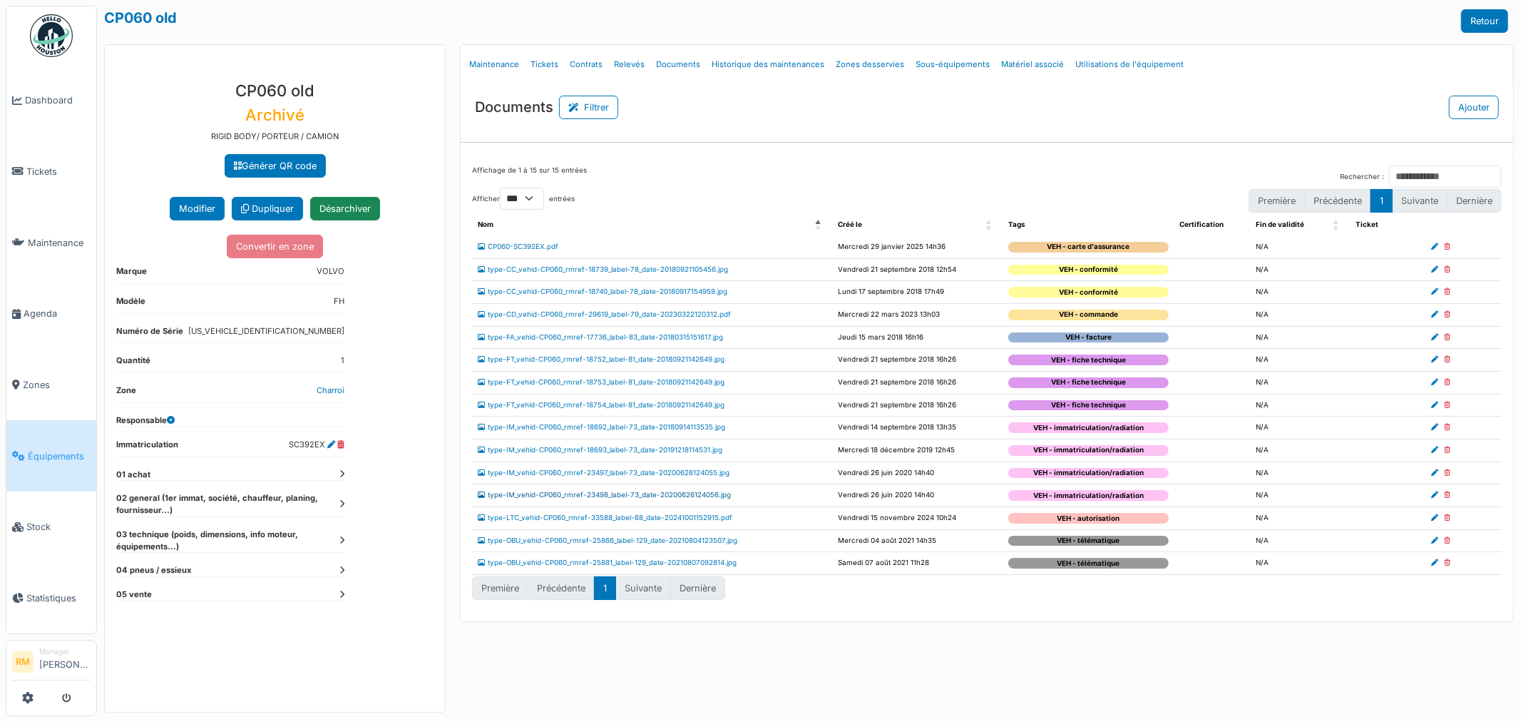
click at [696, 499] on link "type-IM_vehid-CP060_rmref-23498_label-73_date-20200626124056.jpg" at bounding box center [604, 495] width 253 height 8
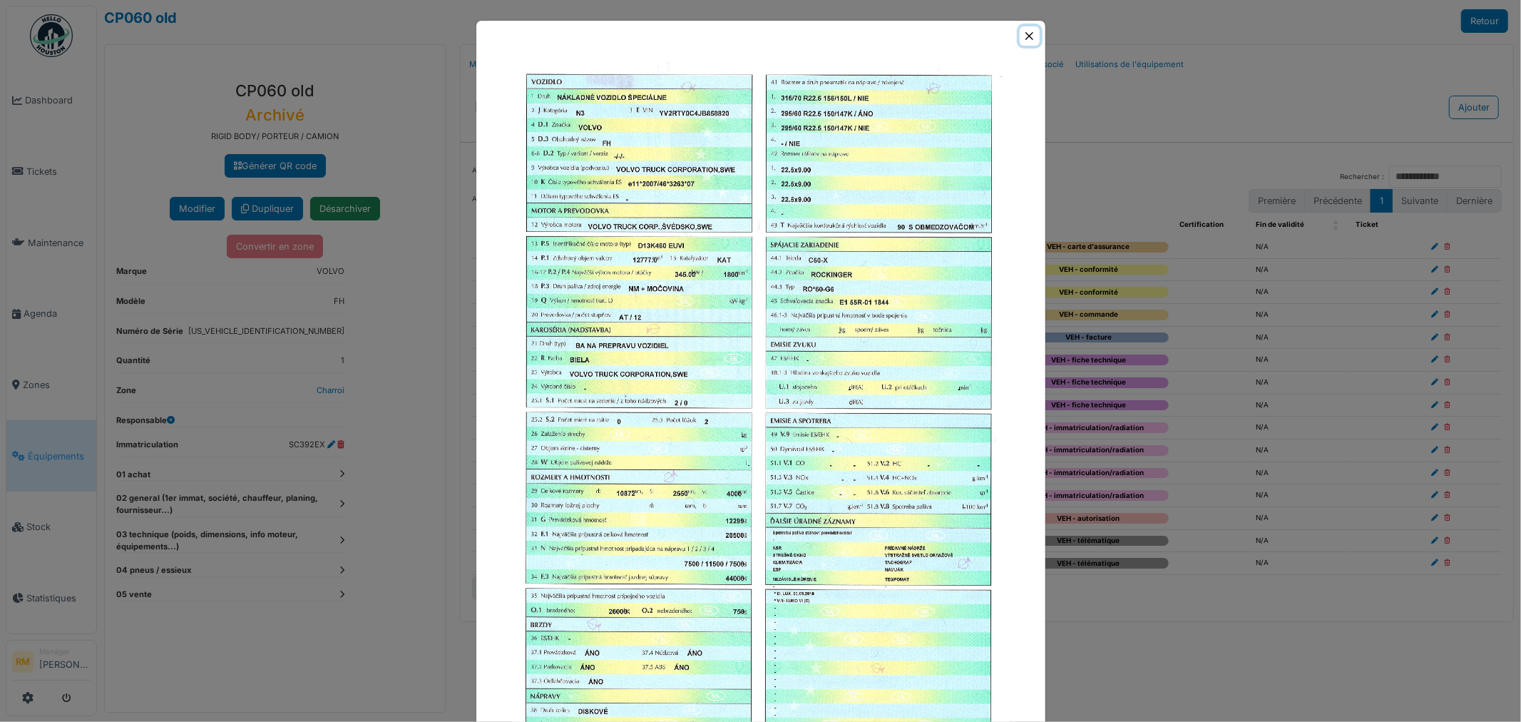
click at [1024, 32] on button "Close" at bounding box center [1029, 35] width 19 height 19
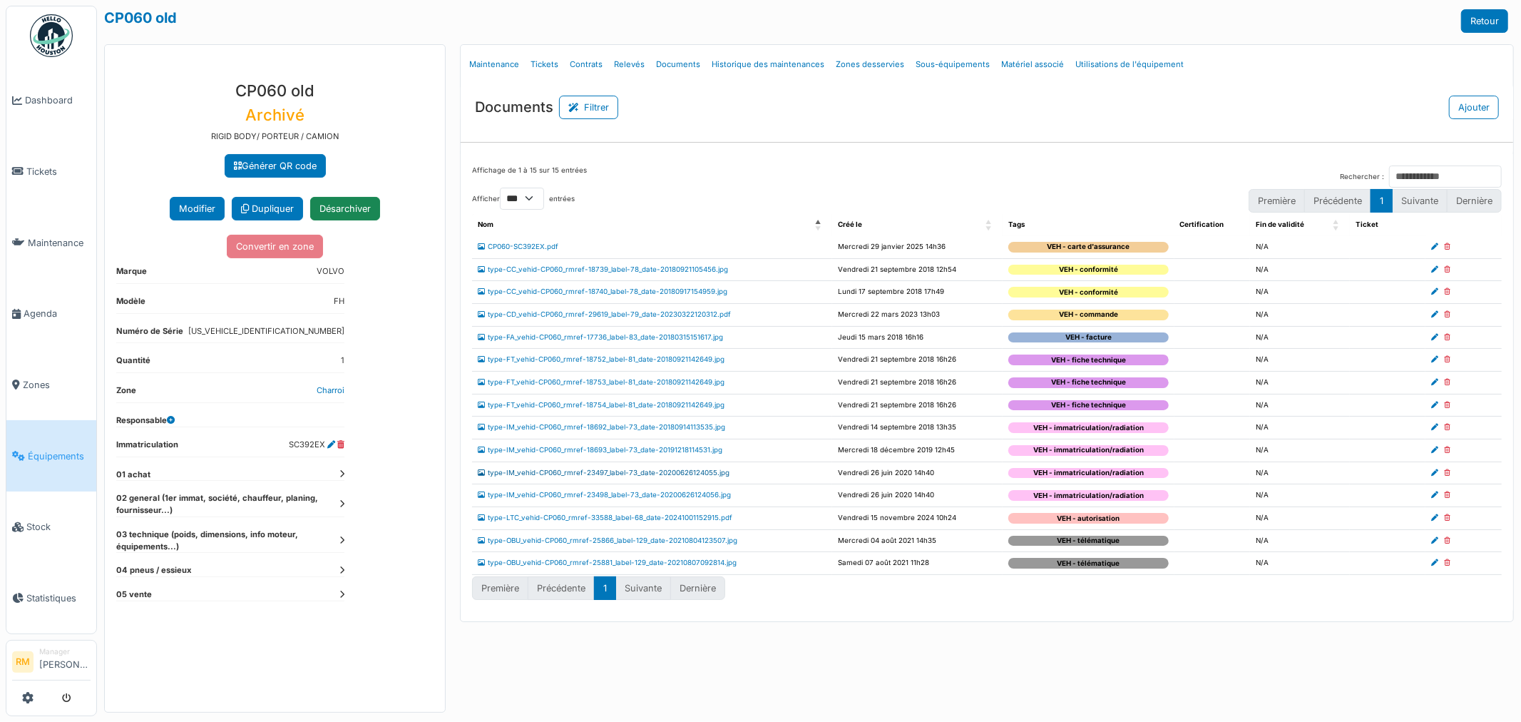
click at [703, 474] on link "type-IM_vehid-CP060_rmref-23497_label-73_date-20200626124055.jpg" at bounding box center [604, 473] width 252 height 8
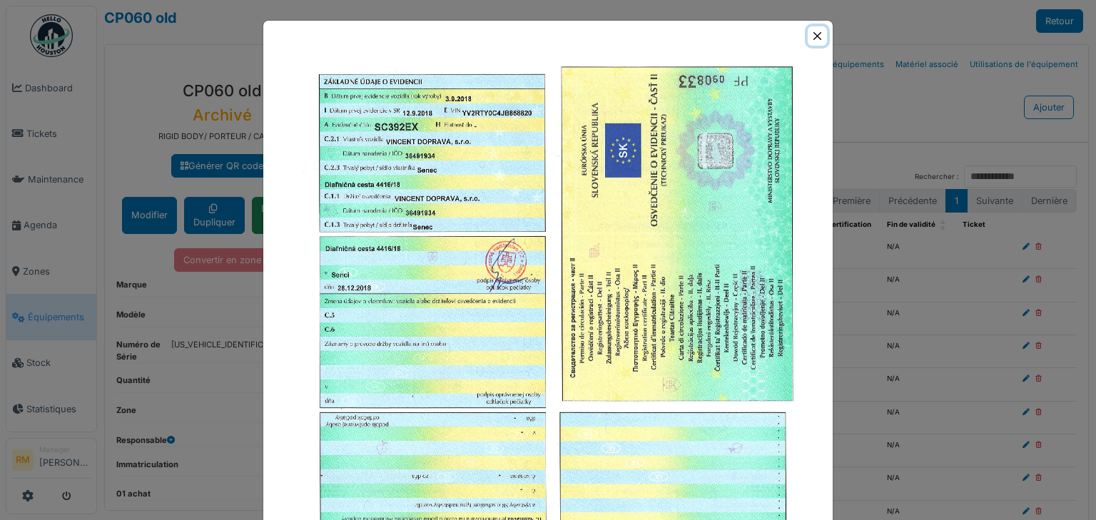
click at [812, 36] on button "Close" at bounding box center [816, 35] width 19 height 19
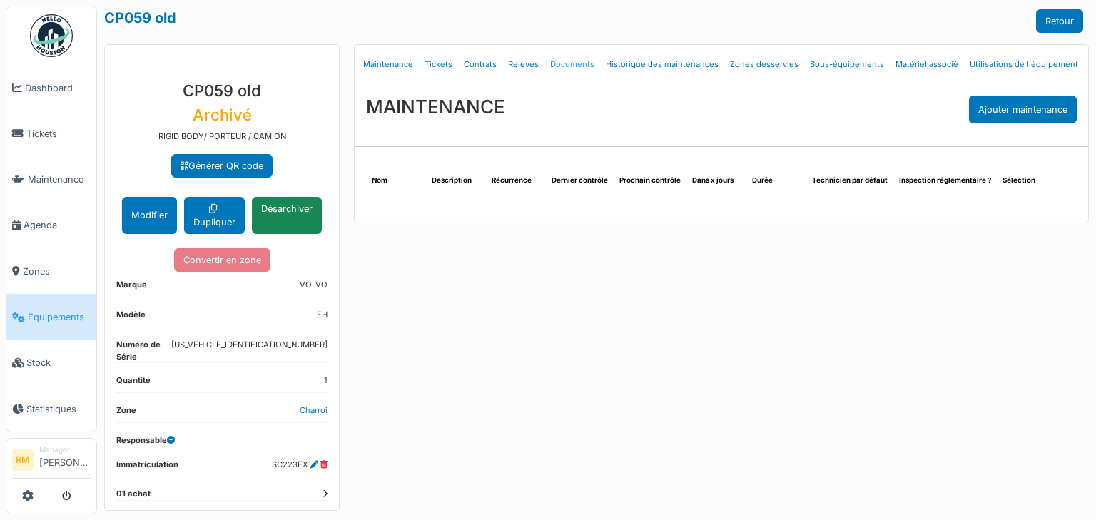
click at [571, 66] on link "Documents" at bounding box center [572, 65] width 56 height 34
select select "***"
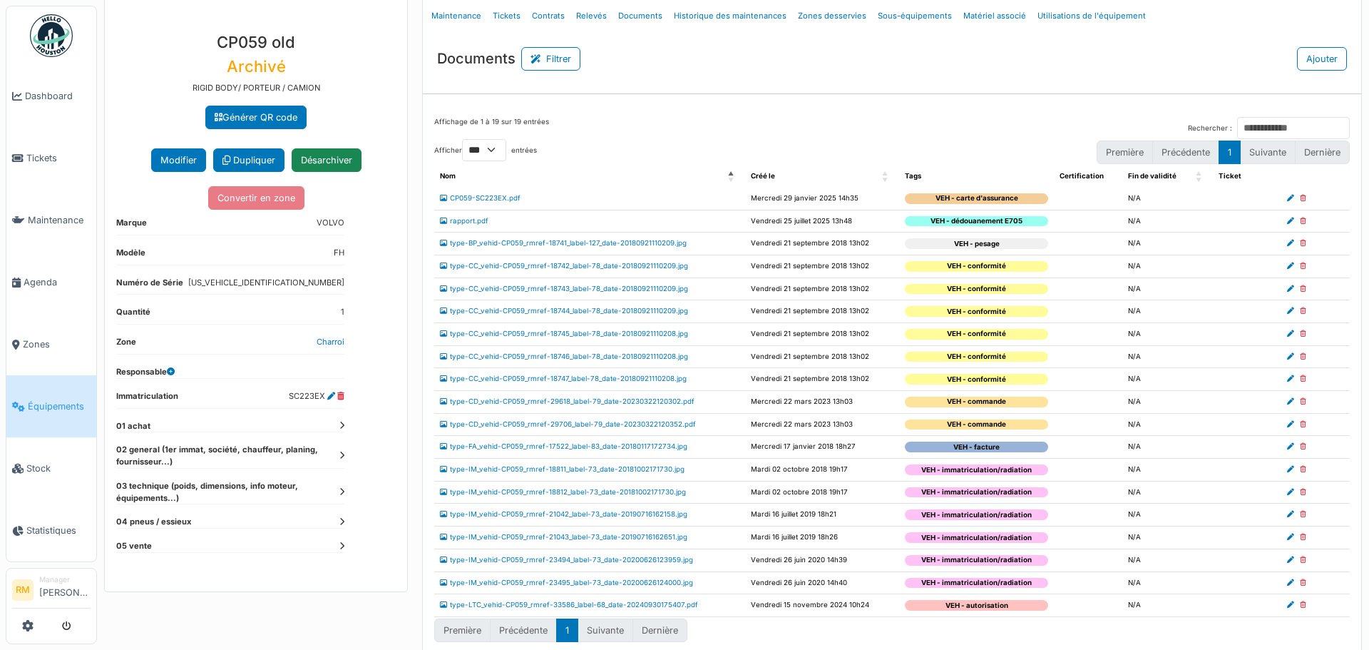
scroll to position [62, 0]
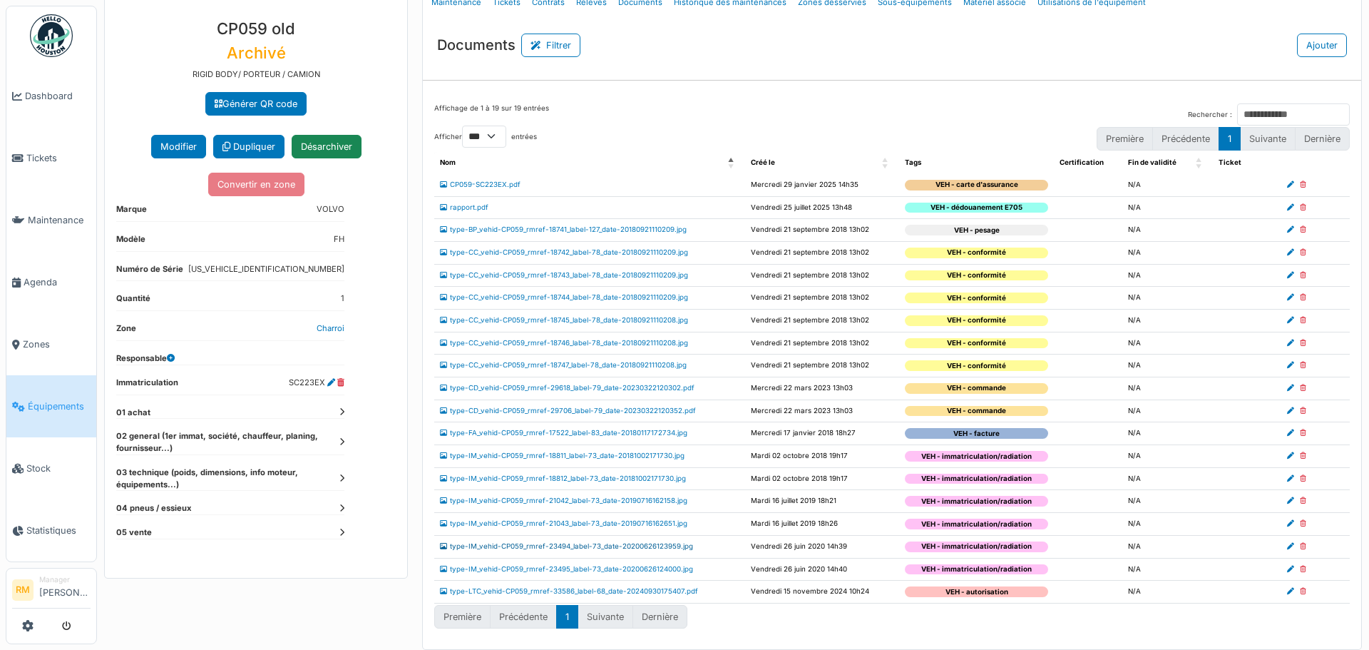
click at [673, 519] on link "type-IM_vehid-CP059_rmref-23494_label-73_date-20200626123959.jpg" at bounding box center [566, 546] width 253 height 8
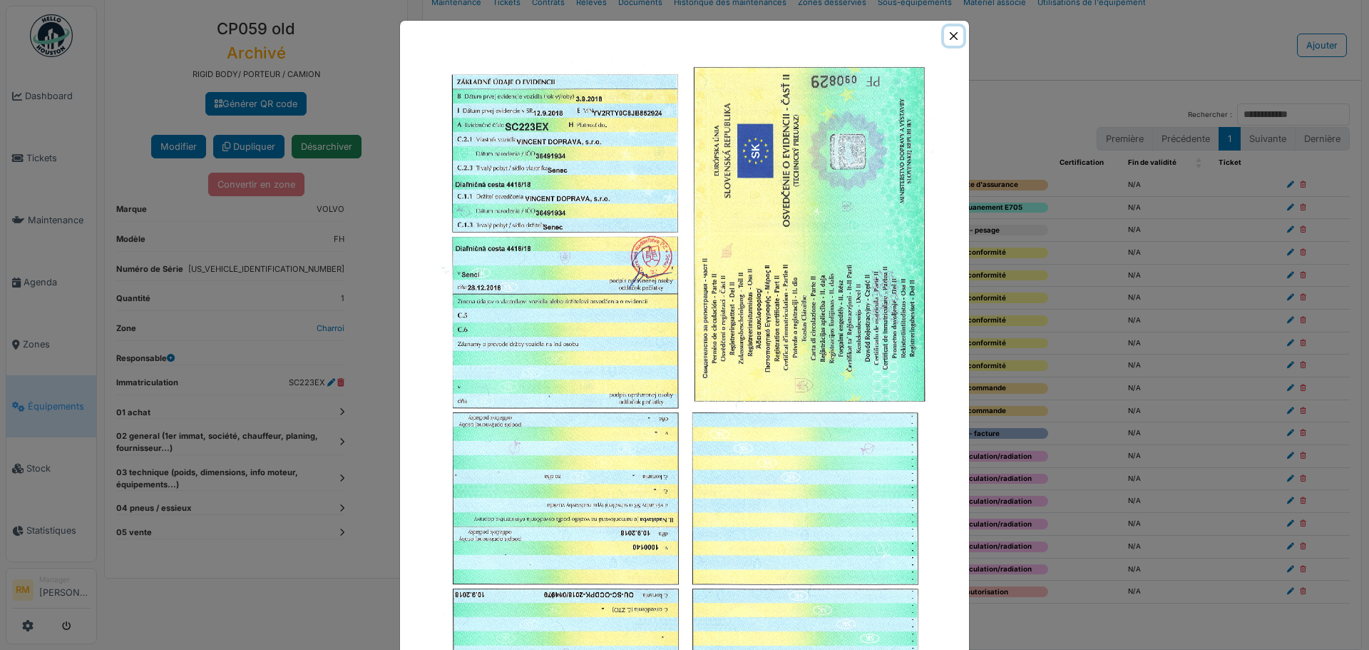
click at [945, 30] on button "Close" at bounding box center [953, 35] width 19 height 19
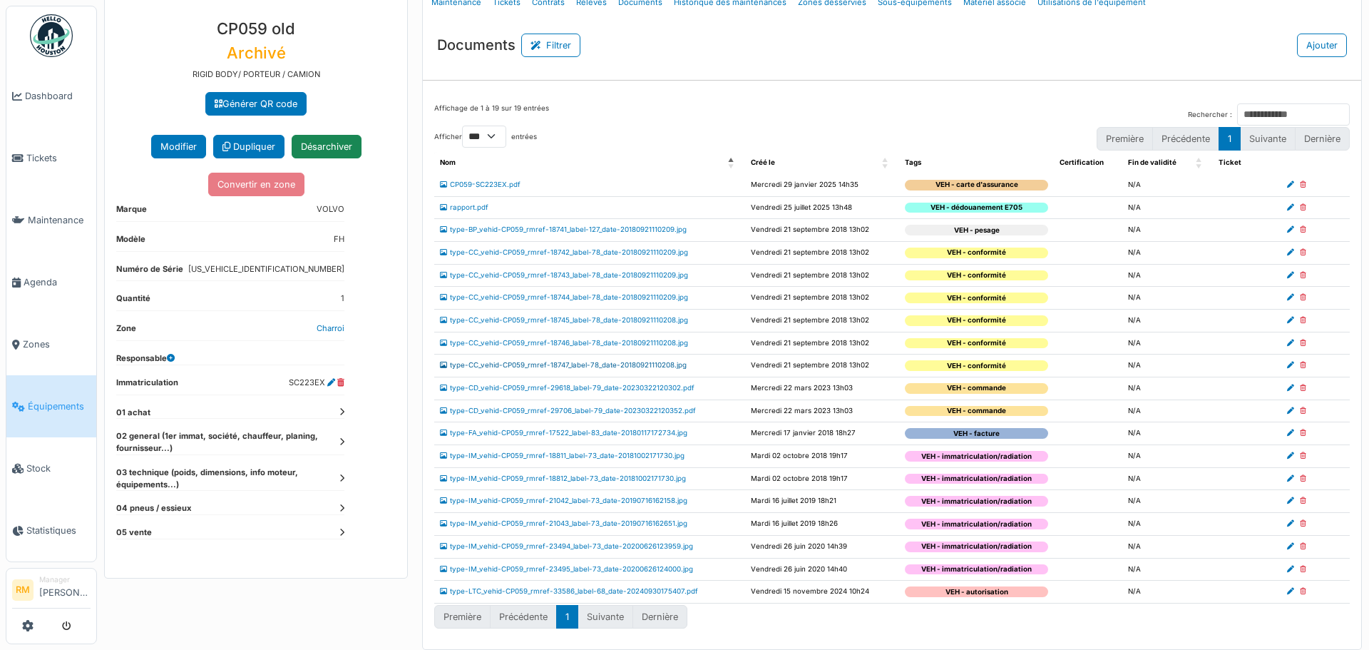
click at [628, 363] on link "type-CC_vehid-CP059_rmref-18747_label-78_date-20180921110208.jpg" at bounding box center [563, 365] width 247 height 8
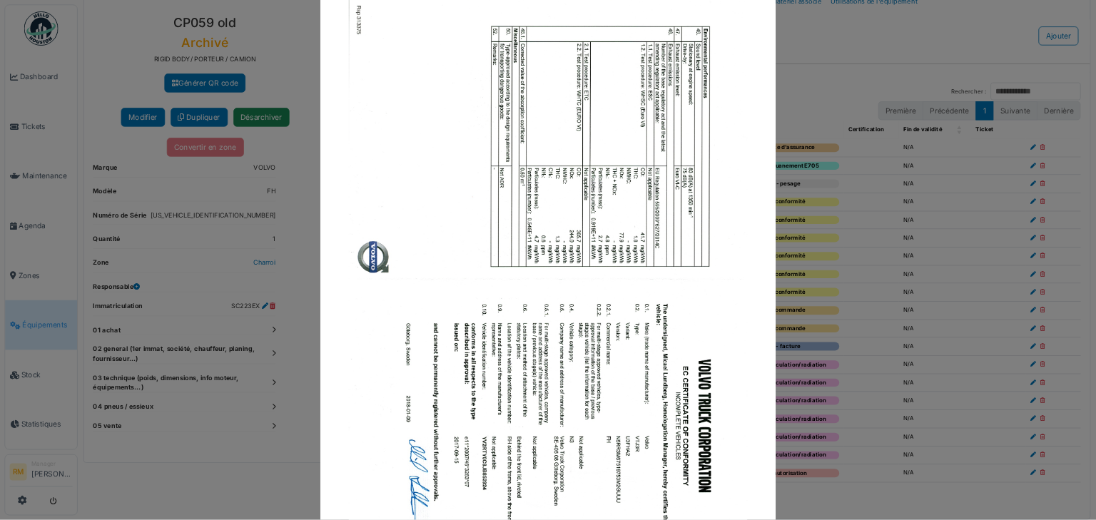
scroll to position [0, 0]
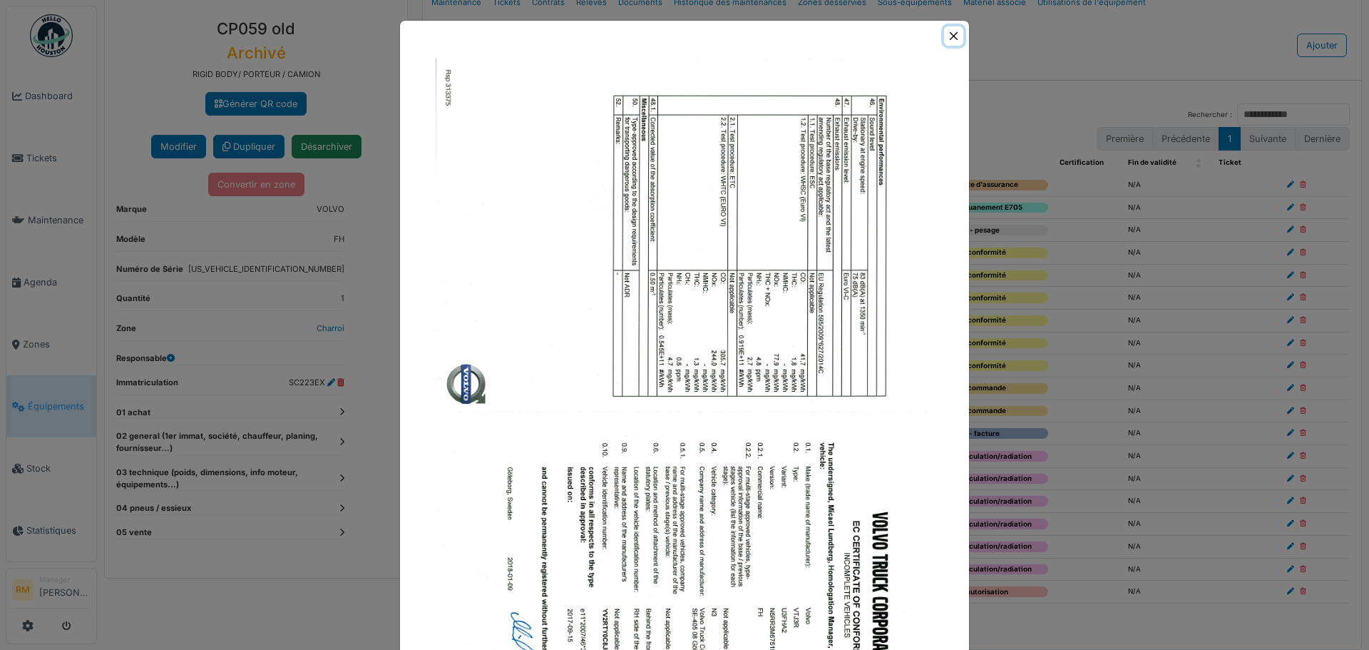
click at [951, 33] on button "Close" at bounding box center [953, 35] width 19 height 19
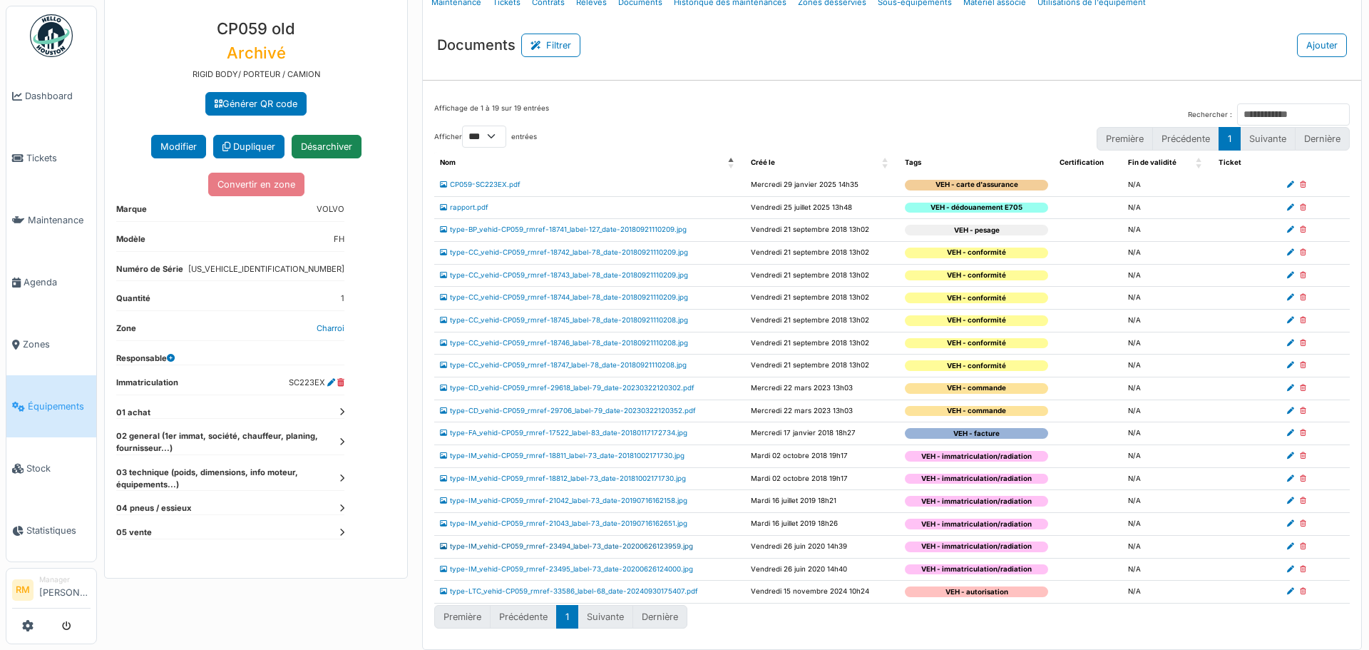
click at [668, 519] on link "type-IM_vehid-CP059_rmref-23494_label-73_date-20200626123959.jpg" at bounding box center [566, 546] width 253 height 8
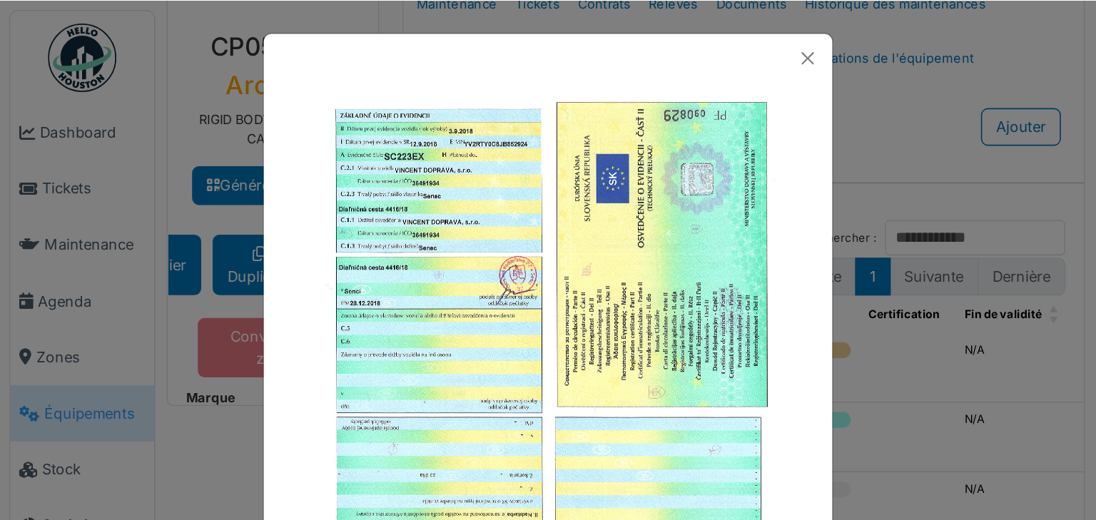
scroll to position [62, 0]
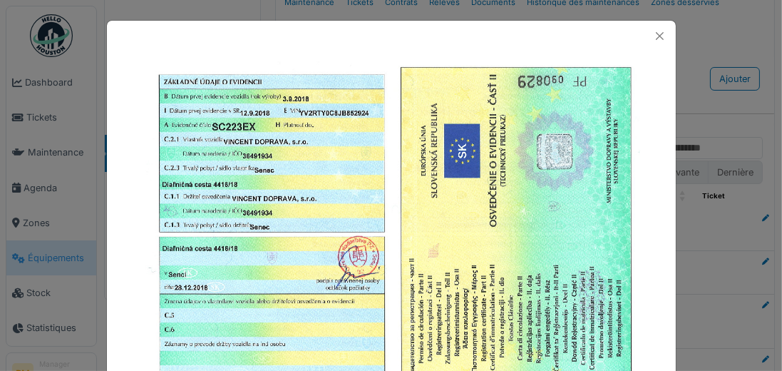
click at [583, 35] on div at bounding box center [391, 36] width 569 height 31
click at [659, 31] on button "Close" at bounding box center [659, 35] width 19 height 19
